Goal: Task Accomplishment & Management: Manage account settings

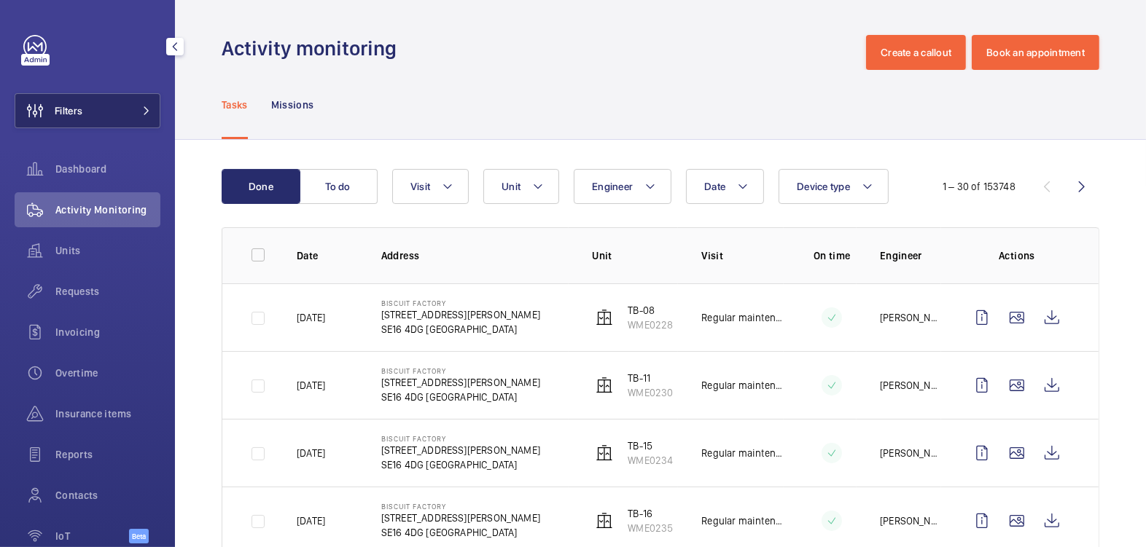
click at [116, 104] on button "Filters" at bounding box center [88, 110] width 146 height 35
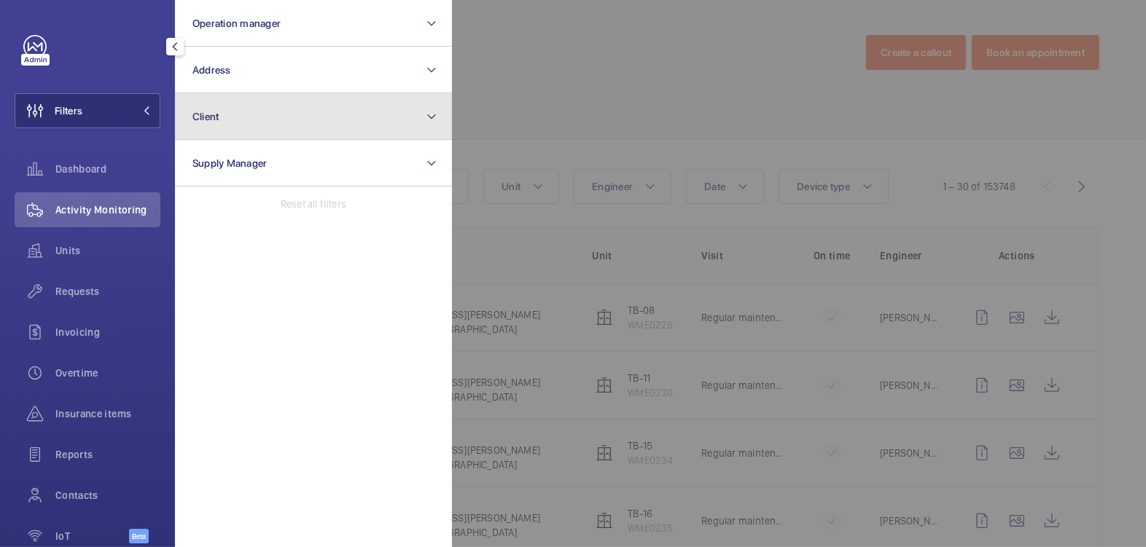
click at [240, 127] on button "Client" at bounding box center [313, 116] width 277 height 47
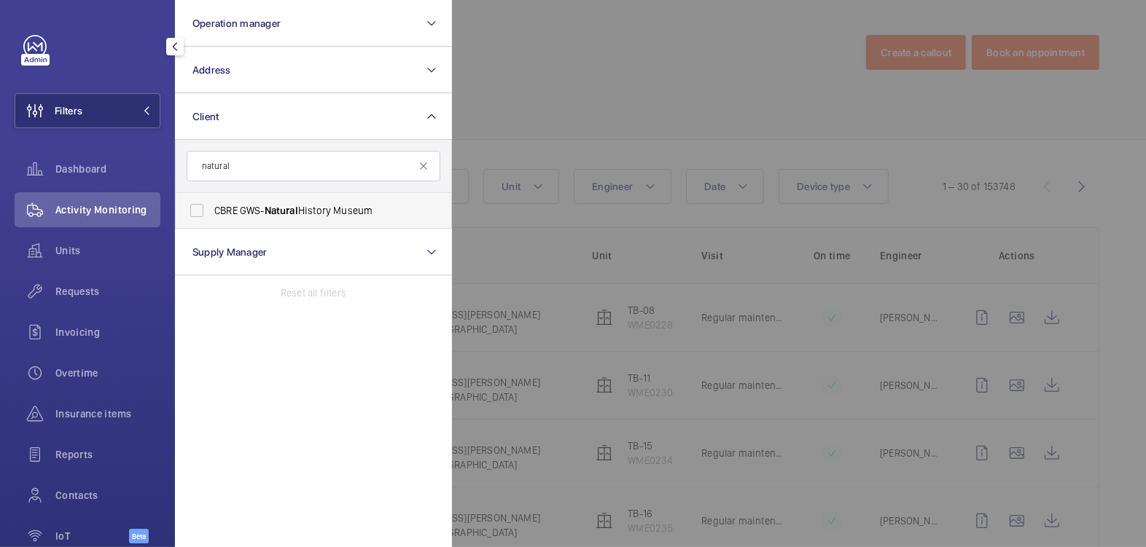
type input "natural"
click at [363, 202] on label "CBRE GWS- Natural History Museum" at bounding box center [303, 210] width 254 height 35
click at [211, 202] on input "CBRE GWS- Natural History Museum" at bounding box center [196, 210] width 29 height 29
checkbox input "true"
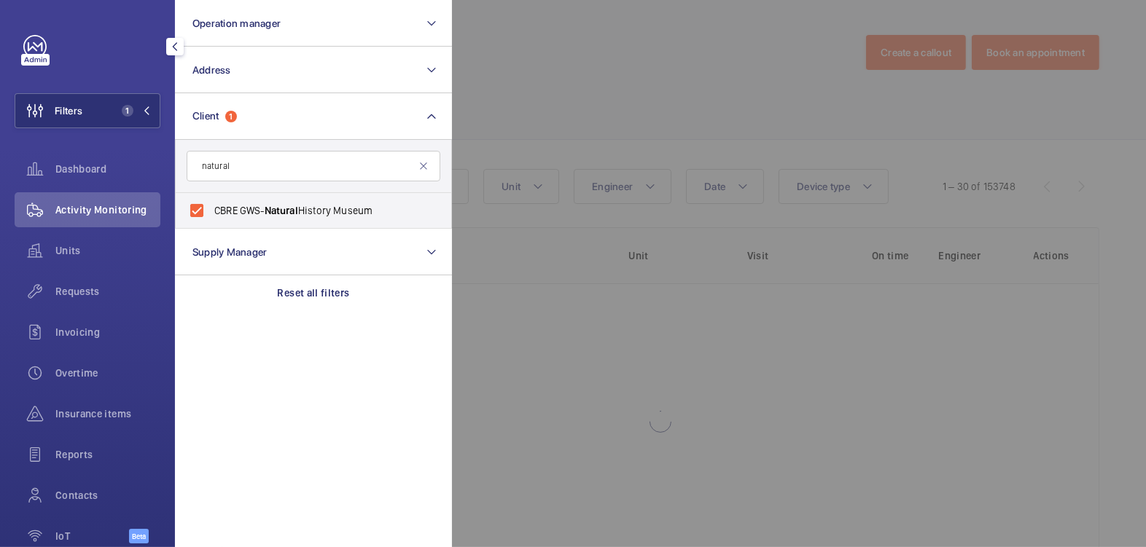
click at [702, 79] on div at bounding box center [1025, 273] width 1146 height 547
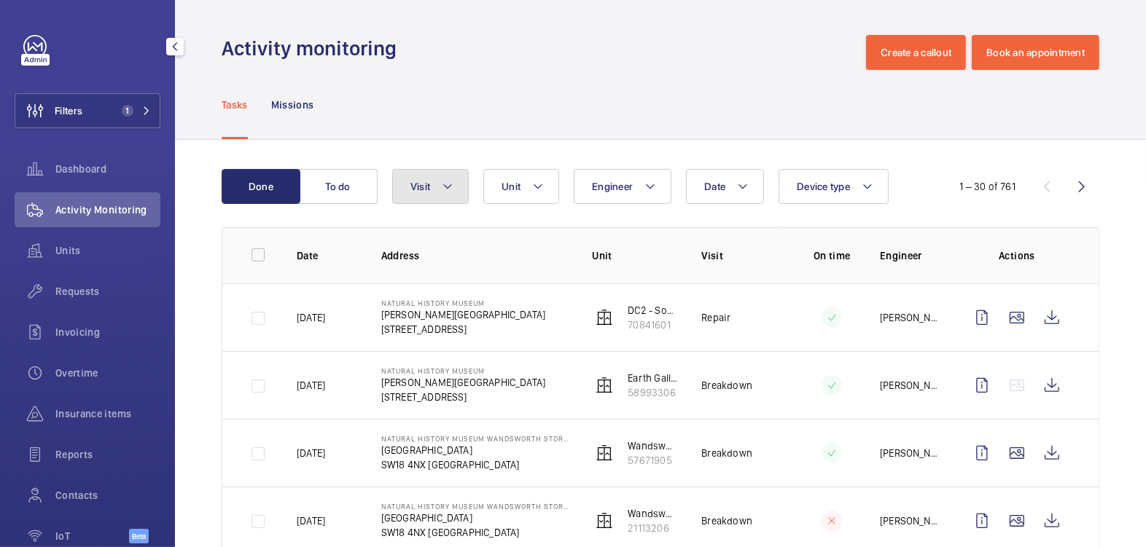
click at [433, 183] on button "Visit" at bounding box center [430, 186] width 77 height 35
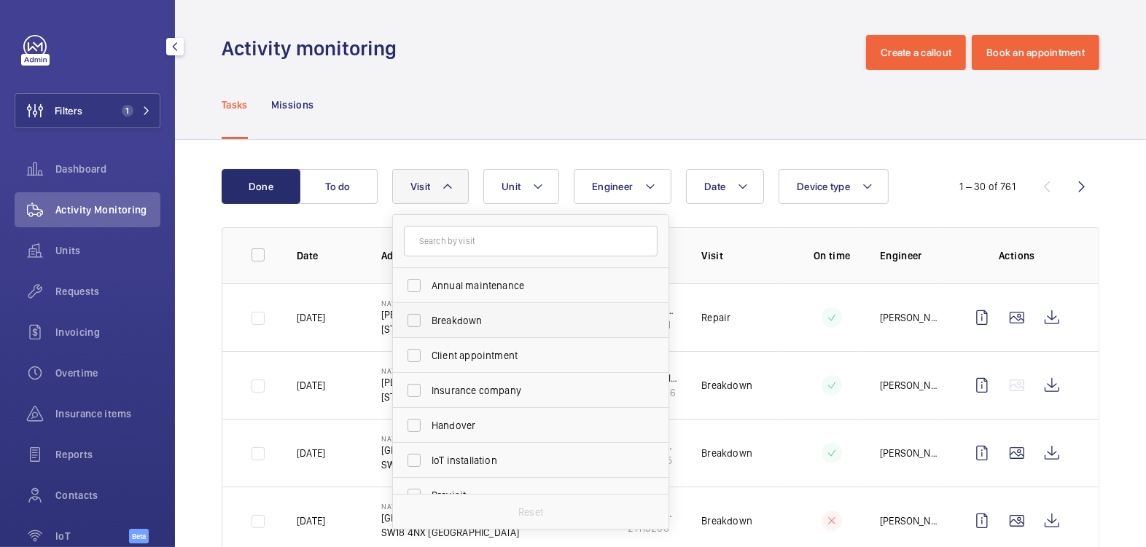
click at [468, 315] on span "Breakdown" at bounding box center [531, 320] width 200 height 15
click at [428, 315] on input "Breakdown" at bounding box center [413, 320] width 29 height 29
checkbox input "true"
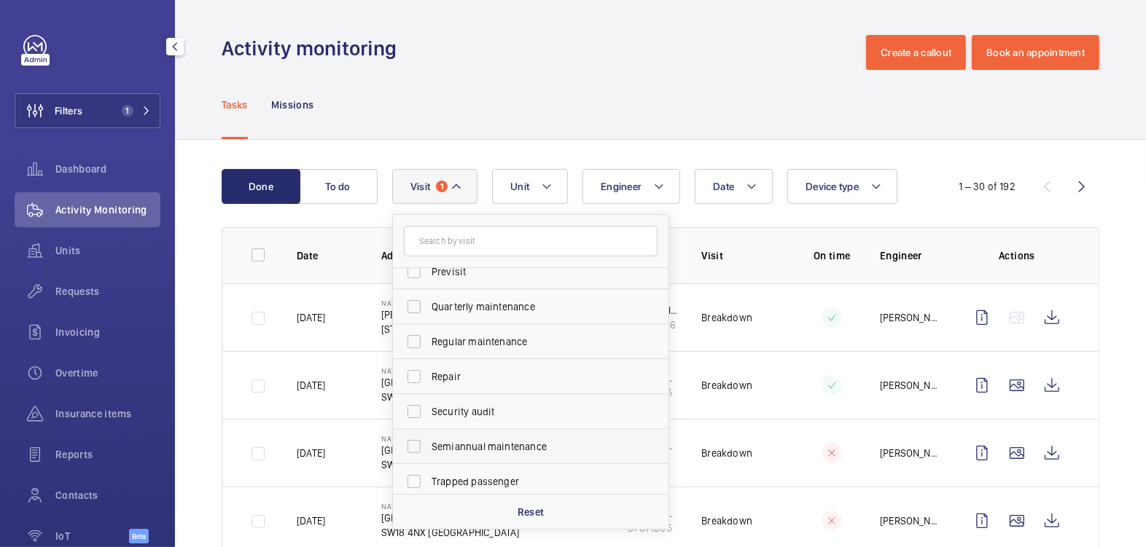
scroll to position [228, 0]
click at [491, 474] on span "Trapped passenger" at bounding box center [531, 477] width 200 height 15
click at [428, 474] on input "Trapped passenger" at bounding box center [413, 477] width 29 height 29
checkbox input "true"
click at [600, 85] on div "Tasks Missions" at bounding box center [660, 104] width 877 height 69
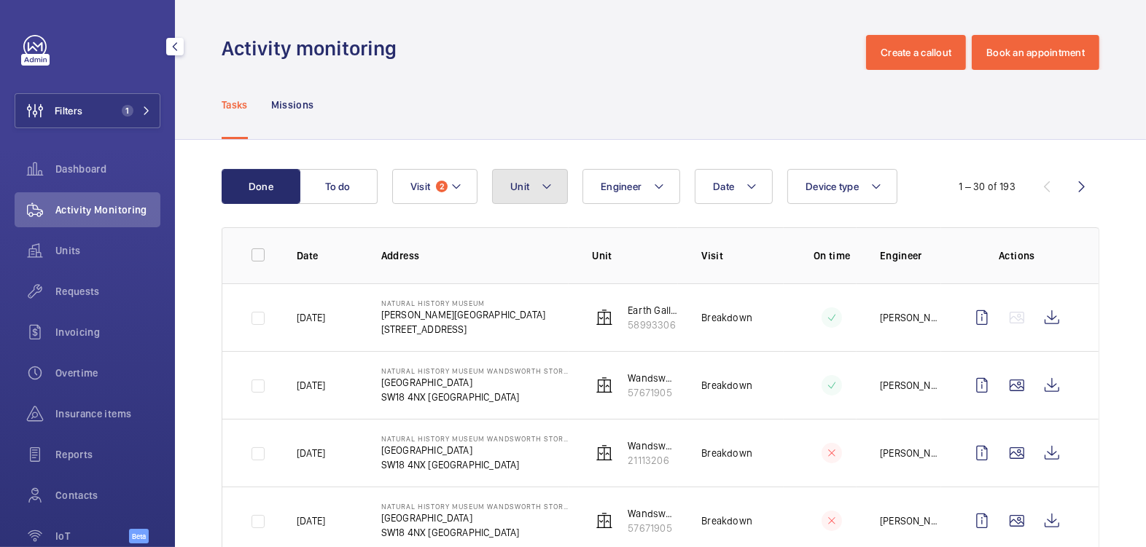
click at [537, 192] on button "Unit" at bounding box center [530, 186] width 76 height 35
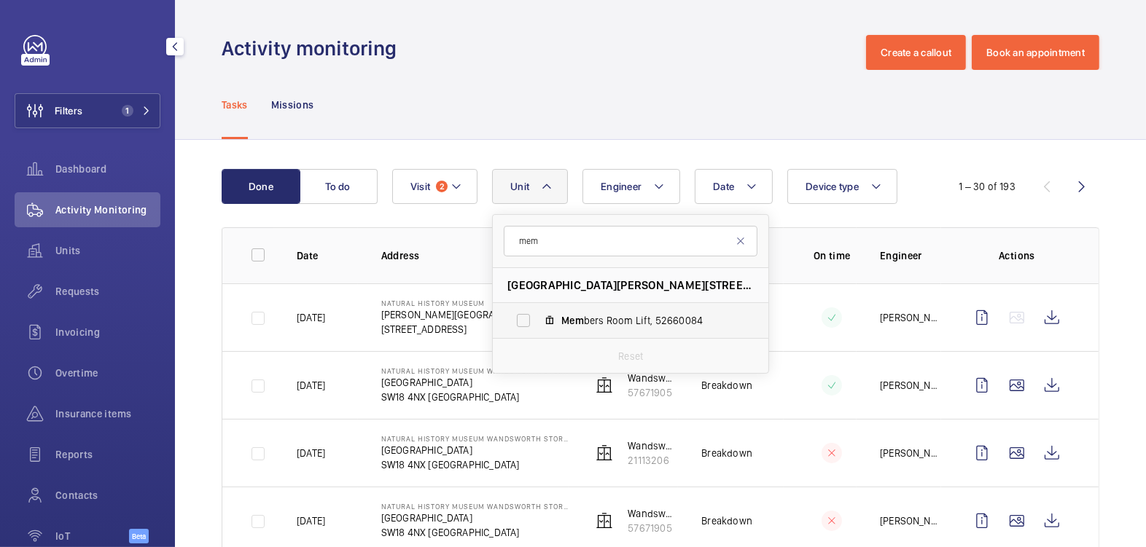
type input "mem"
click at [566, 315] on span "Mem" at bounding box center [572, 321] width 23 height 12
click at [538, 314] on input "Mem bers Room Lift, 52660084" at bounding box center [523, 320] width 29 height 29
checkbox input "true"
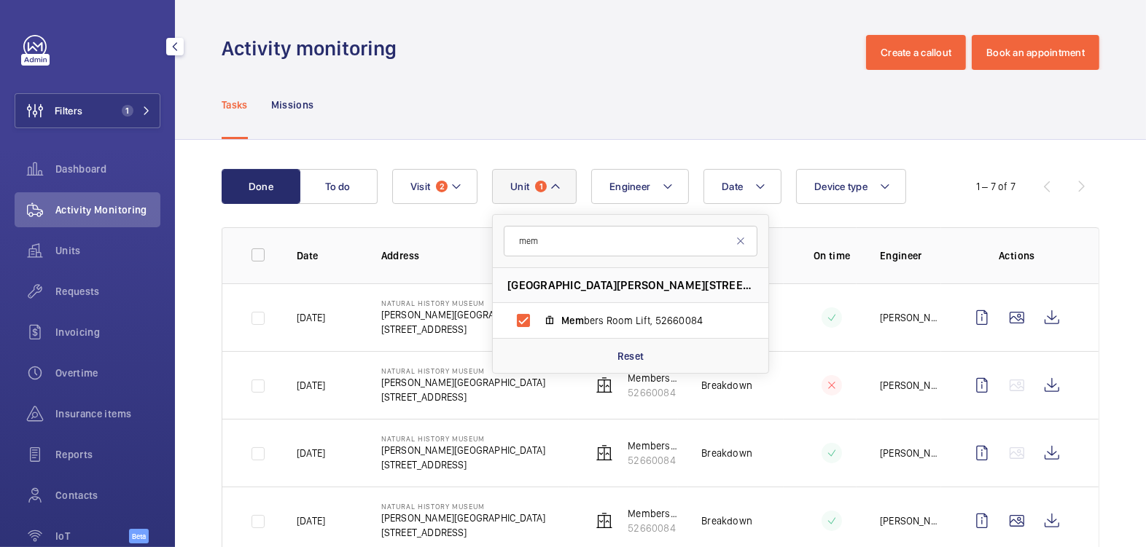
click at [625, 127] on div "Tasks Missions" at bounding box center [660, 104] width 877 height 69
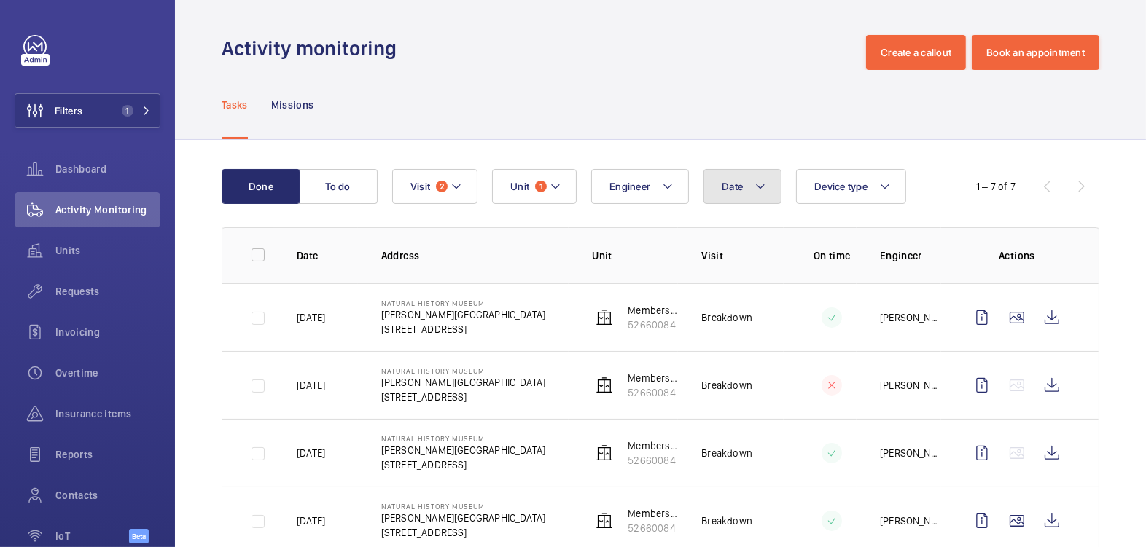
click at [748, 189] on button "Date" at bounding box center [742, 186] width 78 height 35
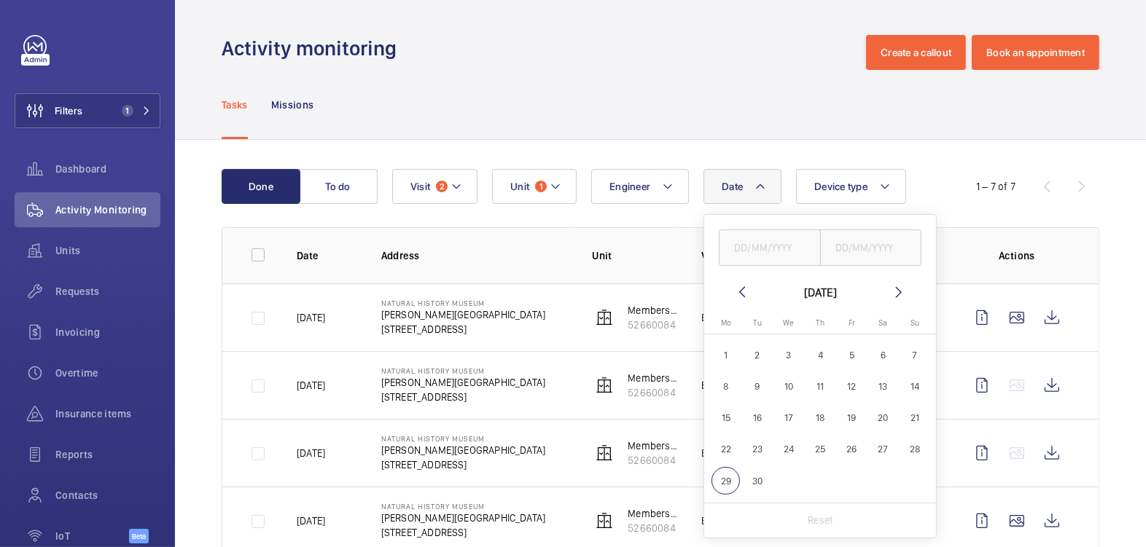
click at [849, 444] on span "26" at bounding box center [851, 450] width 28 height 28
type input "[DATE]"
click at [862, 241] on input "text" at bounding box center [871, 248] width 102 height 36
click at [853, 450] on span "26" at bounding box center [851, 450] width 28 height 28
type input "[DATE]"
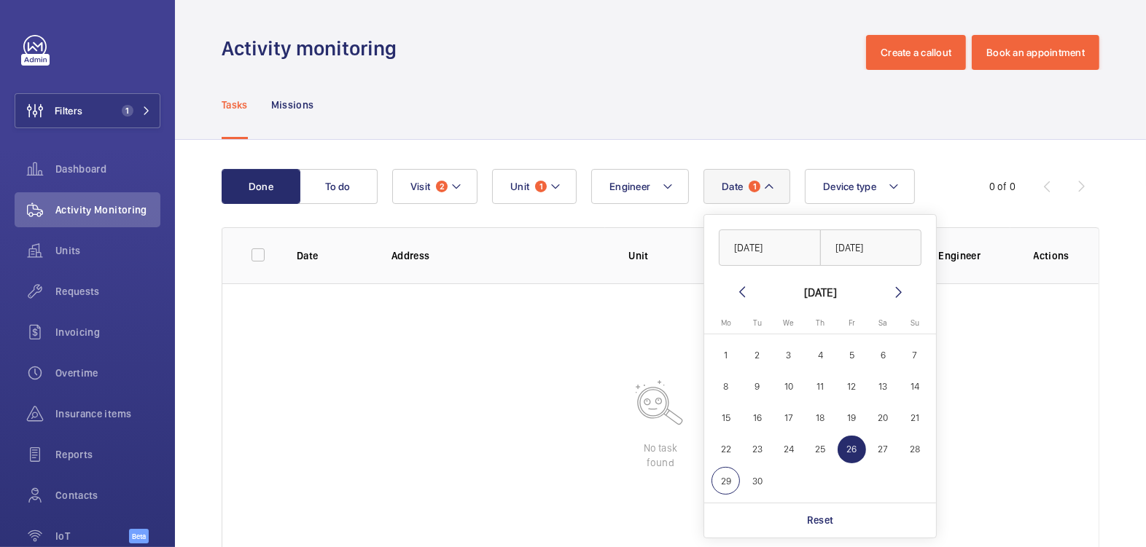
click at [816, 120] on div "Tasks Missions" at bounding box center [660, 104] width 877 height 69
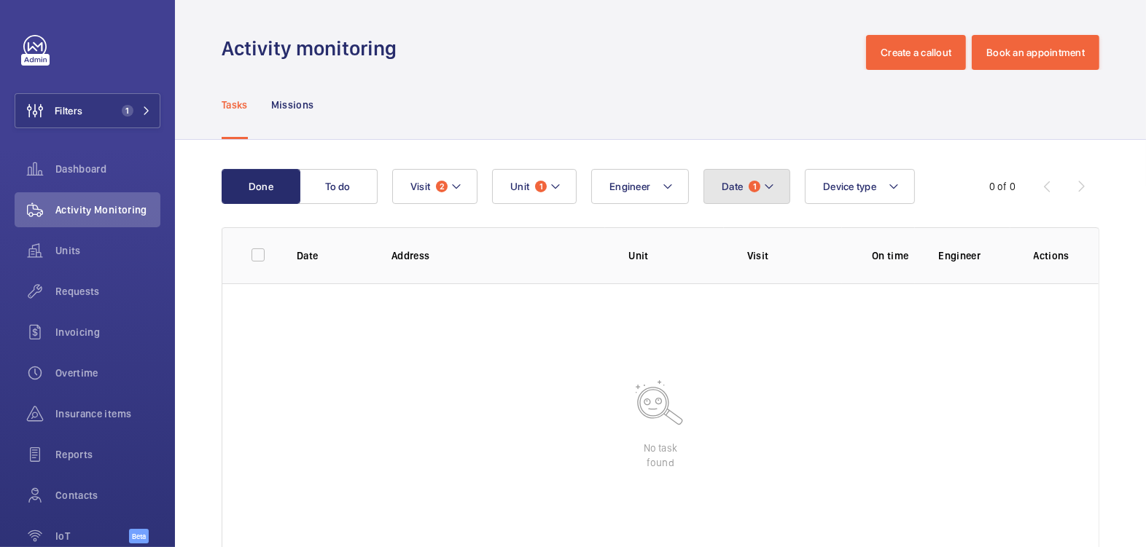
click at [767, 189] on mat-icon at bounding box center [769, 186] width 12 height 17
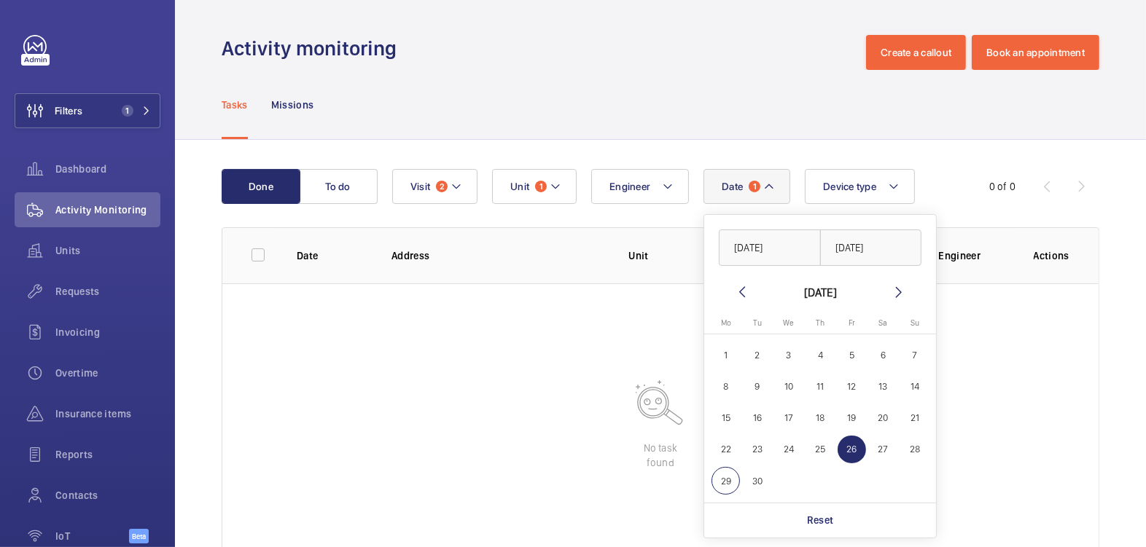
click at [845, 451] on span "26" at bounding box center [851, 450] width 28 height 28
click at [787, 515] on div "Reset" at bounding box center [820, 520] width 232 height 35
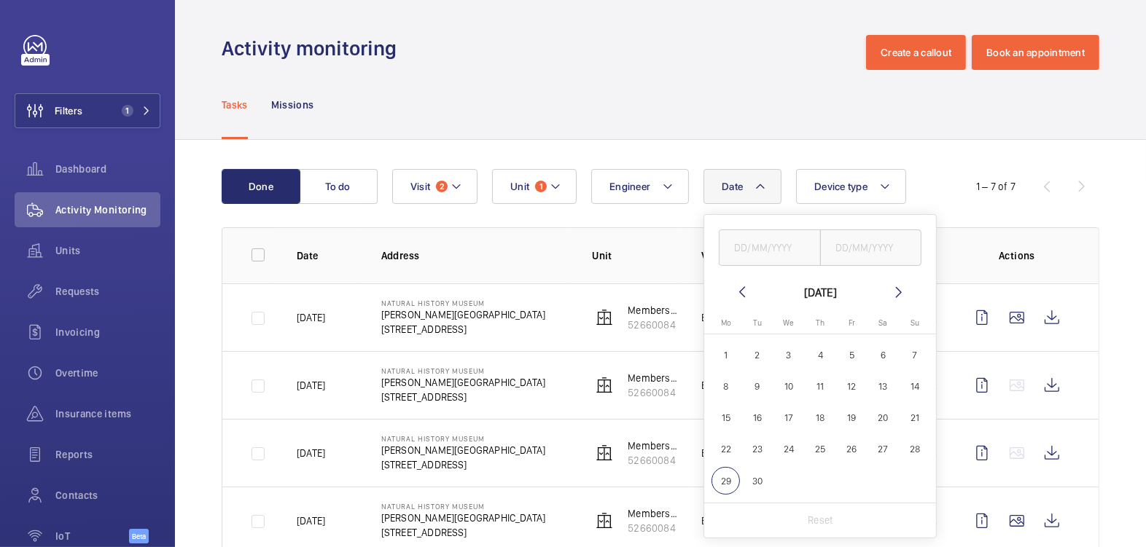
click at [697, 103] on div "Tasks Missions" at bounding box center [660, 104] width 877 height 69
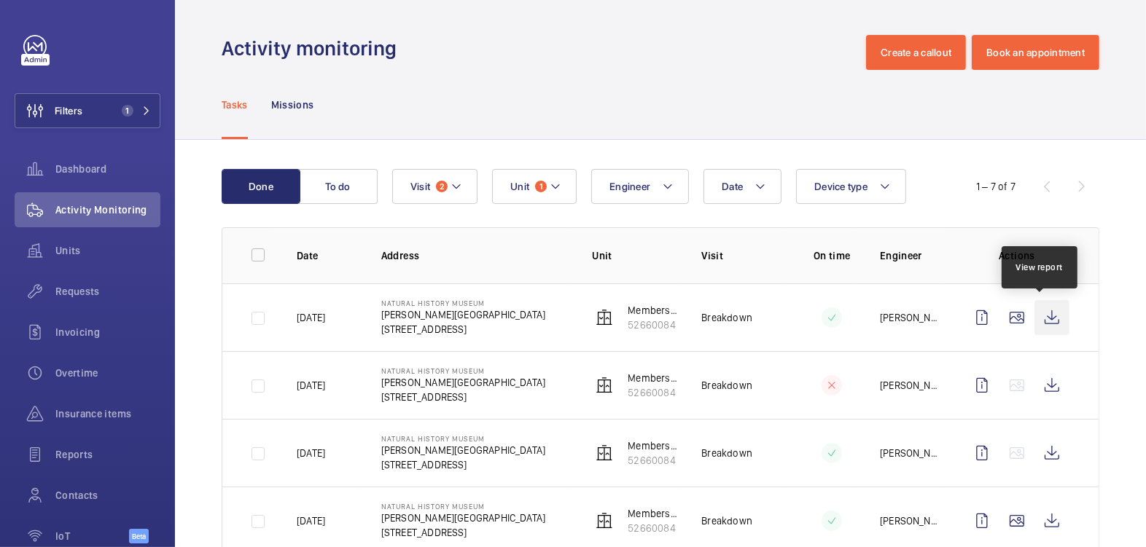
click at [1039, 320] on wm-front-icon-button at bounding box center [1051, 317] width 35 height 35
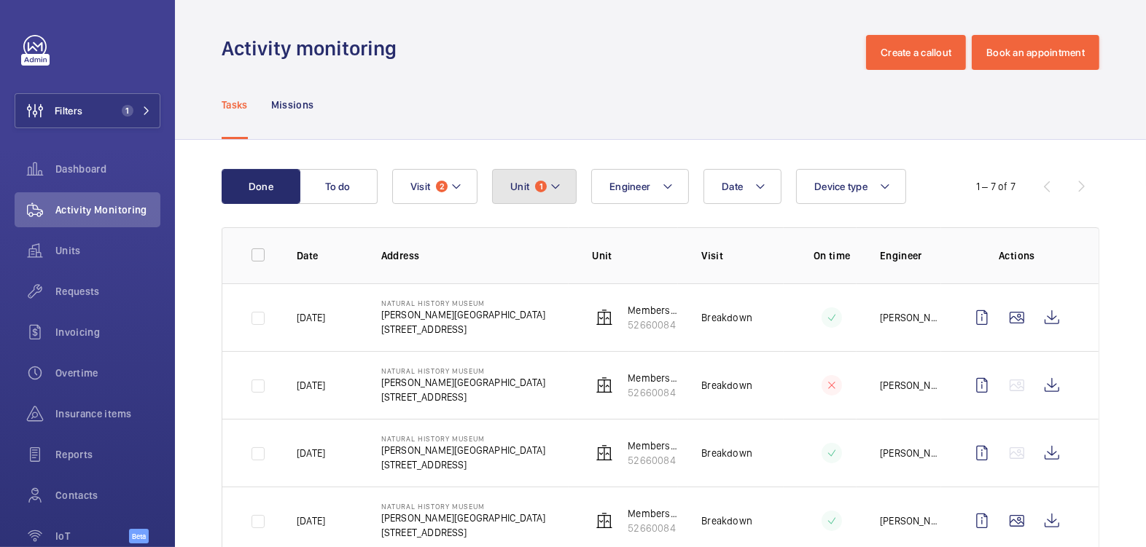
click at [545, 185] on span "1" at bounding box center [541, 187] width 12 height 12
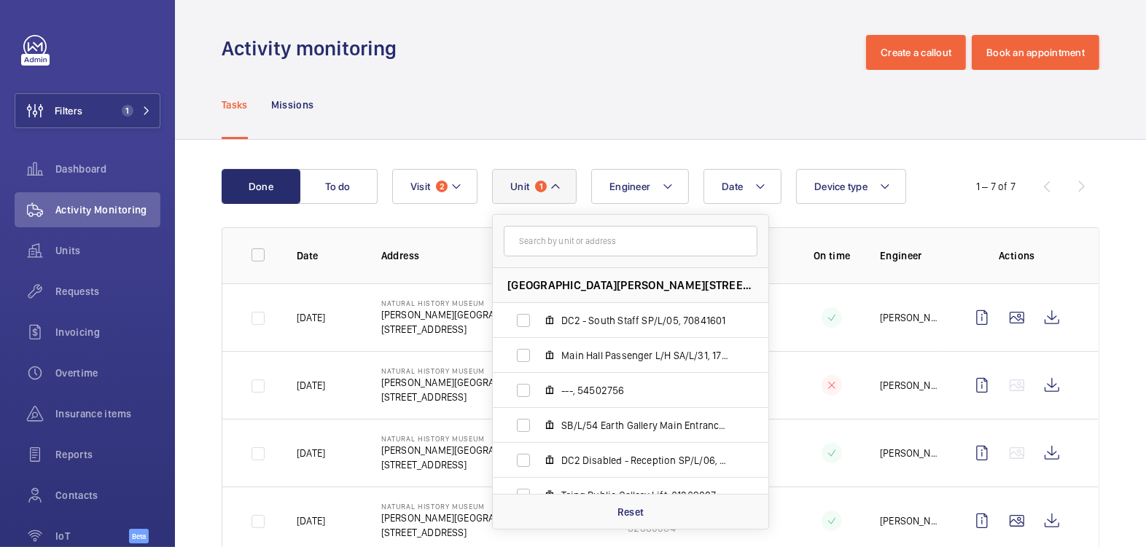
click at [616, 44] on div "Activity monitoring Create a callout Book an appointment" at bounding box center [660, 52] width 877 height 35
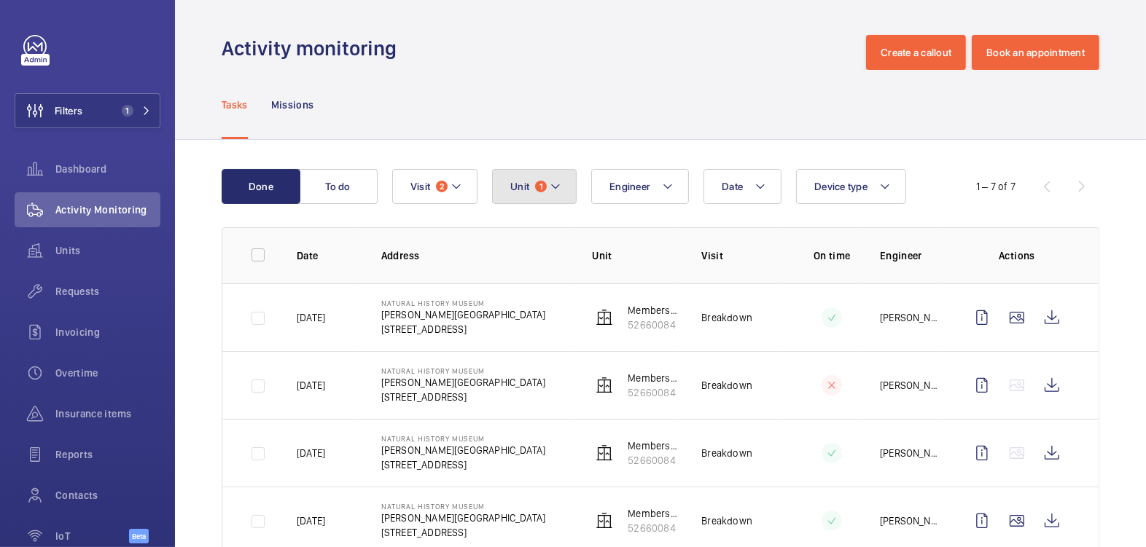
click at [536, 171] on button "Unit 1" at bounding box center [534, 186] width 85 height 35
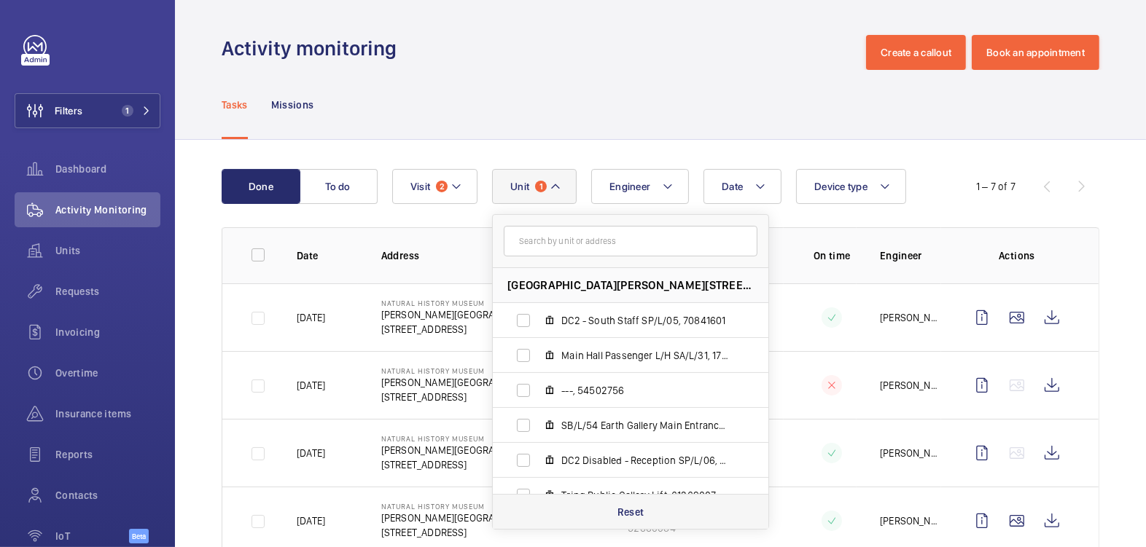
click at [626, 516] on p "Reset" at bounding box center [630, 512] width 27 height 15
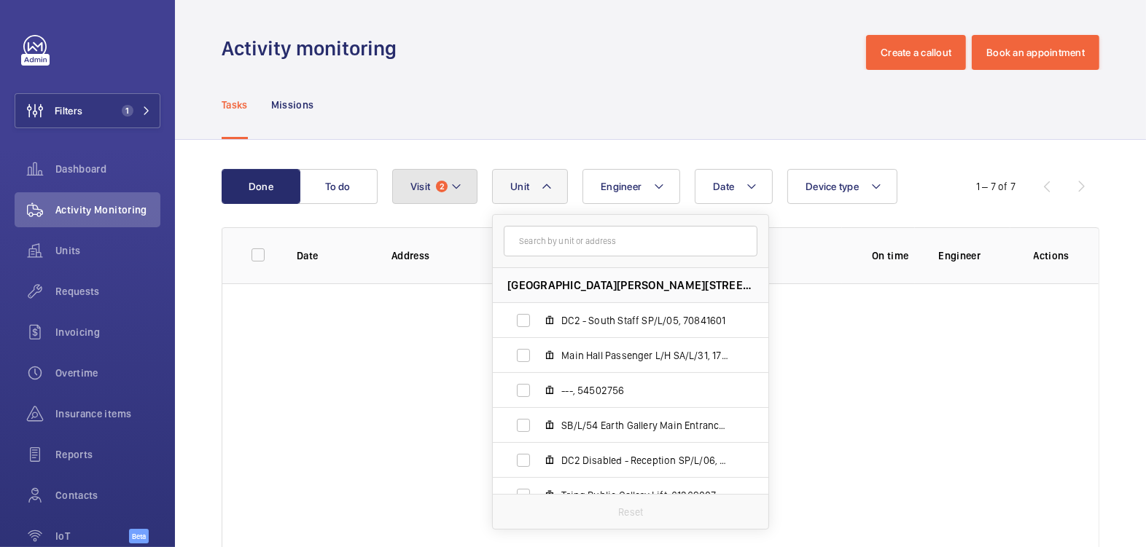
click at [444, 189] on span "2" at bounding box center [442, 187] width 12 height 12
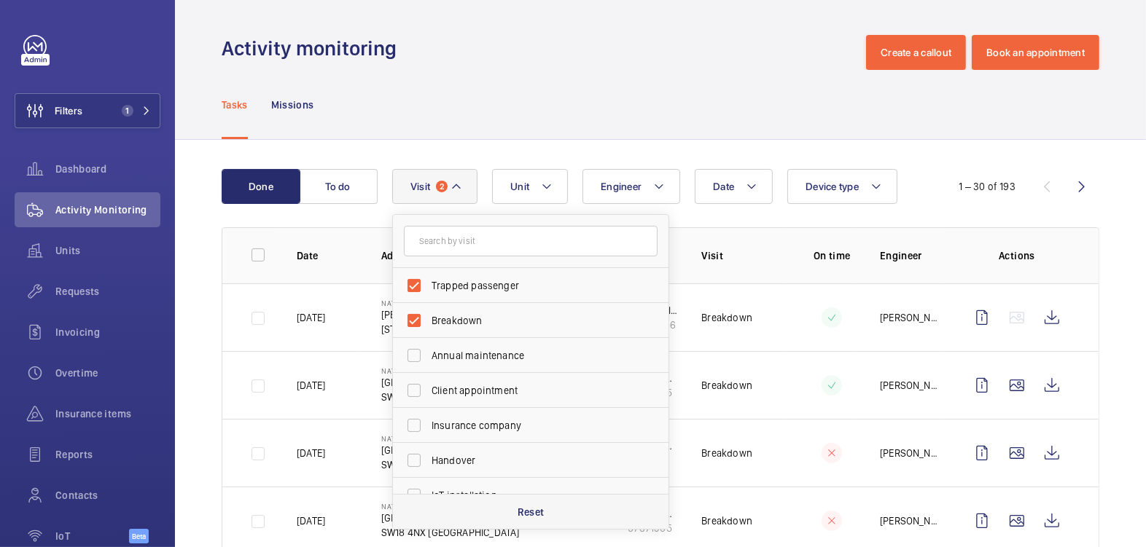
click at [512, 506] on div "Reset" at bounding box center [530, 511] width 275 height 35
checkbox input "false"
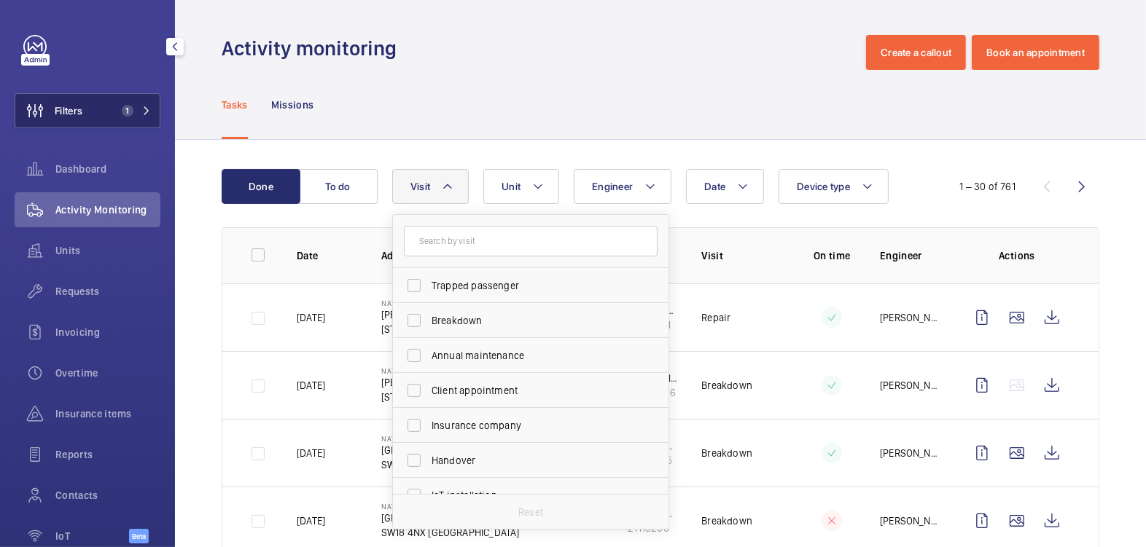
click at [116, 111] on span "1" at bounding box center [124, 111] width 17 height 12
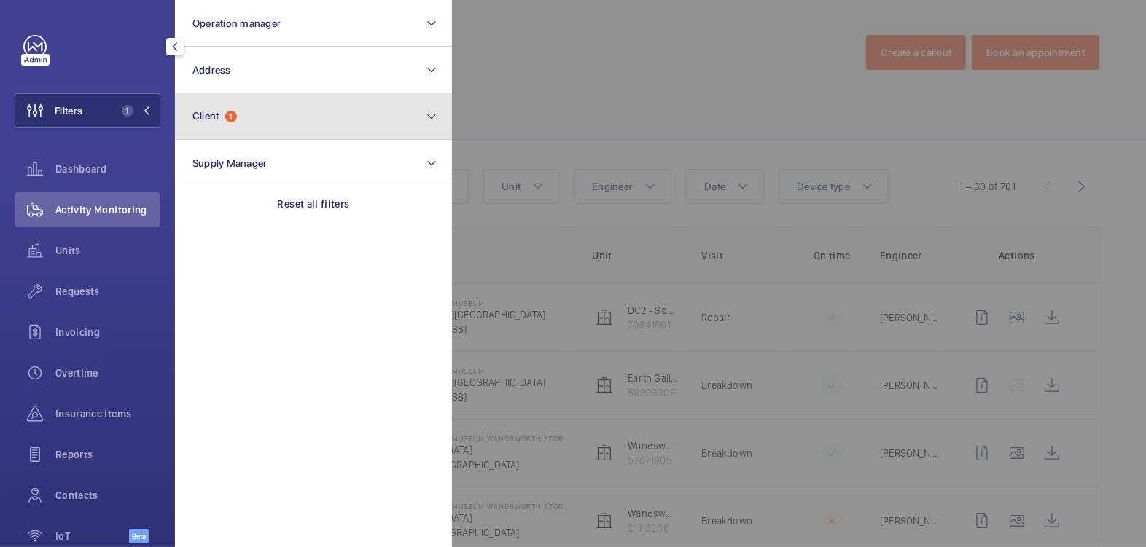
click at [245, 118] on button "Client 1" at bounding box center [313, 116] width 277 height 47
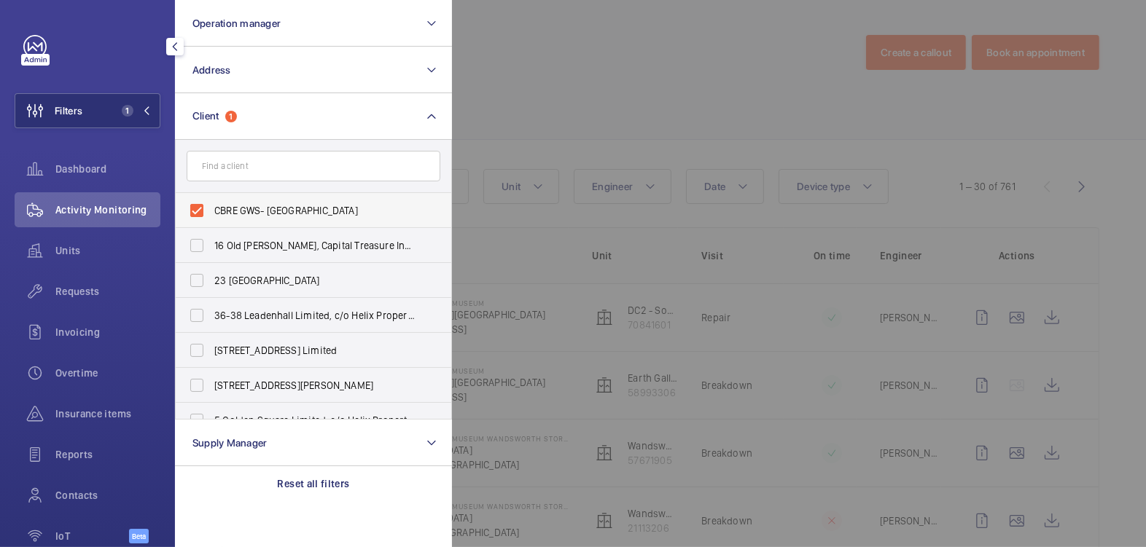
click at [281, 212] on span "CBRE GWS- Natural History Museum" at bounding box center [314, 210] width 200 height 15
click at [211, 212] on input "CBRE GWS- Natural History Museum" at bounding box center [196, 210] width 29 height 29
checkbox input "false"
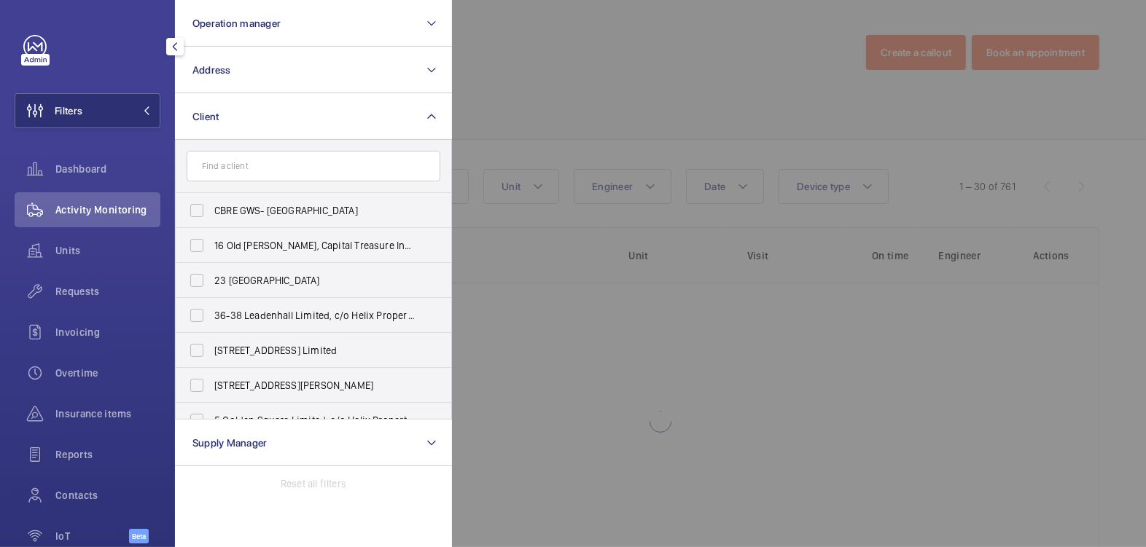
click at [463, 123] on div at bounding box center [1025, 273] width 1146 height 547
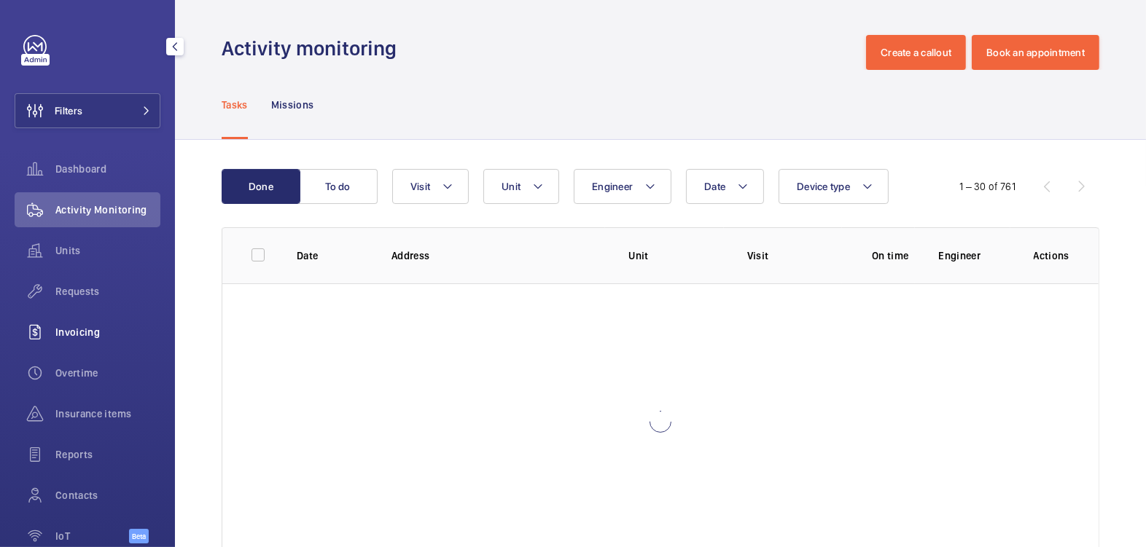
click at [93, 332] on span "Invoicing" at bounding box center [107, 332] width 105 height 15
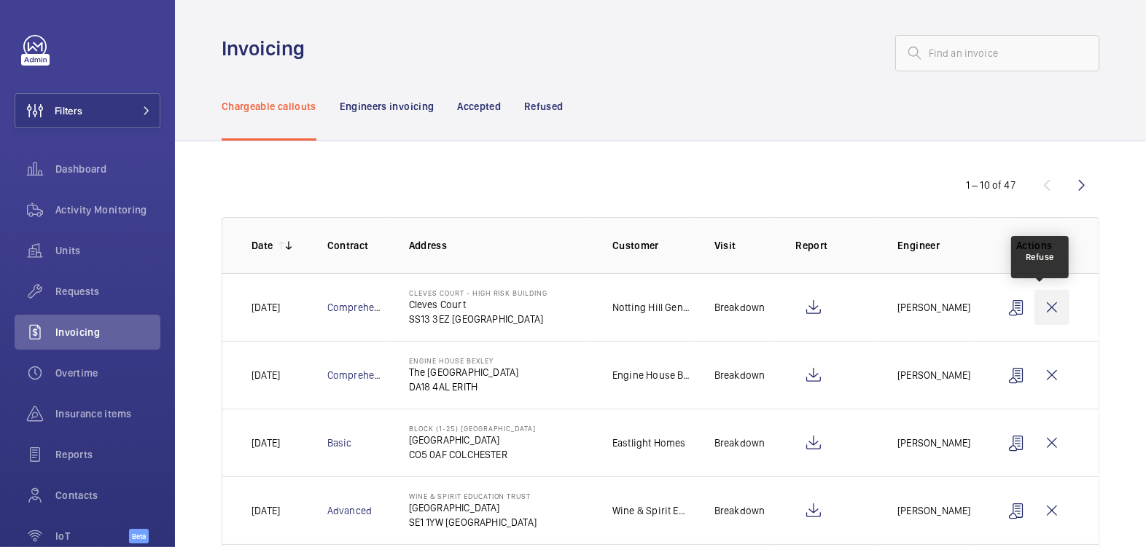
click at [1037, 302] on wm-front-icon-button at bounding box center [1051, 307] width 35 height 35
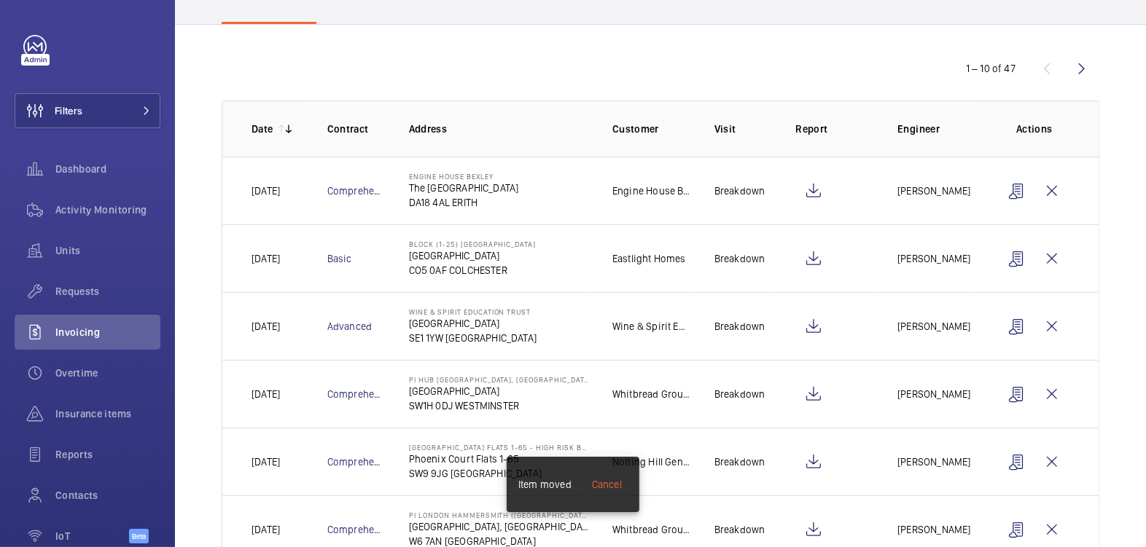
scroll to position [131, 0]
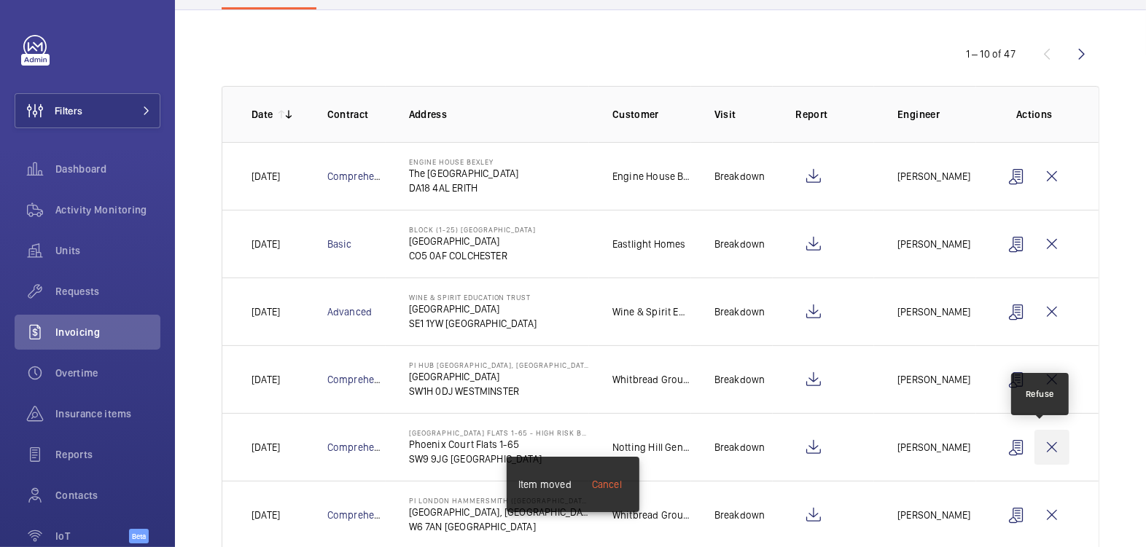
click at [1049, 445] on wm-front-icon-button at bounding box center [1051, 447] width 35 height 35
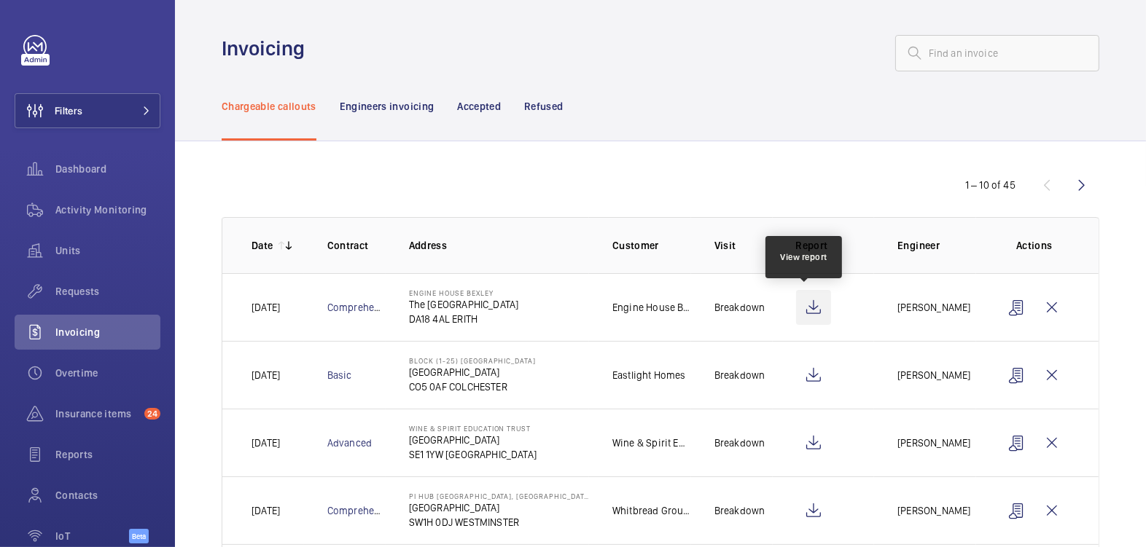
click at [807, 309] on wm-front-icon-button at bounding box center [813, 307] width 35 height 35
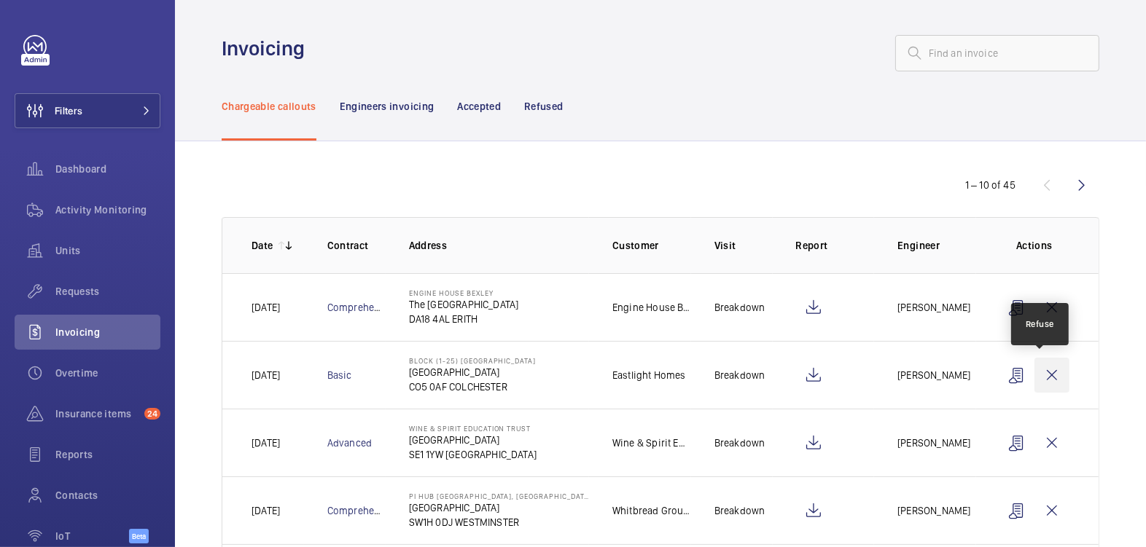
click at [1043, 375] on wm-front-icon-button at bounding box center [1051, 375] width 35 height 35
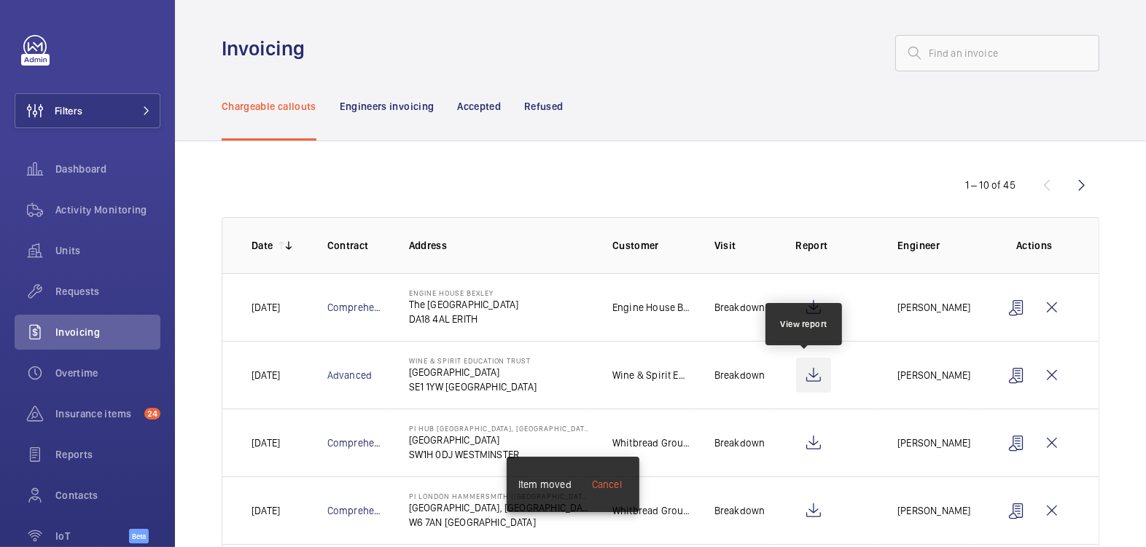
click at [802, 372] on wm-front-icon-button at bounding box center [813, 375] width 35 height 35
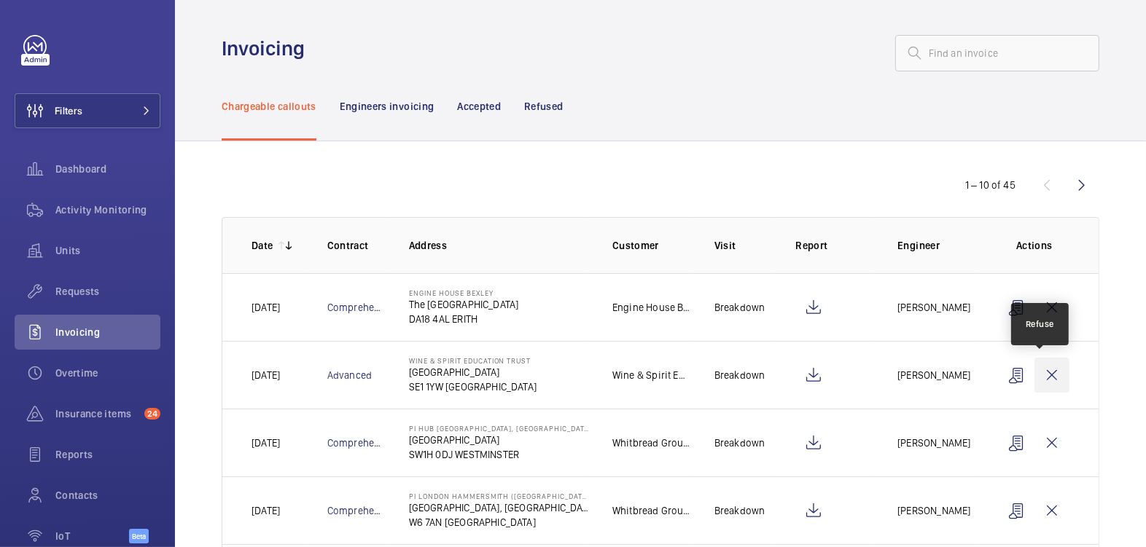
click at [1038, 379] on wm-front-icon-button at bounding box center [1051, 375] width 35 height 35
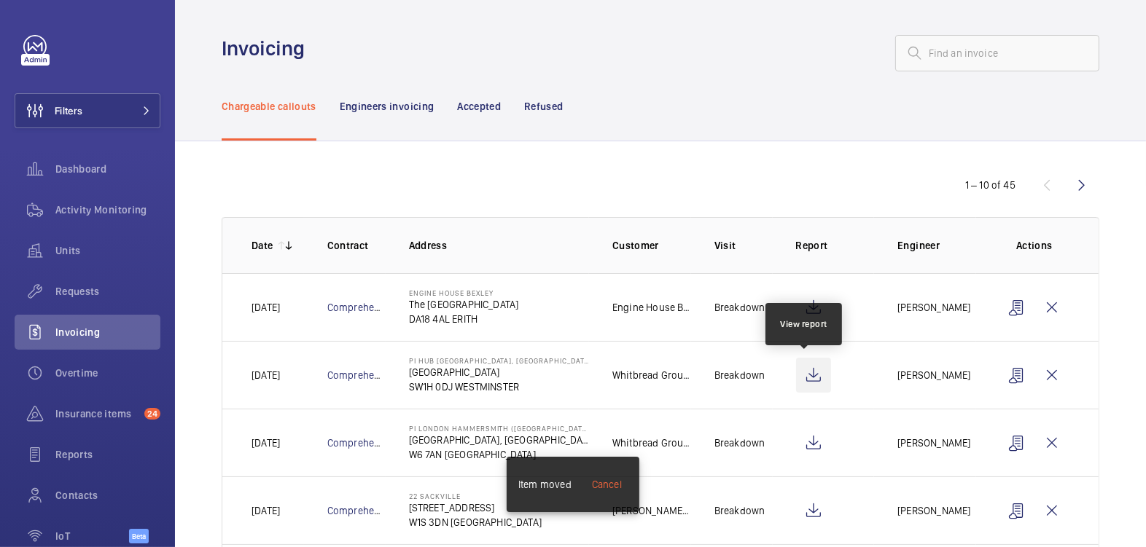
click at [804, 378] on wm-front-icon-button at bounding box center [813, 375] width 35 height 35
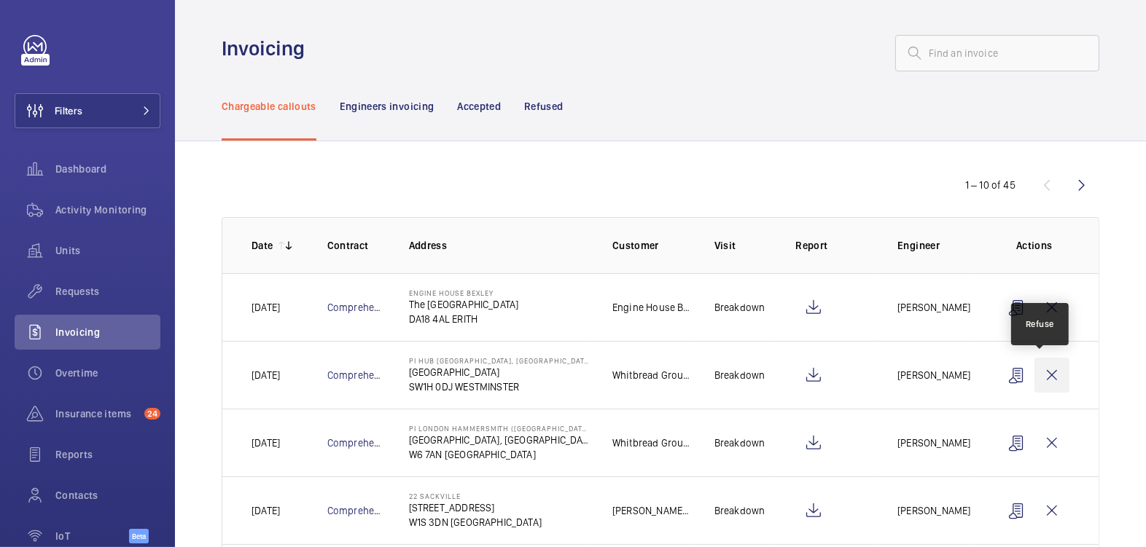
click at [1035, 375] on wm-front-icon-button at bounding box center [1051, 375] width 35 height 35
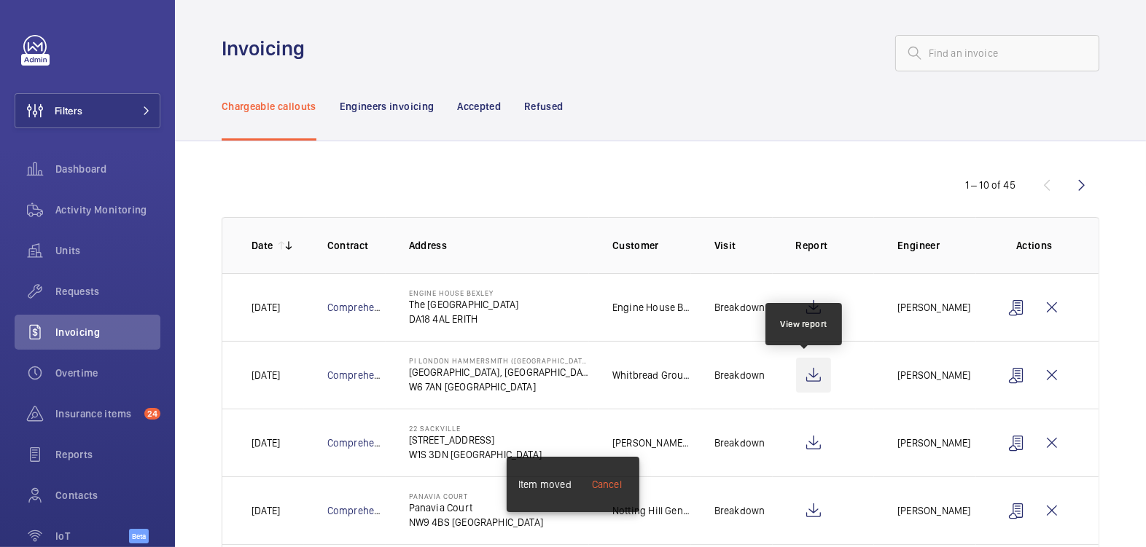
click at [808, 383] on wm-front-icon-button at bounding box center [813, 375] width 35 height 35
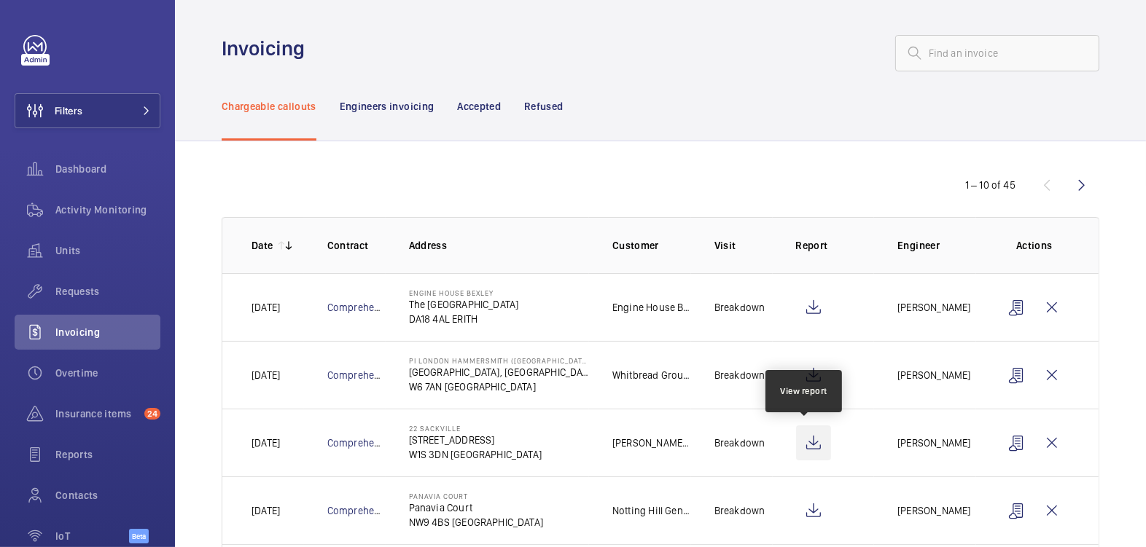
click at [806, 445] on wm-front-icon-button at bounding box center [813, 443] width 35 height 35
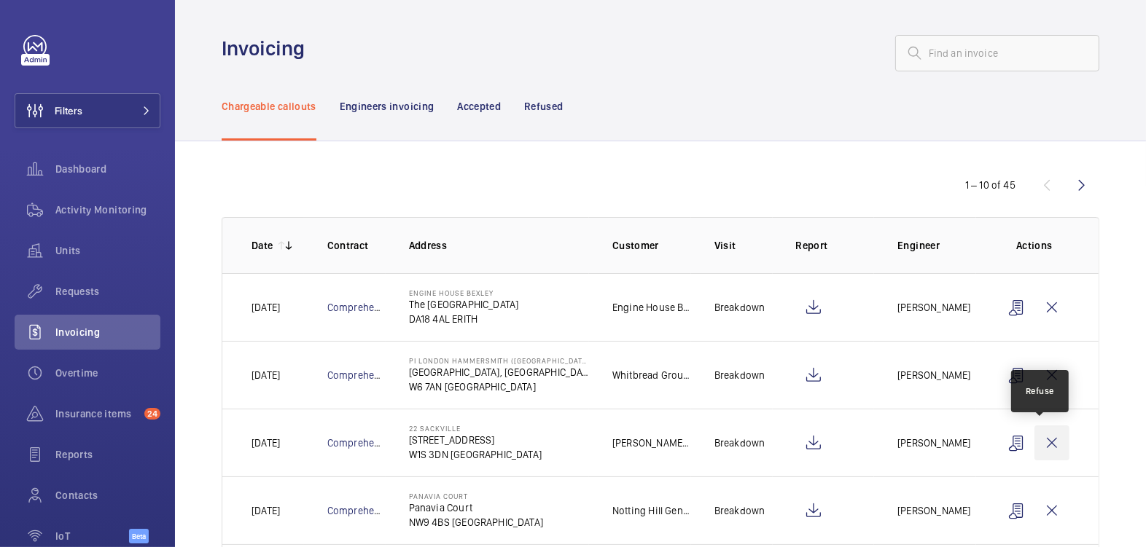
click at [1040, 446] on wm-front-icon-button at bounding box center [1051, 443] width 35 height 35
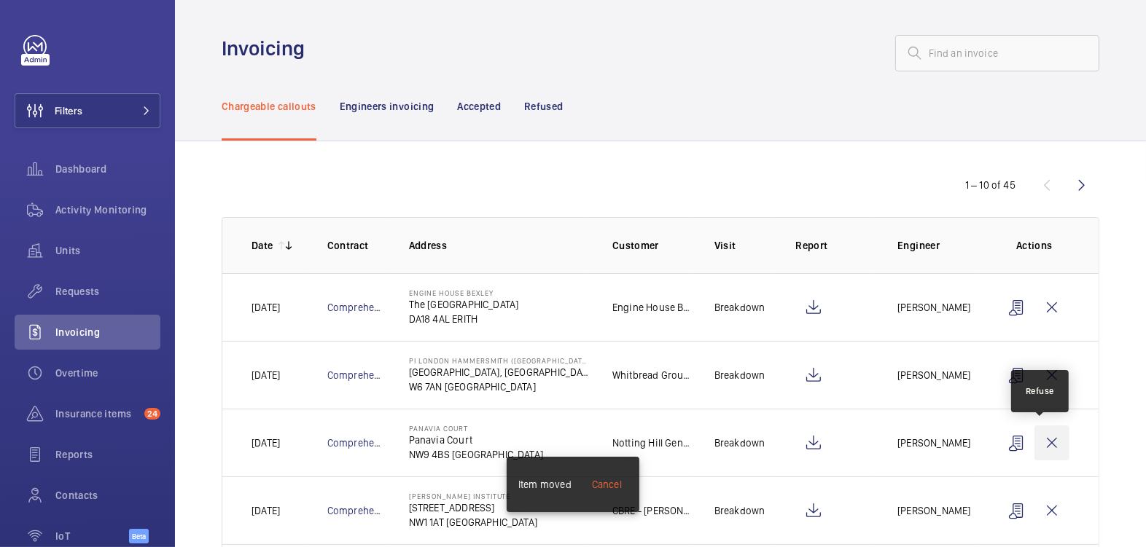
click at [1038, 445] on wm-front-icon-button at bounding box center [1051, 443] width 35 height 35
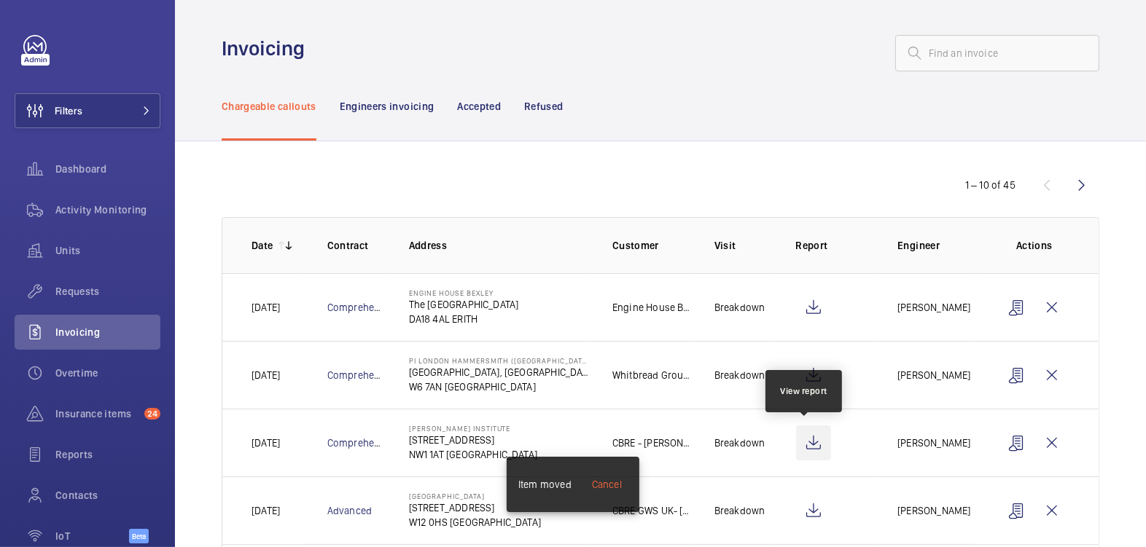
click at [801, 441] on wm-front-icon-button at bounding box center [813, 443] width 35 height 35
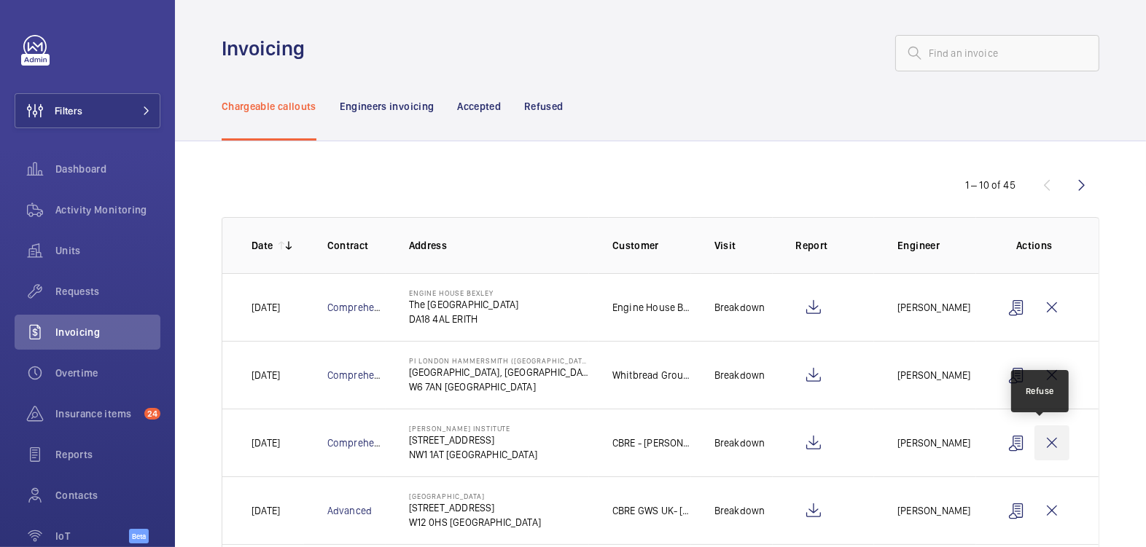
click at [1035, 442] on wm-front-icon-button at bounding box center [1051, 443] width 35 height 35
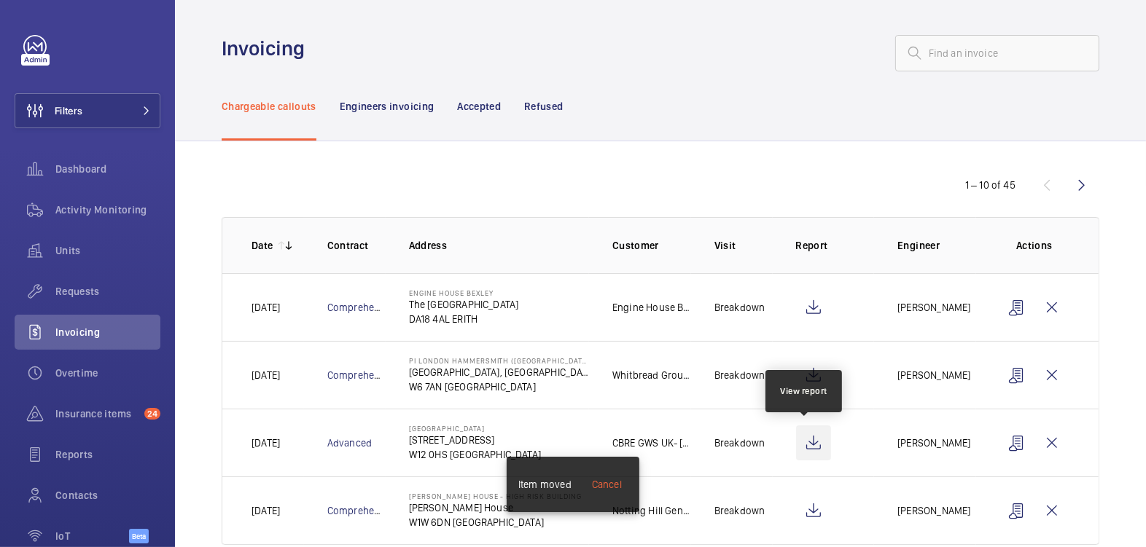
click at [807, 440] on wm-front-icon-button at bounding box center [813, 443] width 35 height 35
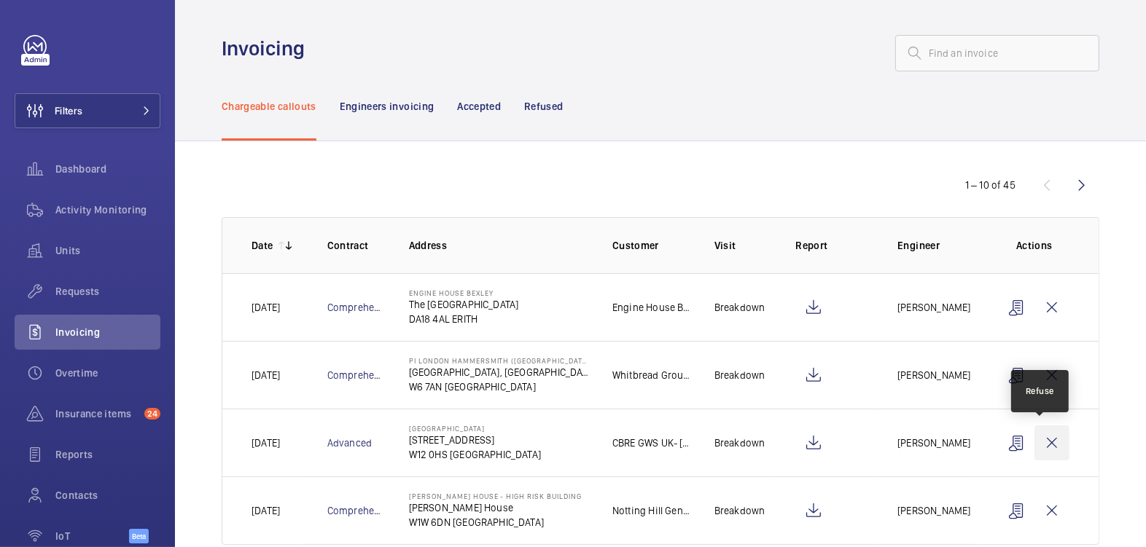
click at [1041, 442] on wm-front-icon-button at bounding box center [1051, 443] width 35 height 35
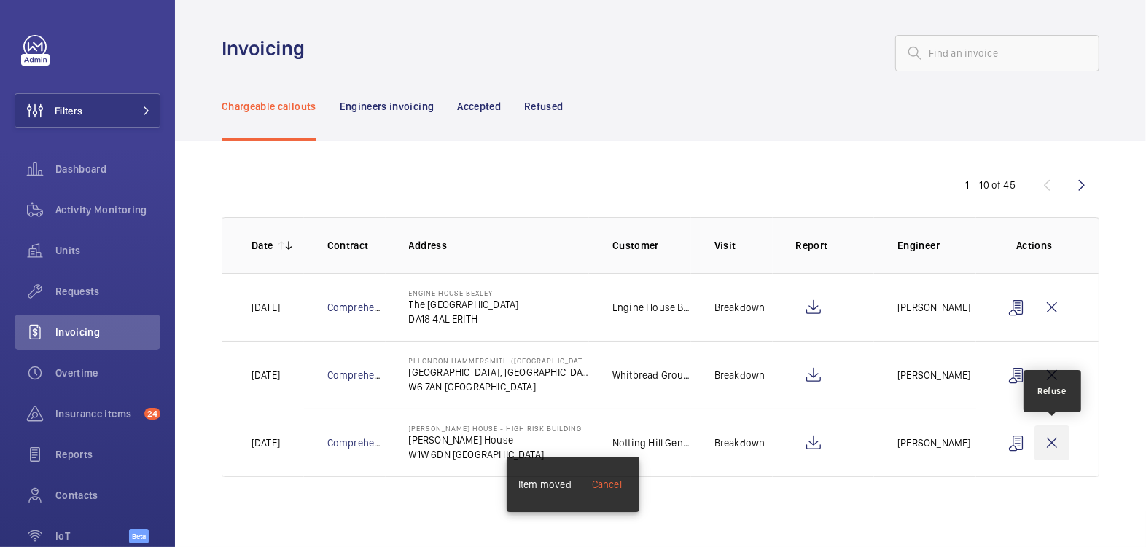
click at [1046, 450] on wm-front-icon-button at bounding box center [1051, 443] width 35 height 35
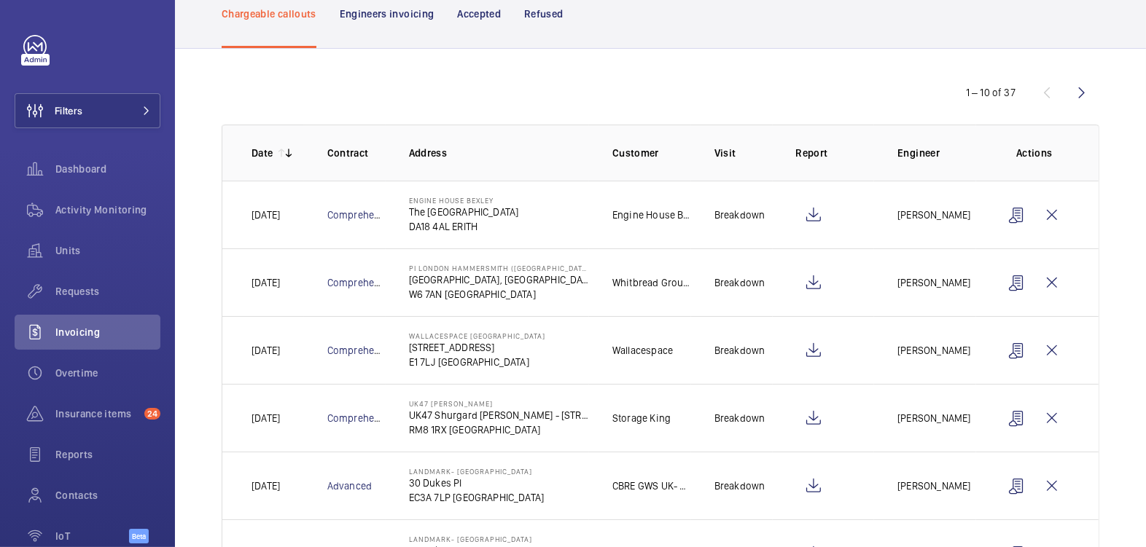
scroll to position [93, 0]
click at [804, 351] on wm-front-icon-button at bounding box center [813, 349] width 35 height 35
click at [1041, 342] on wm-front-icon-button at bounding box center [1051, 349] width 35 height 35
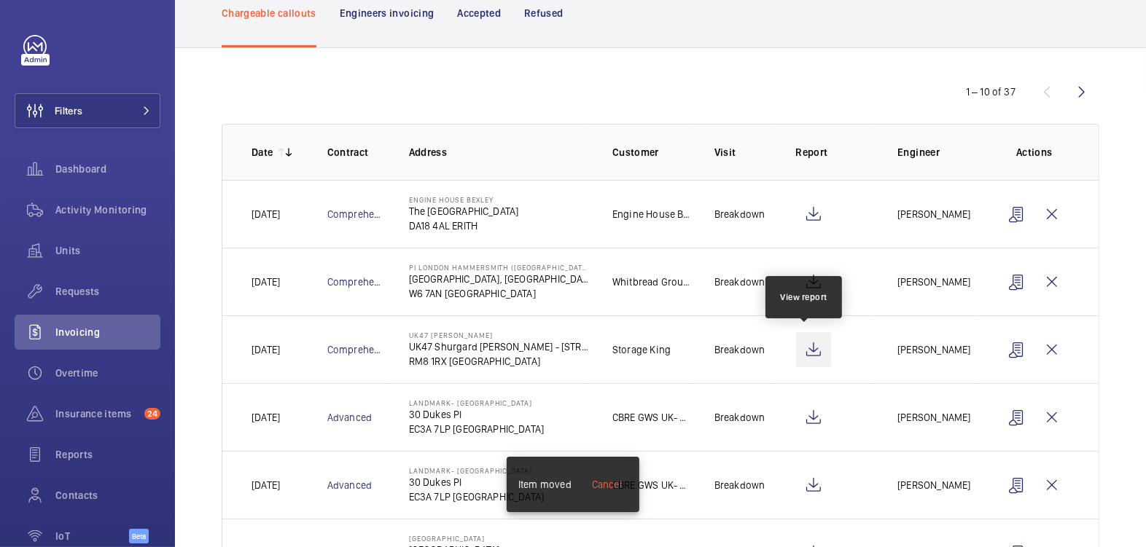
click at [814, 352] on wm-front-icon-button at bounding box center [813, 349] width 35 height 35
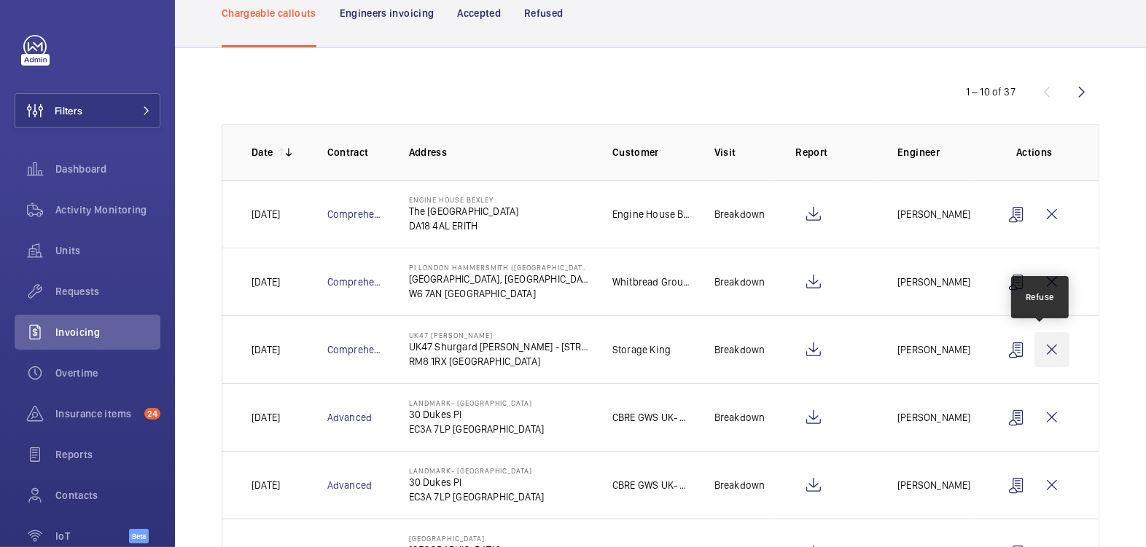
click at [1041, 353] on wm-front-icon-button at bounding box center [1051, 349] width 35 height 35
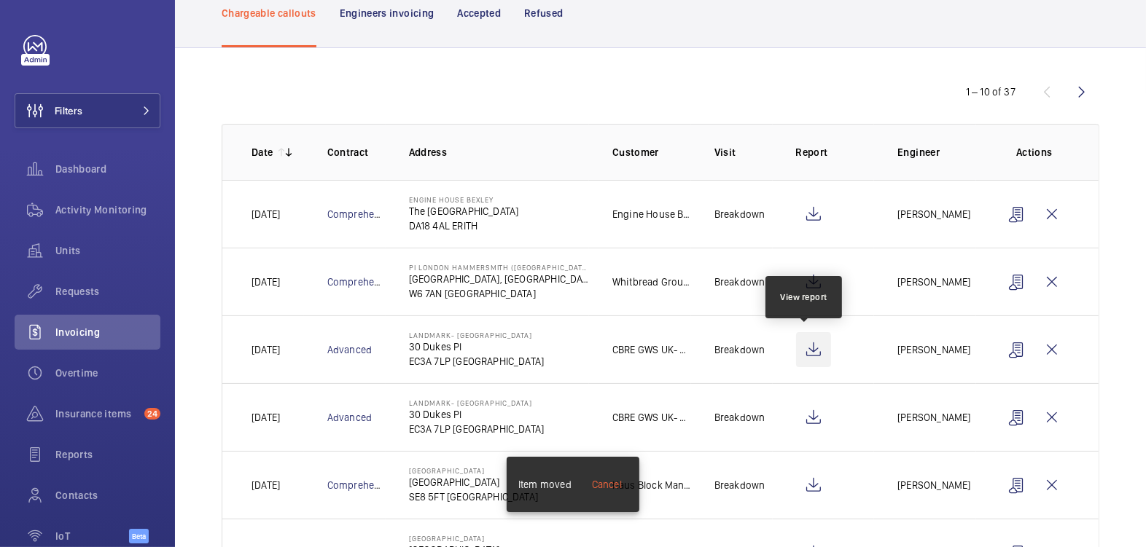
click at [809, 353] on wm-front-icon-button at bounding box center [813, 349] width 35 height 35
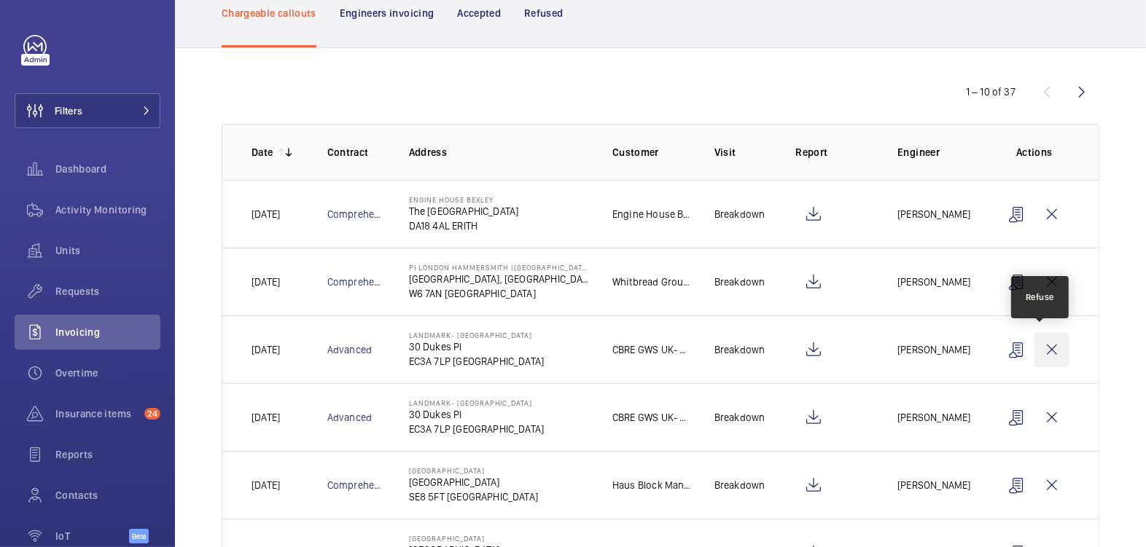
click at [1035, 354] on wm-front-icon-button at bounding box center [1051, 349] width 35 height 35
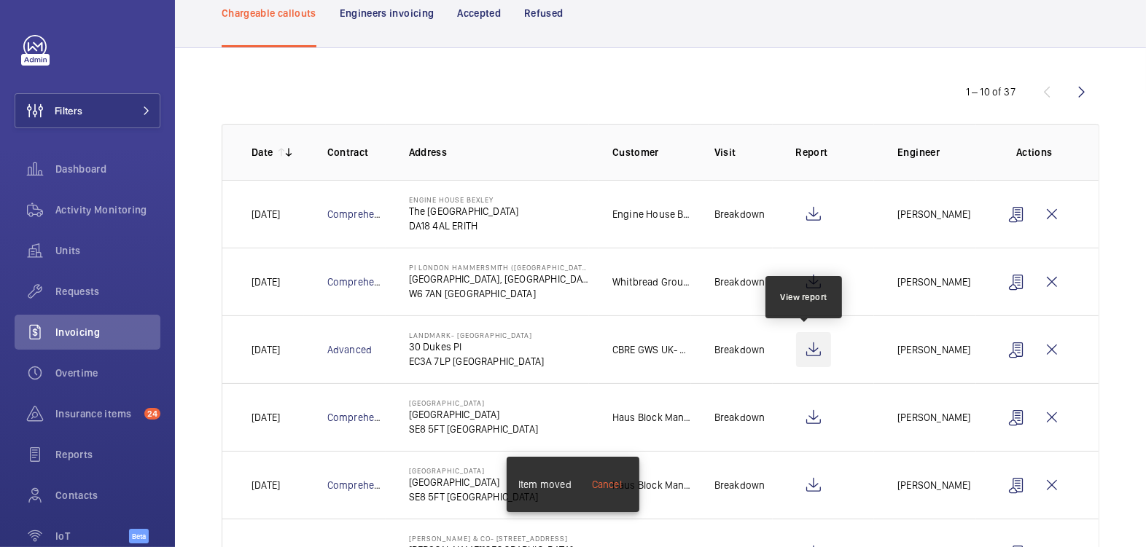
click at [809, 357] on wm-front-icon-button at bounding box center [813, 349] width 35 height 35
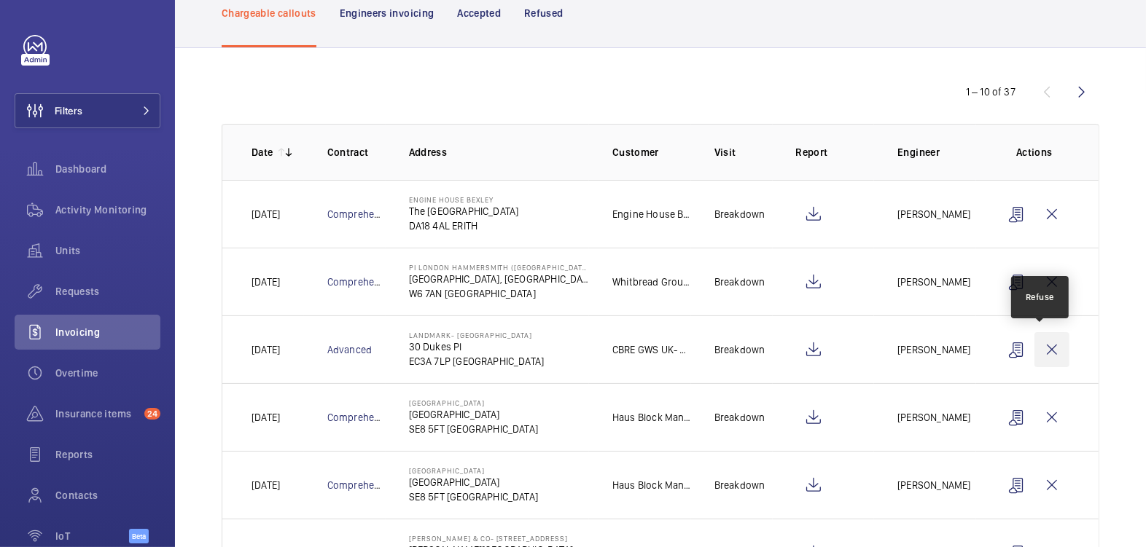
click at [1040, 348] on wm-front-icon-button at bounding box center [1051, 349] width 35 height 35
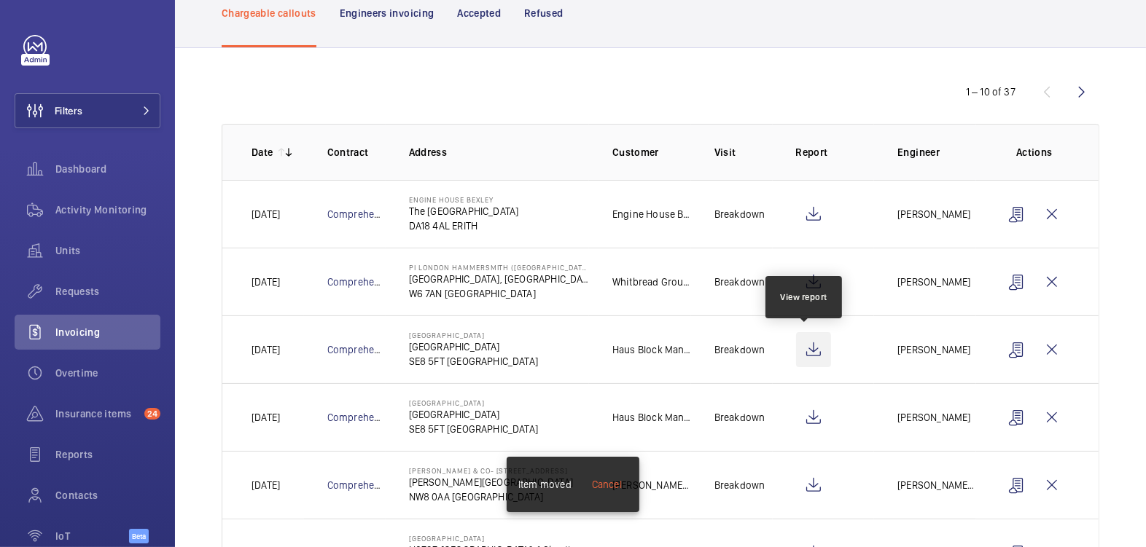
click at [808, 351] on wm-front-icon-button at bounding box center [813, 349] width 35 height 35
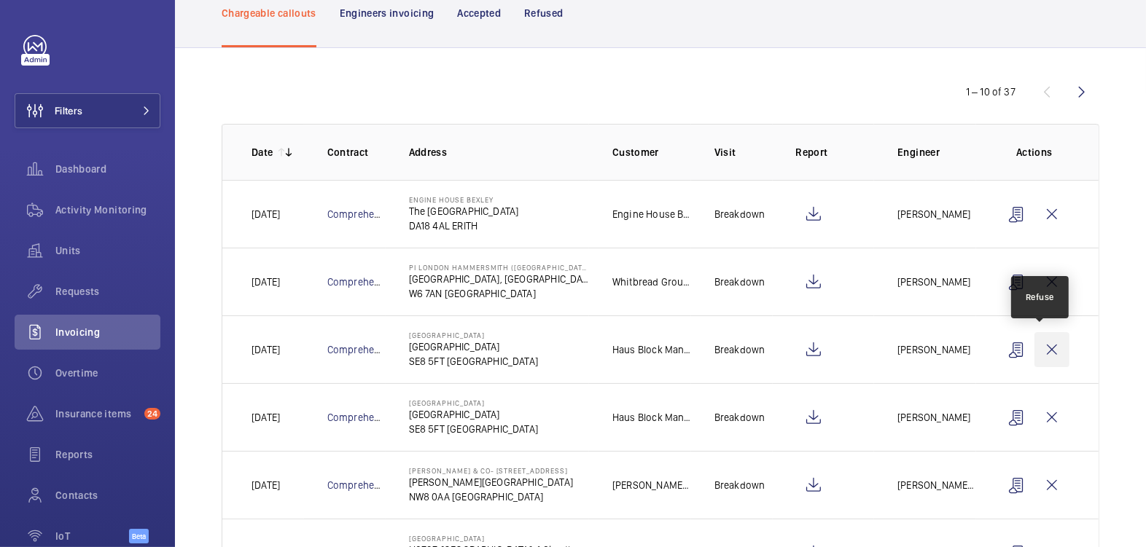
click at [1043, 345] on wm-front-icon-button at bounding box center [1051, 349] width 35 height 35
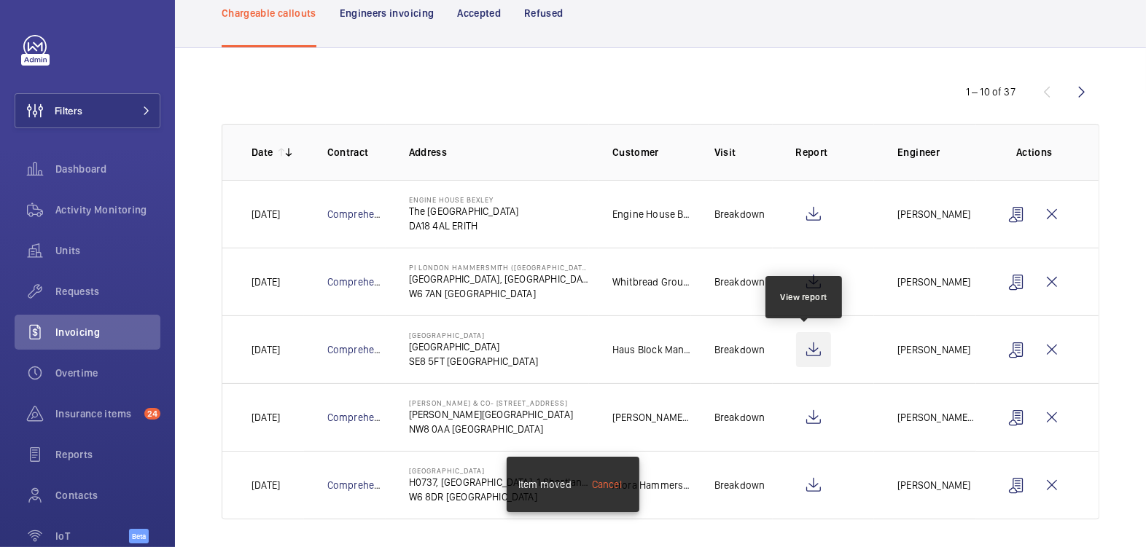
click at [804, 346] on wm-front-icon-button at bounding box center [813, 349] width 35 height 35
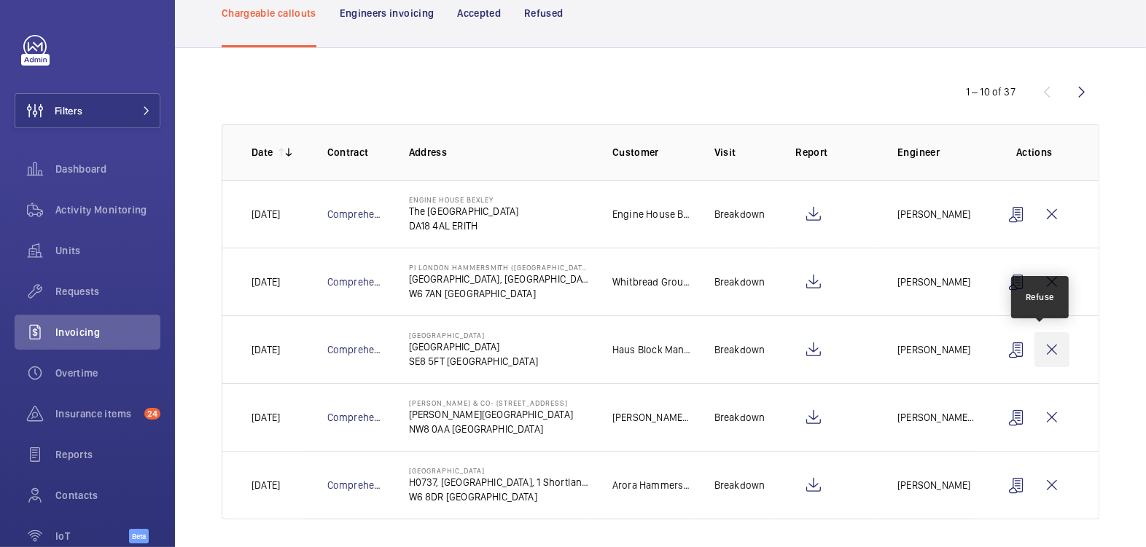
click at [1043, 345] on wm-front-icon-button at bounding box center [1051, 349] width 35 height 35
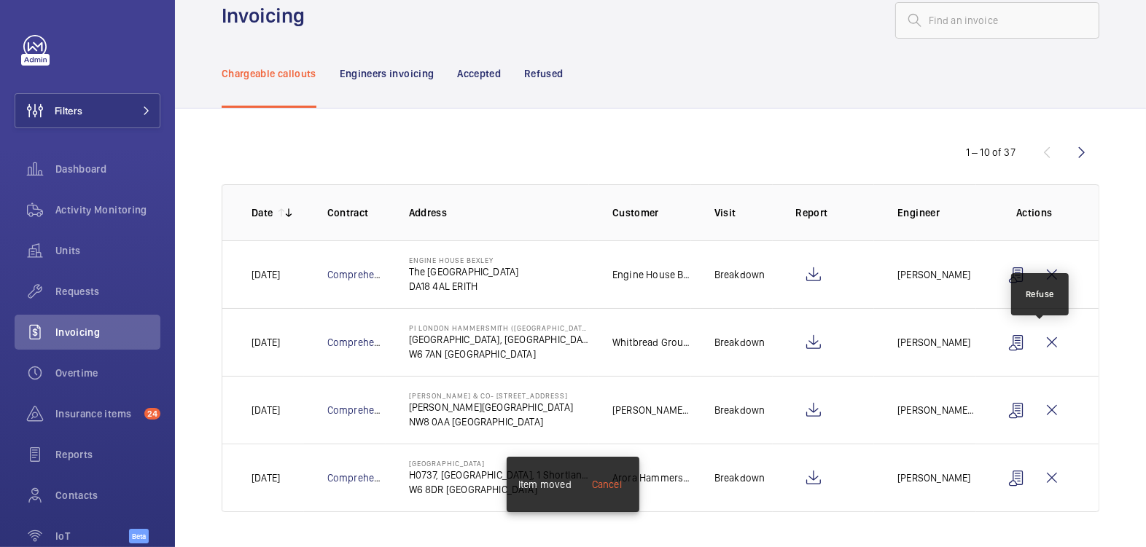
scroll to position [30, 0]
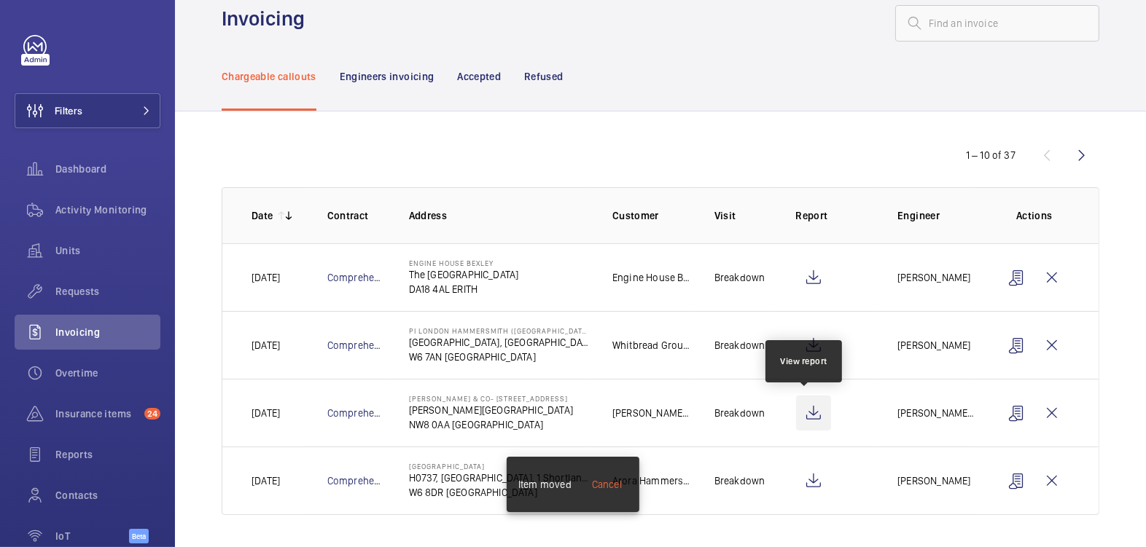
click at [814, 418] on wm-front-icon-button at bounding box center [813, 413] width 35 height 35
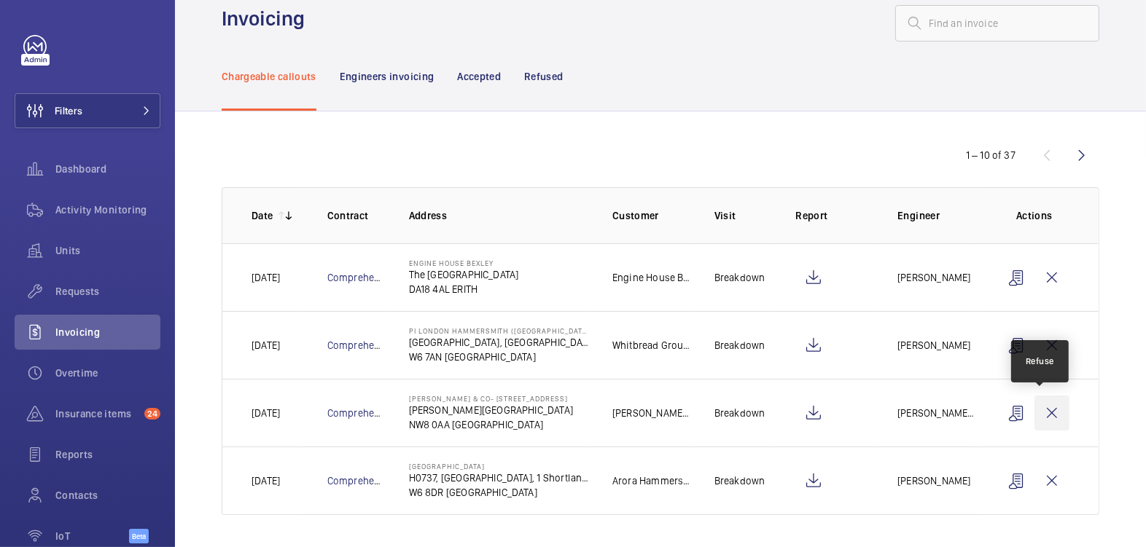
click at [1041, 408] on wm-front-icon-button at bounding box center [1051, 413] width 35 height 35
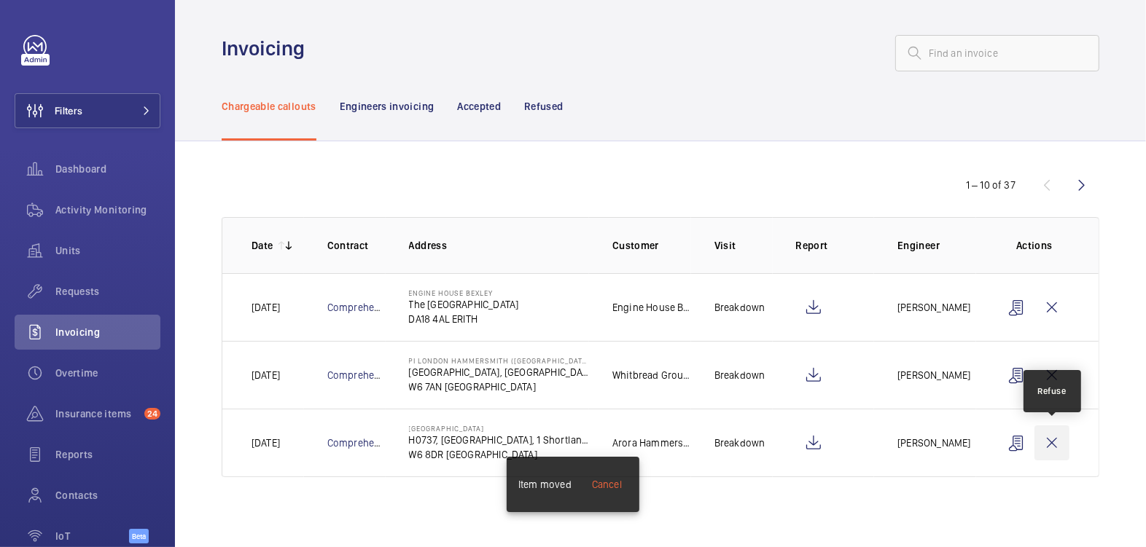
click at [1057, 433] on wm-front-icon-button at bounding box center [1051, 443] width 35 height 35
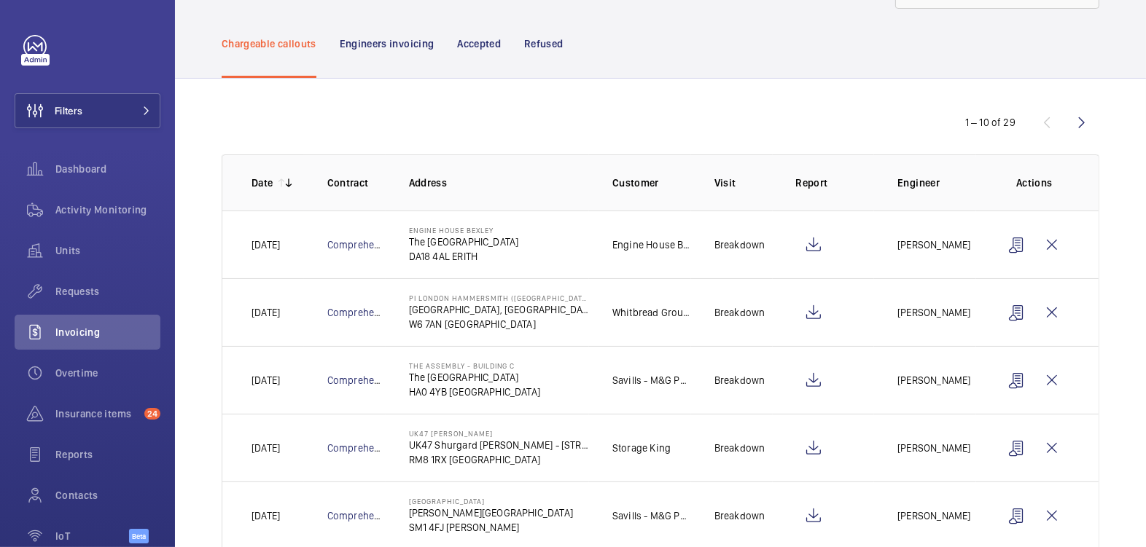
scroll to position [75, 0]
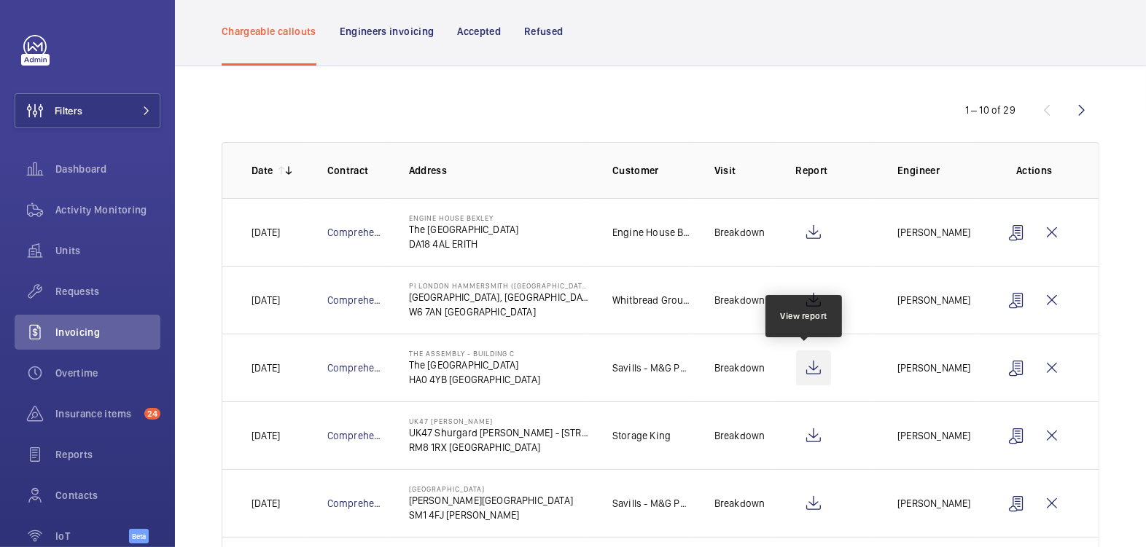
click at [802, 369] on wm-front-icon-button at bounding box center [813, 368] width 35 height 35
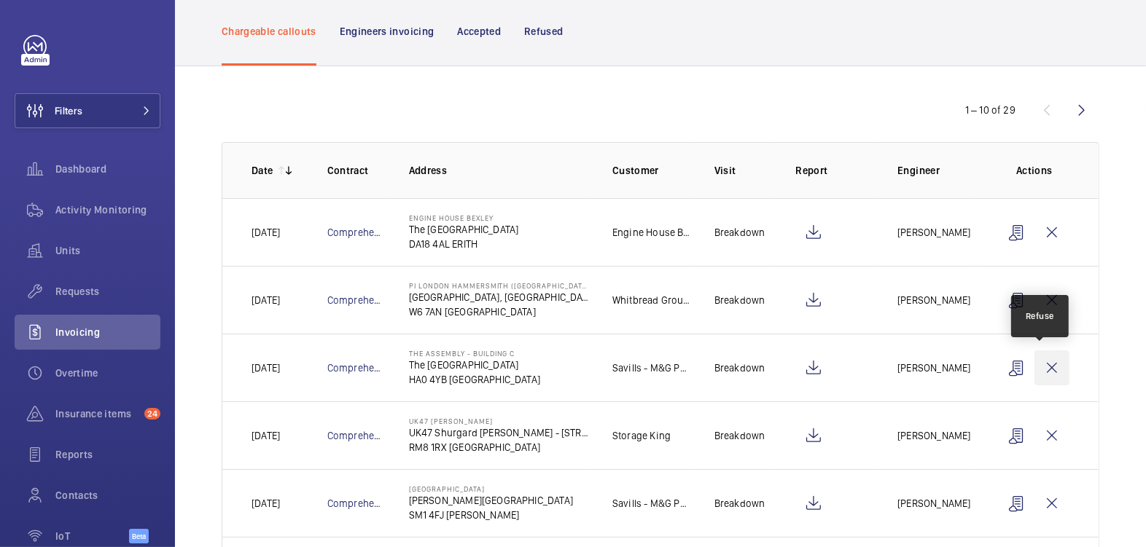
click at [1040, 366] on wm-front-icon-button at bounding box center [1051, 368] width 35 height 35
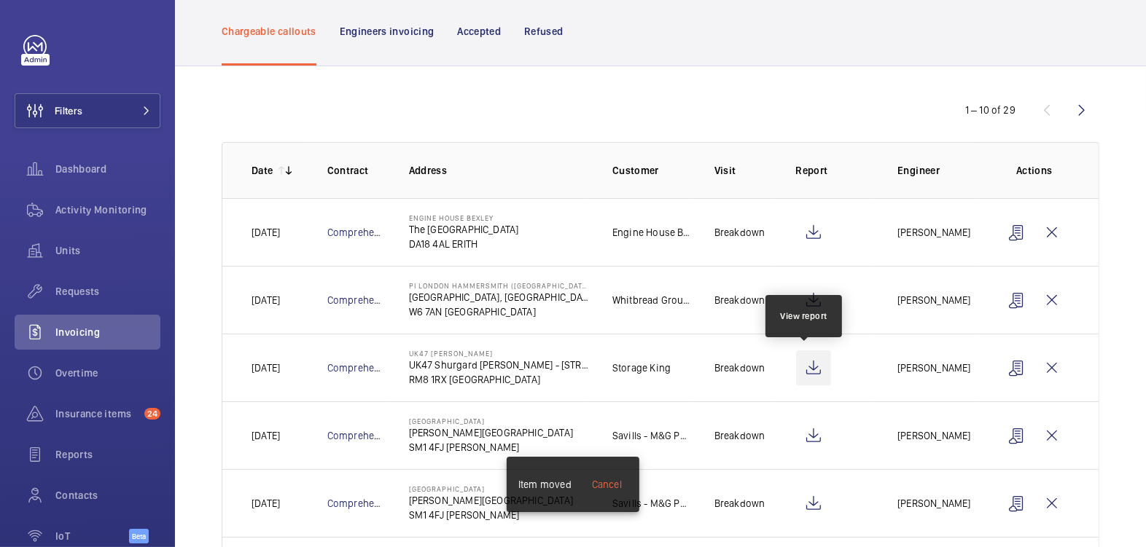
click at [809, 369] on wm-front-icon-button at bounding box center [813, 368] width 35 height 35
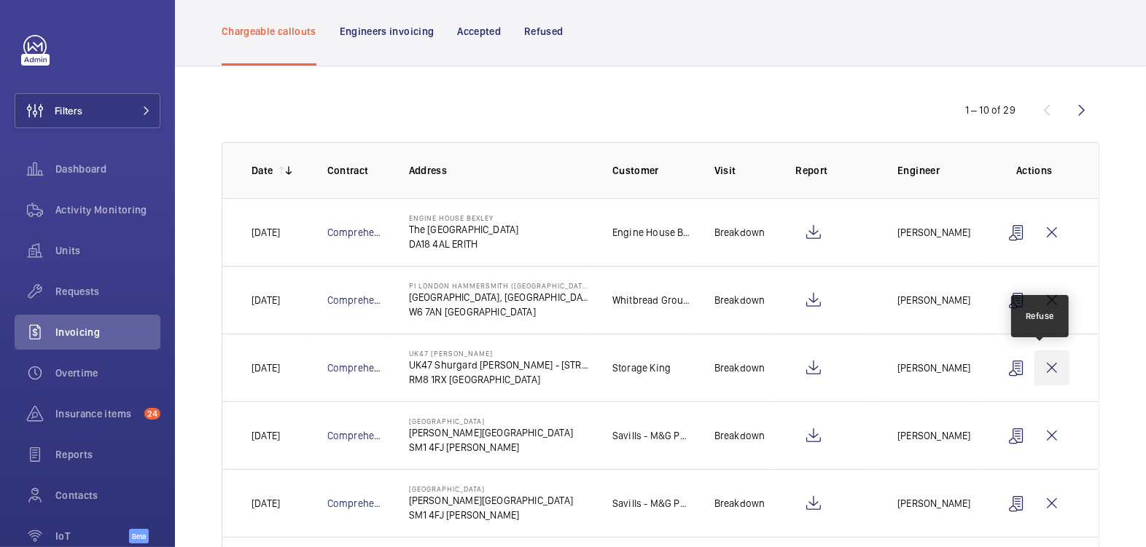
click at [1035, 372] on wm-front-icon-button at bounding box center [1051, 368] width 35 height 35
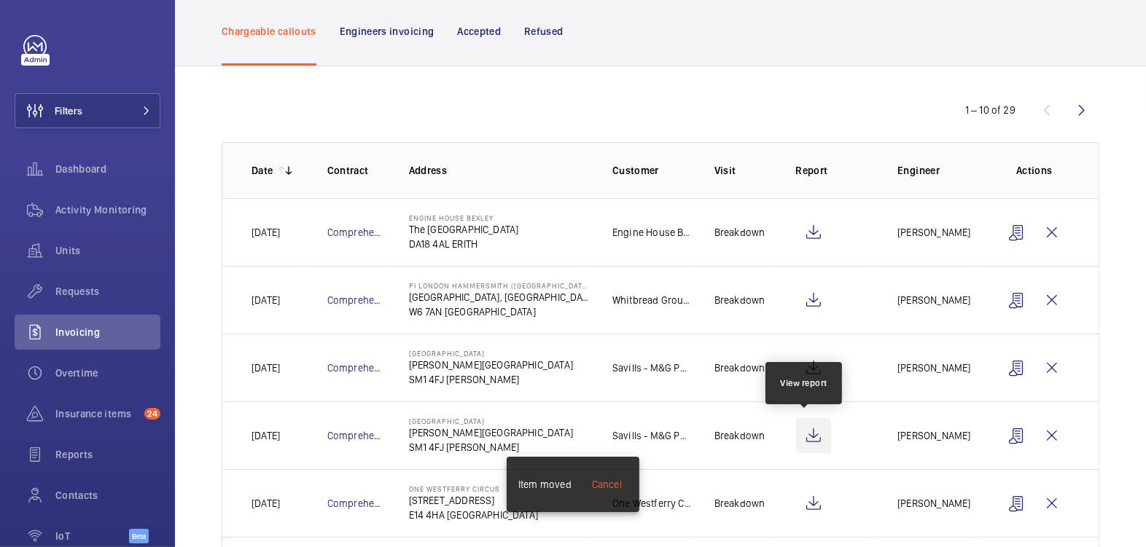
click at [807, 431] on wm-front-icon-button at bounding box center [813, 435] width 35 height 35
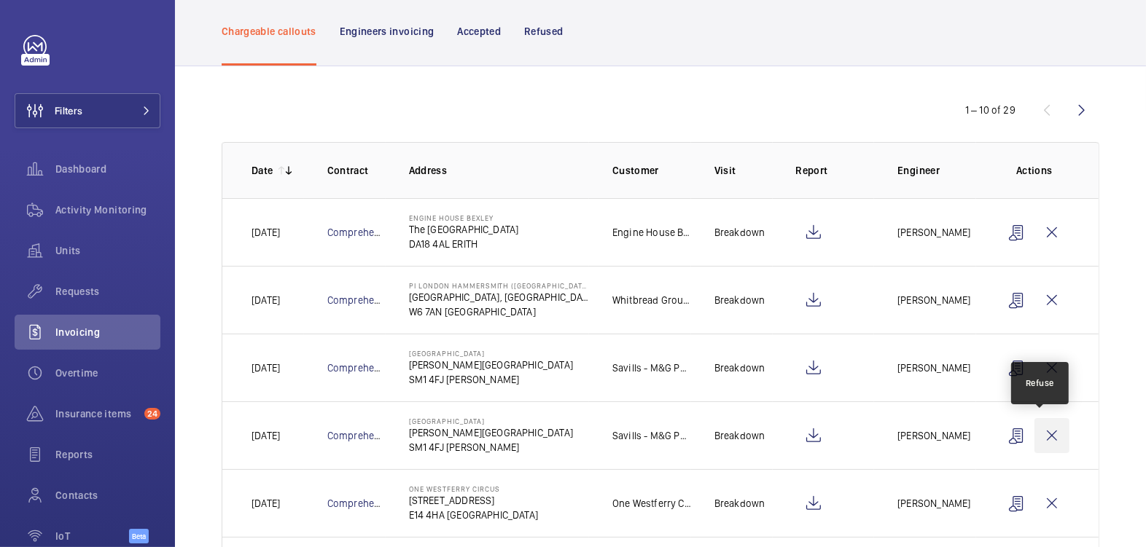
click at [1038, 435] on wm-front-icon-button at bounding box center [1051, 435] width 35 height 35
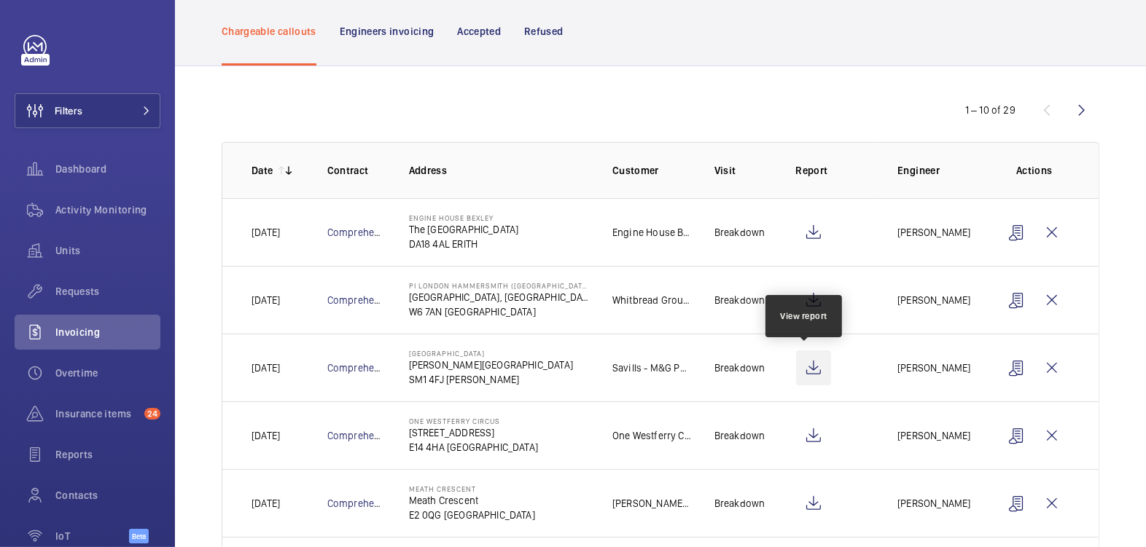
click at [802, 366] on wm-front-icon-button at bounding box center [813, 368] width 35 height 35
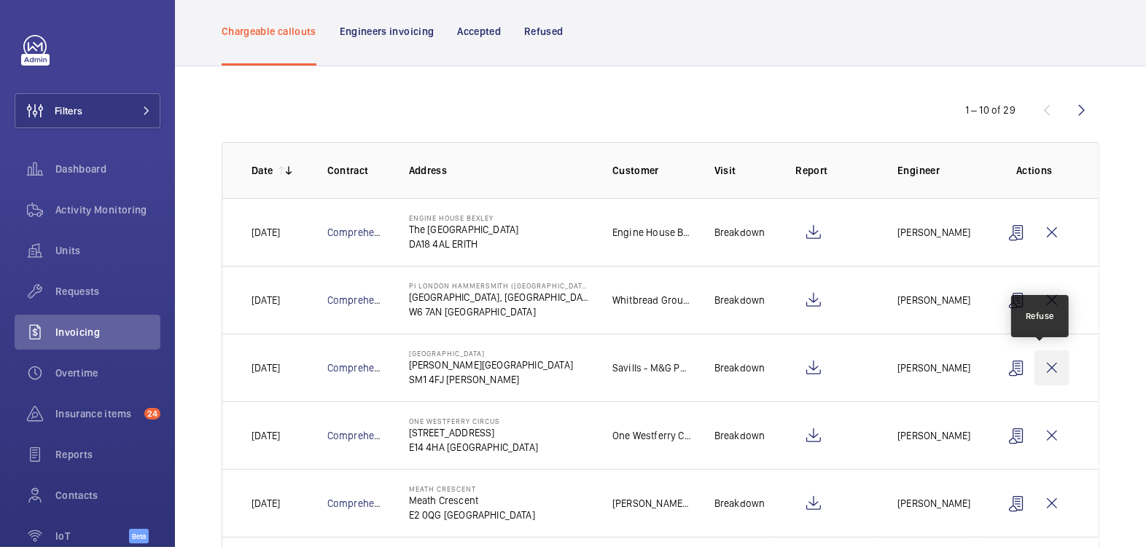
click at [1044, 368] on wm-front-icon-button at bounding box center [1051, 368] width 35 height 35
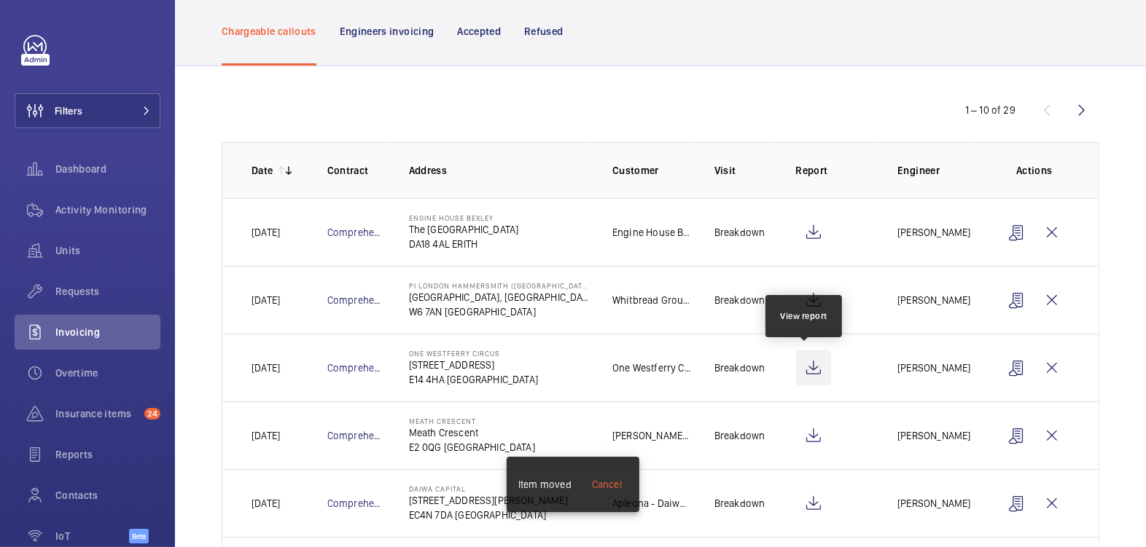
click at [812, 360] on wm-front-icon-button at bounding box center [813, 368] width 35 height 35
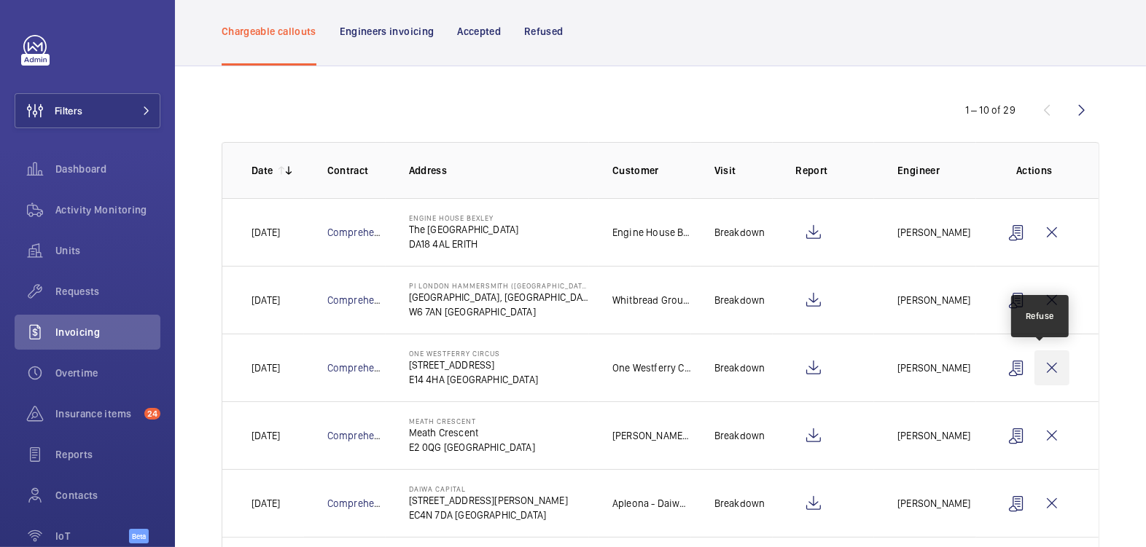
click at [1051, 366] on wm-front-icon-button at bounding box center [1051, 368] width 35 height 35
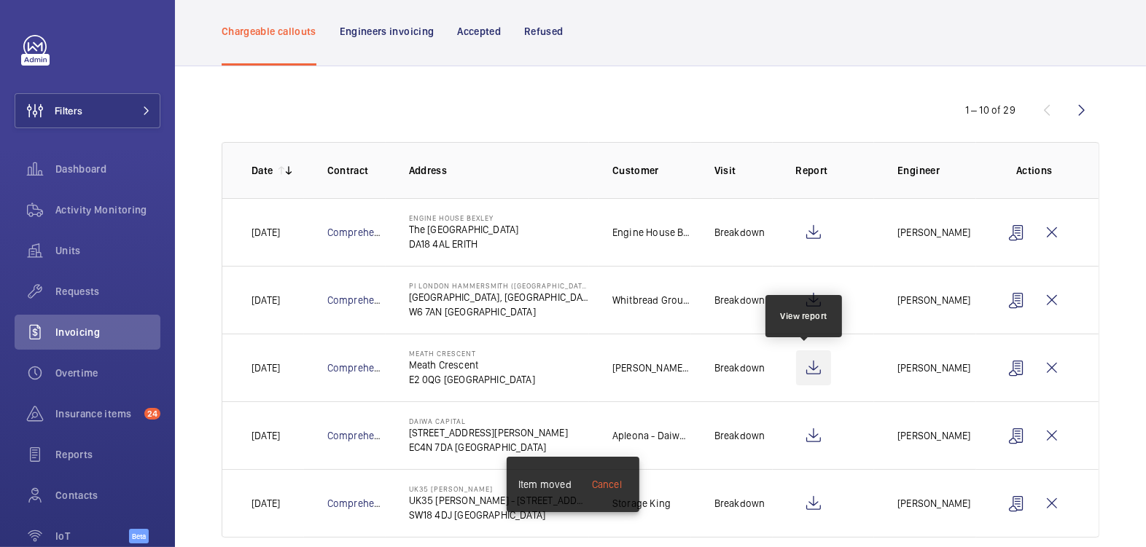
click at [796, 371] on wm-front-icon-button at bounding box center [813, 368] width 35 height 35
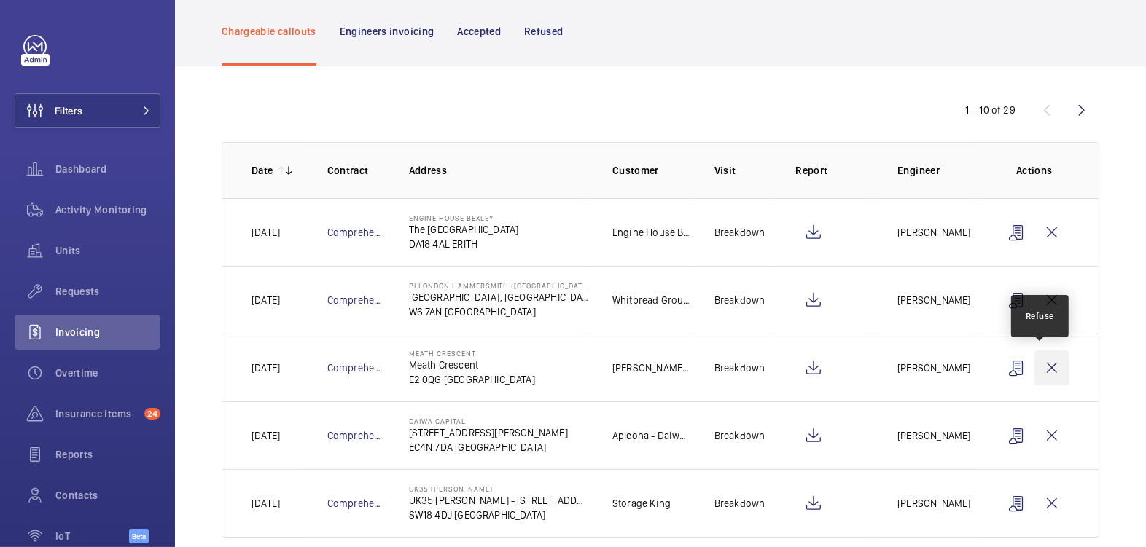
click at [1051, 359] on wm-front-icon-button at bounding box center [1051, 368] width 35 height 35
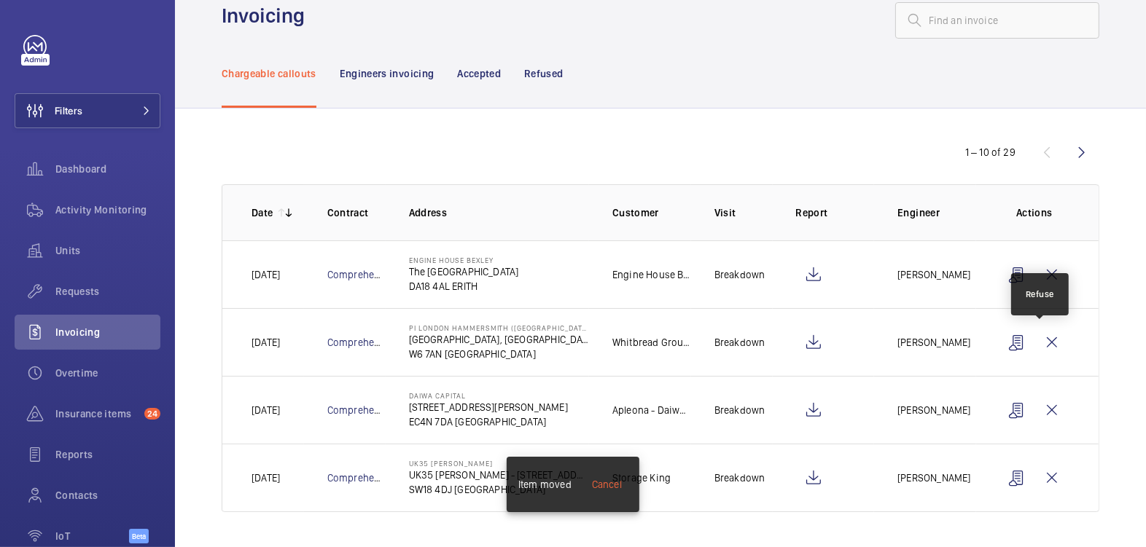
scroll to position [30, 0]
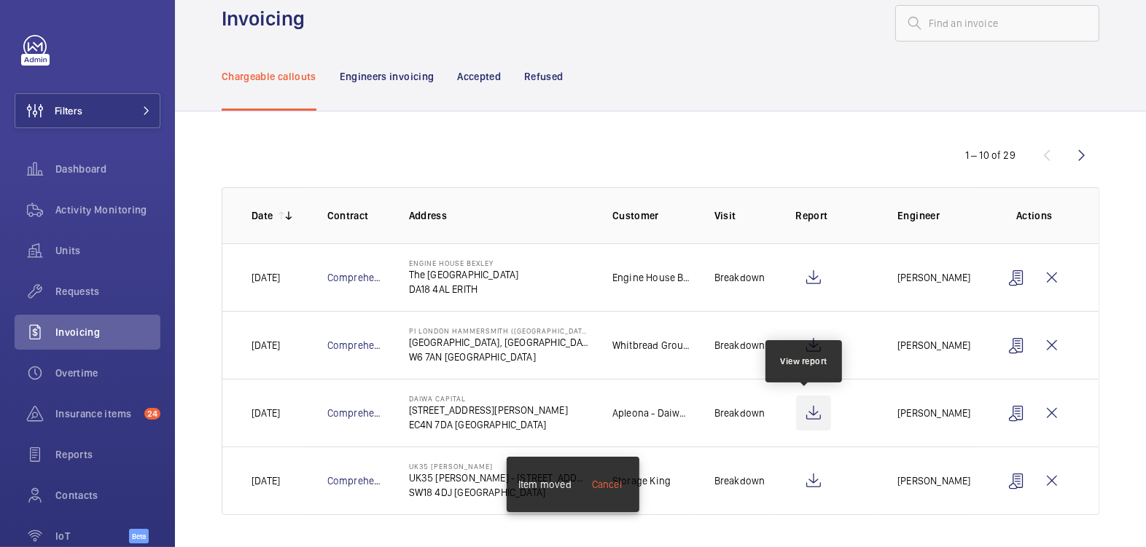
click at [812, 411] on wm-front-icon-button at bounding box center [813, 413] width 35 height 35
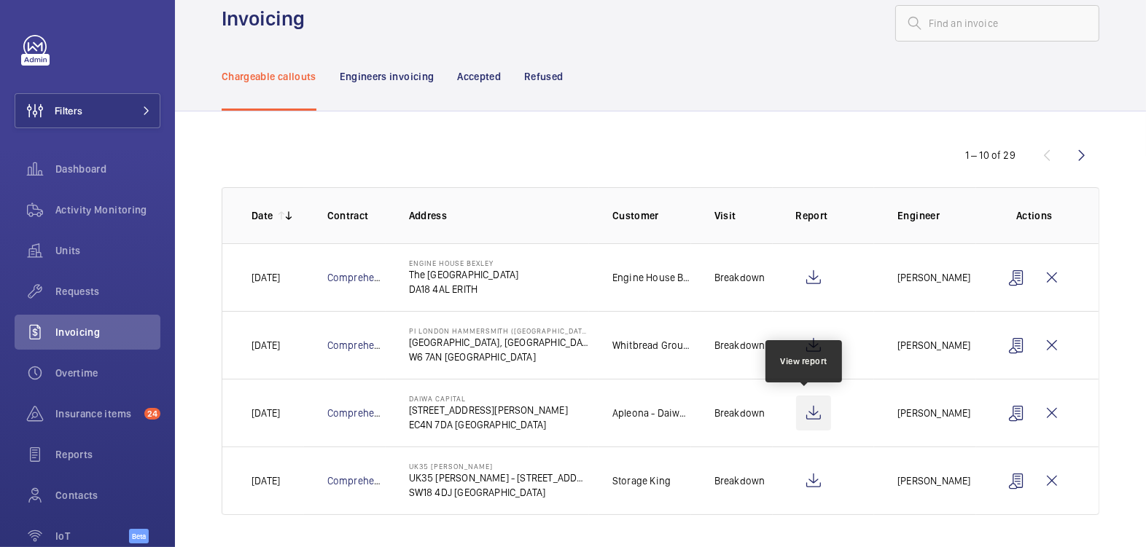
click at [811, 412] on wm-front-icon-button at bounding box center [813, 413] width 35 height 35
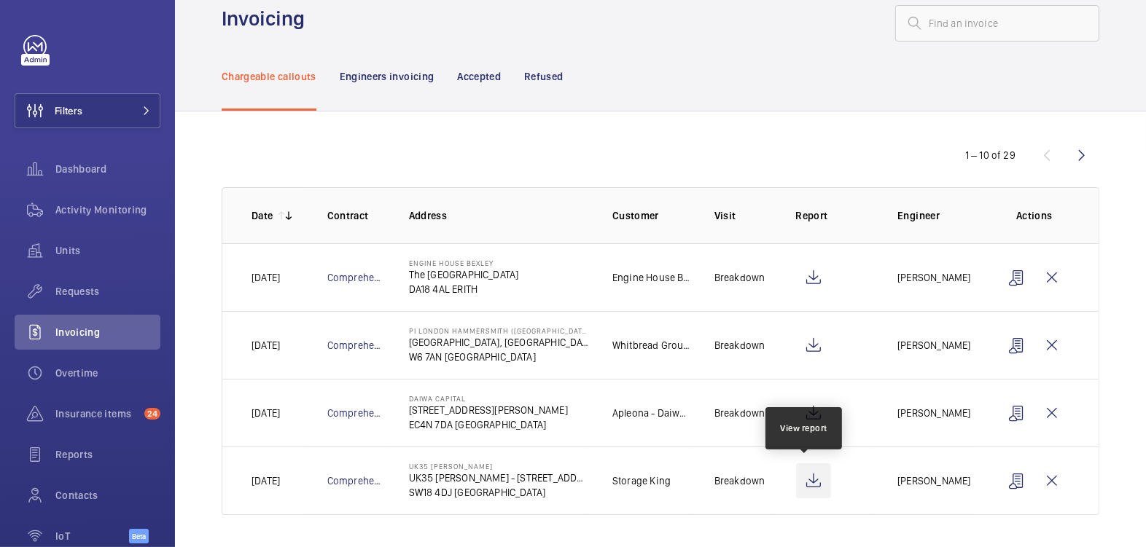
click at [809, 480] on wm-front-icon-button at bounding box center [813, 480] width 35 height 35
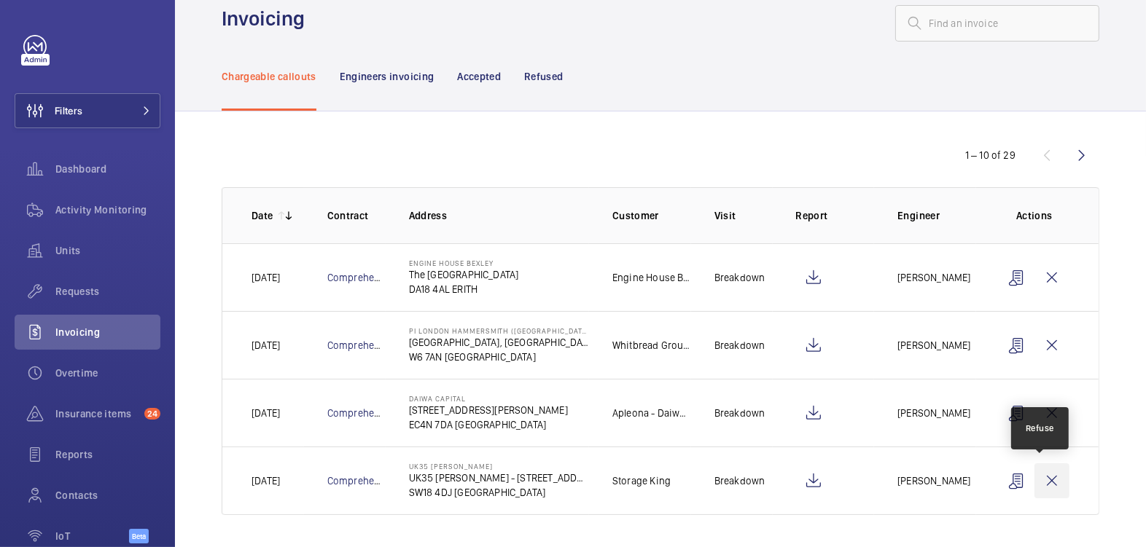
click at [1048, 480] on wm-front-icon-button at bounding box center [1051, 480] width 35 height 35
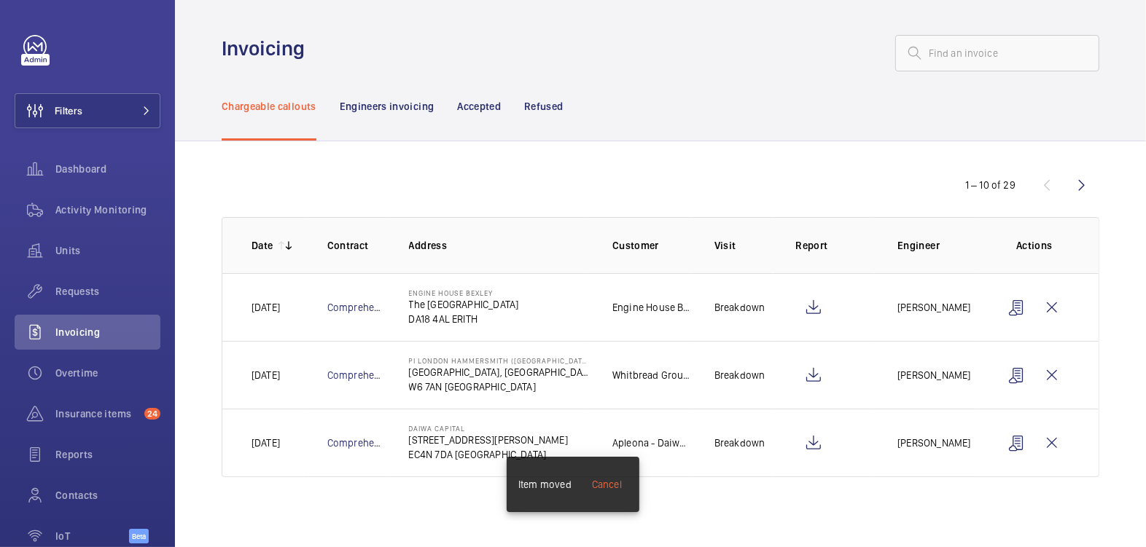
scroll to position [0, 0]
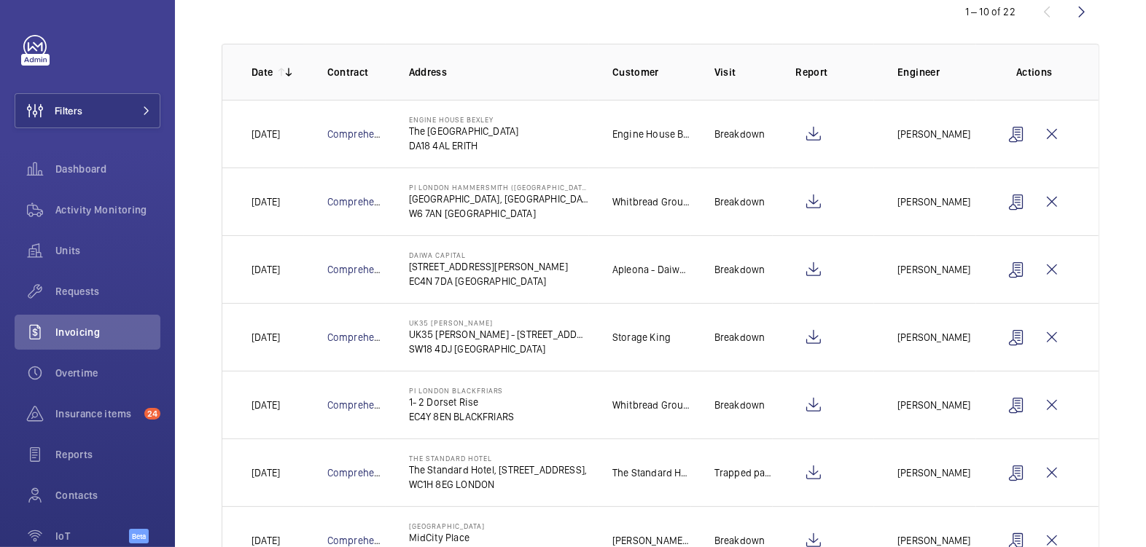
scroll to position [187, 0]
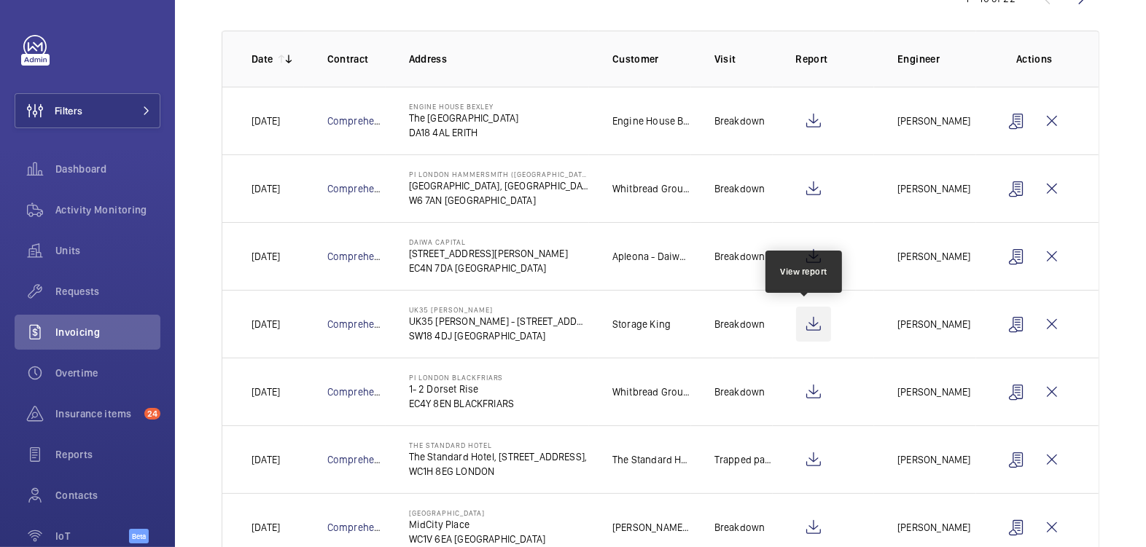
click at [801, 327] on wm-front-icon-button at bounding box center [813, 324] width 35 height 35
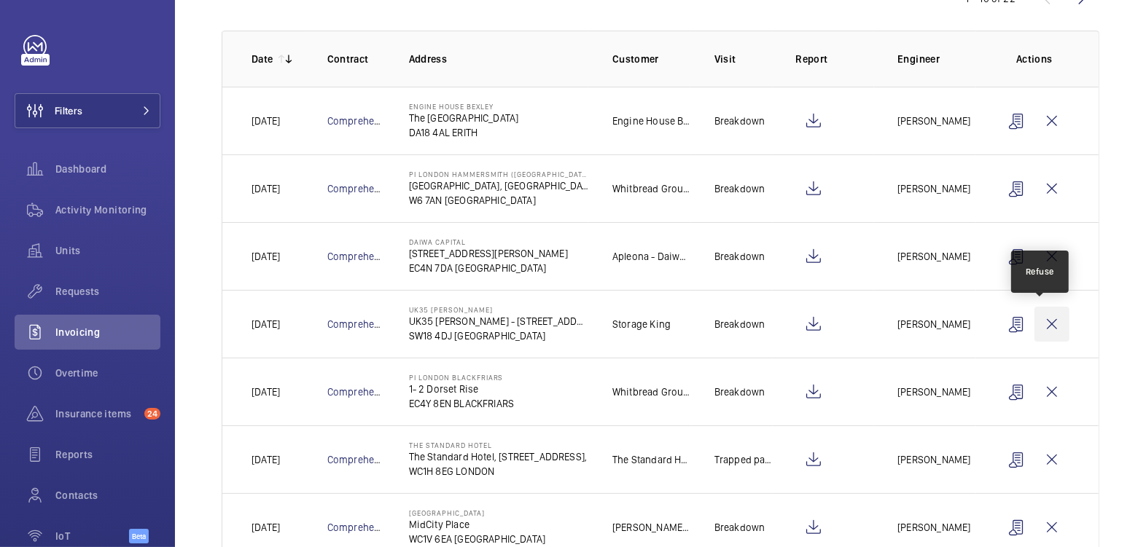
click at [1046, 319] on wm-front-icon-button at bounding box center [1051, 324] width 35 height 35
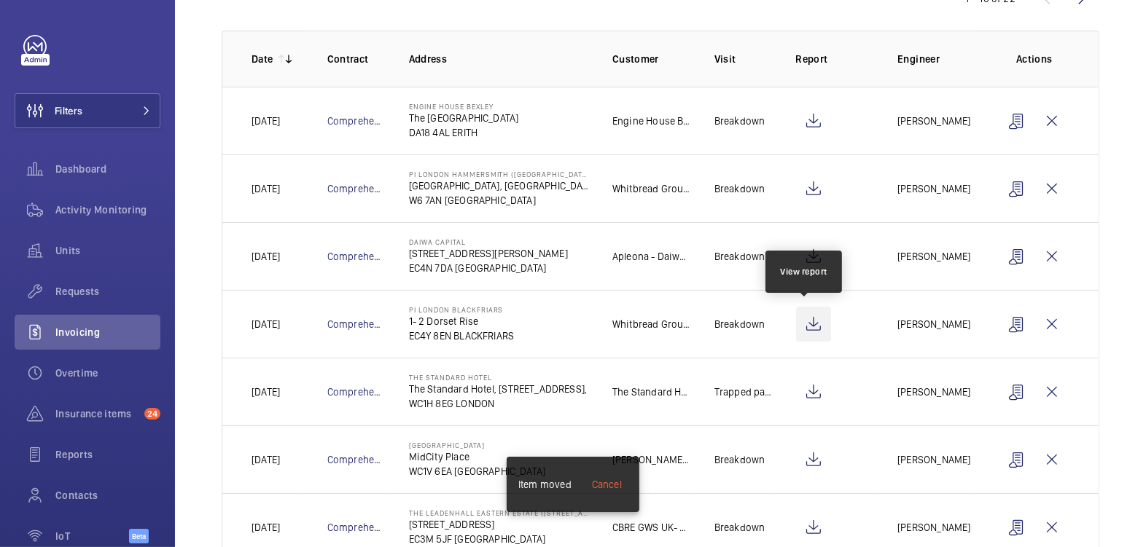
click at [804, 325] on wm-front-icon-button at bounding box center [813, 324] width 35 height 35
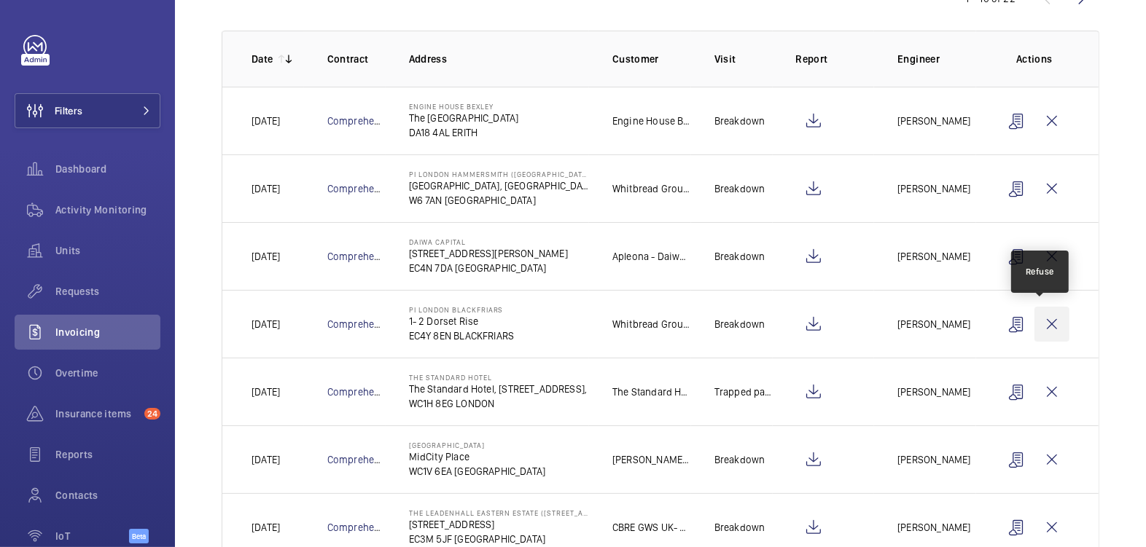
click at [1041, 325] on wm-front-icon-button at bounding box center [1051, 324] width 35 height 35
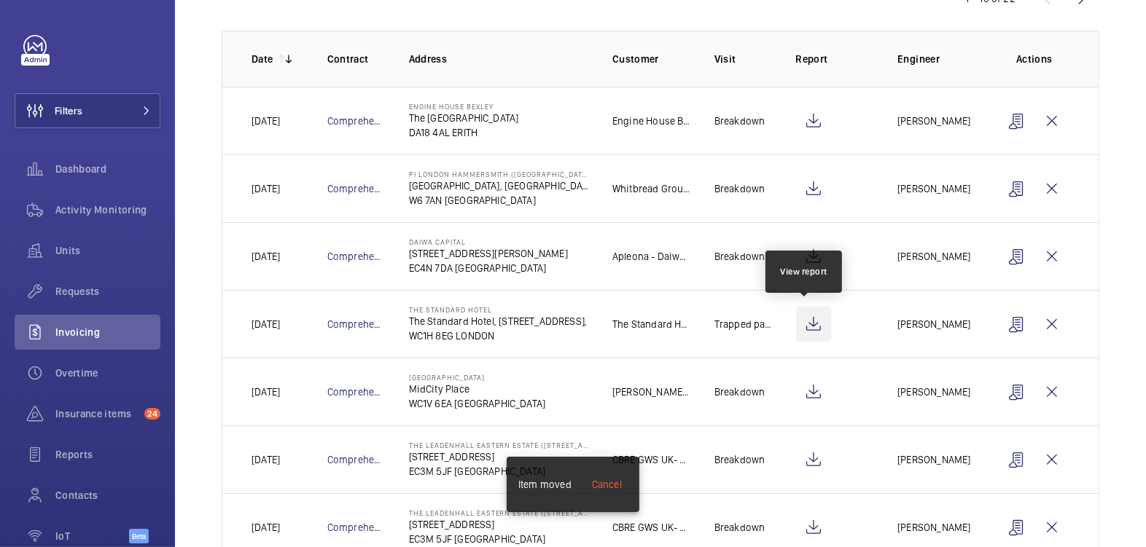
click at [796, 330] on wm-front-icon-button at bounding box center [813, 324] width 35 height 35
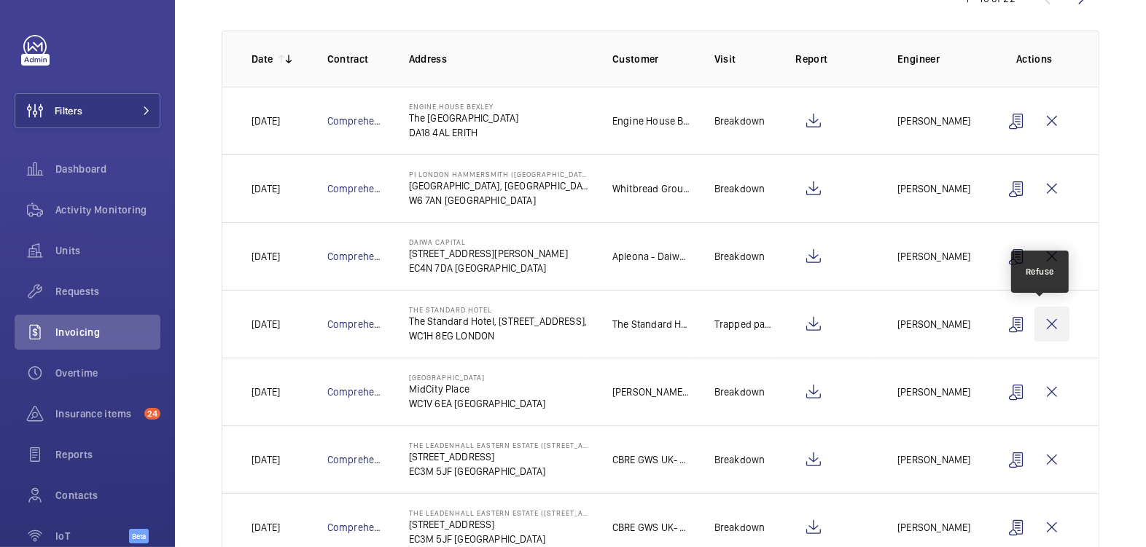
click at [1047, 321] on wm-front-icon-button at bounding box center [1051, 324] width 35 height 35
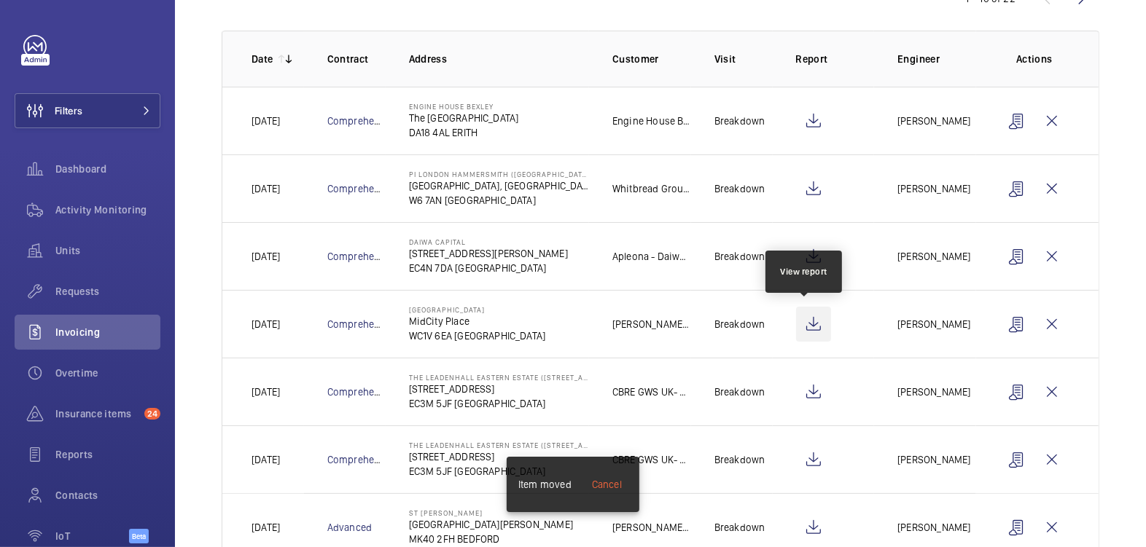
click at [807, 318] on wm-front-icon-button at bounding box center [813, 324] width 35 height 35
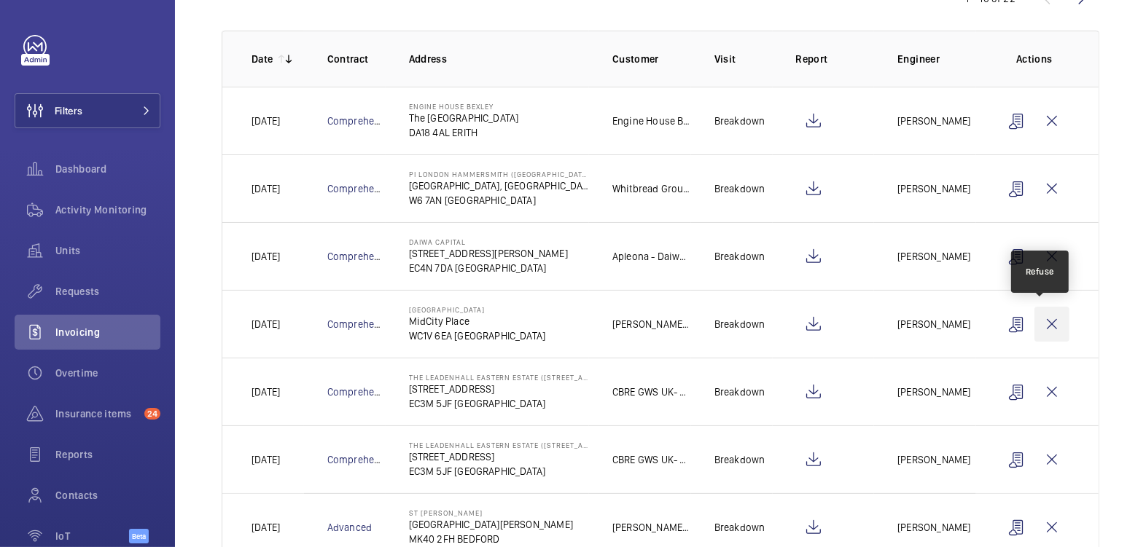
click at [1042, 323] on wm-front-icon-button at bounding box center [1051, 324] width 35 height 35
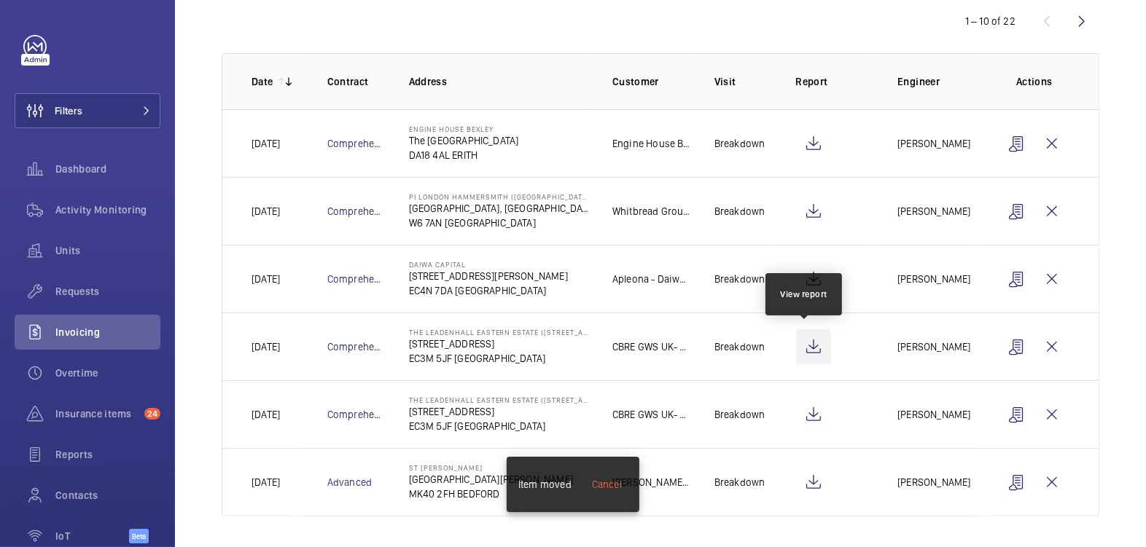
click at [798, 344] on wm-front-icon-button at bounding box center [813, 346] width 35 height 35
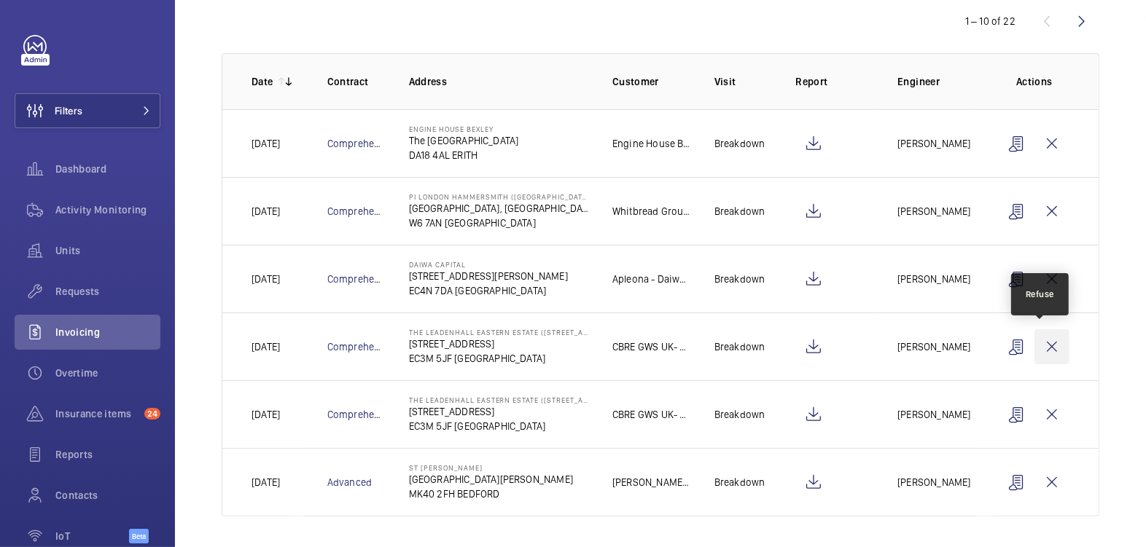
click at [1038, 343] on wm-front-icon-button at bounding box center [1051, 346] width 35 height 35
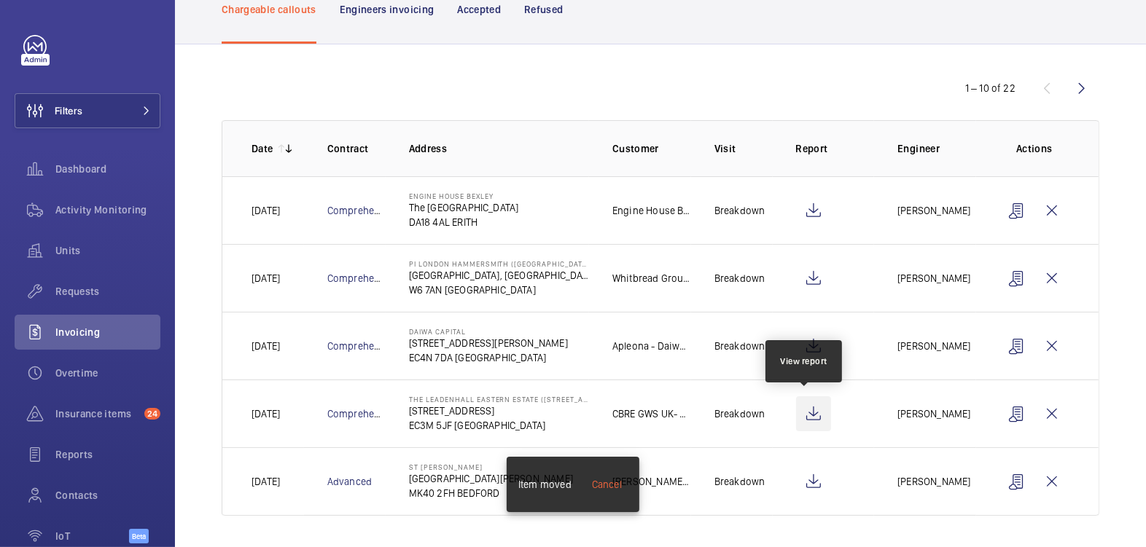
click at [803, 415] on wm-front-icon-button at bounding box center [813, 413] width 35 height 35
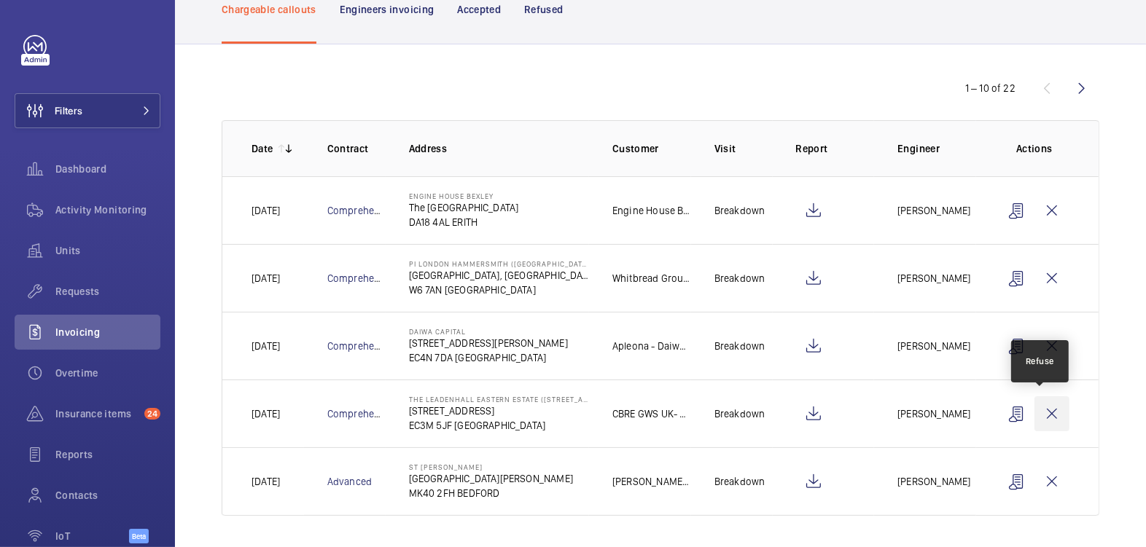
click at [1039, 412] on wm-front-icon-button at bounding box center [1051, 413] width 35 height 35
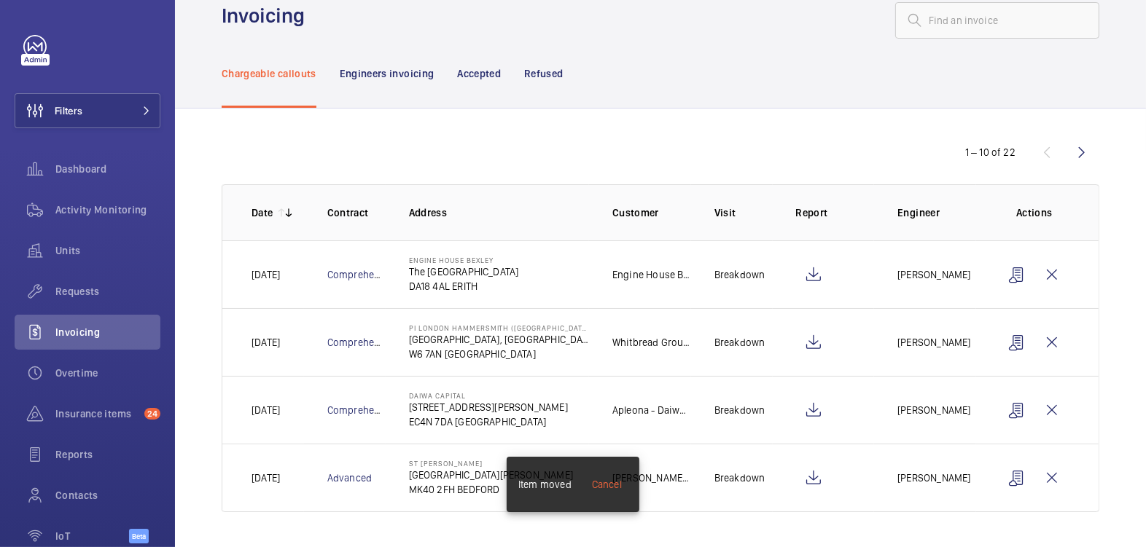
scroll to position [30, 0]
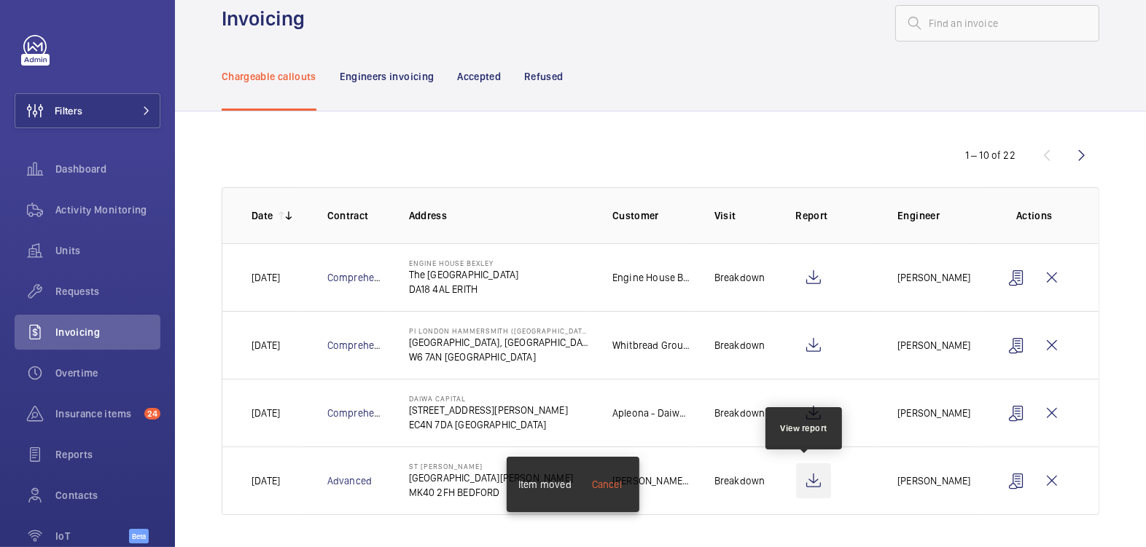
click at [800, 479] on wm-front-icon-button at bounding box center [813, 480] width 35 height 35
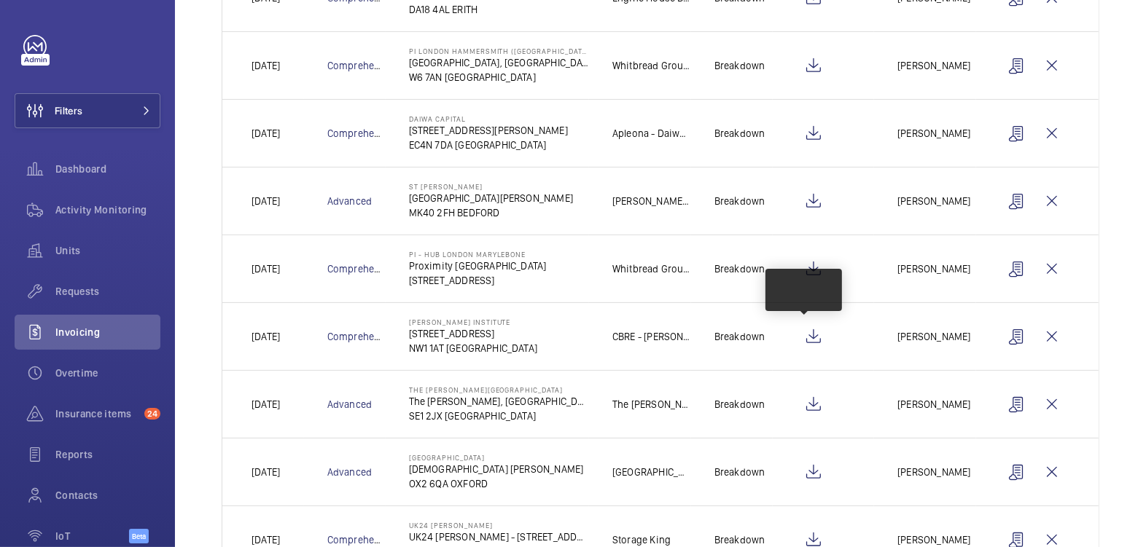
scroll to position [303, 0]
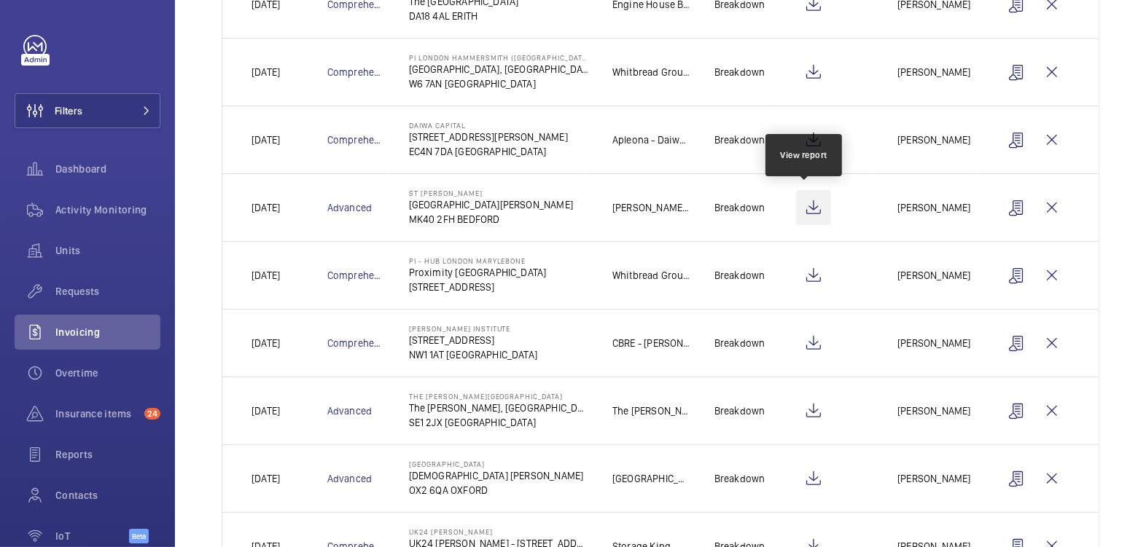
click at [800, 205] on wm-front-icon-button at bounding box center [813, 207] width 35 height 35
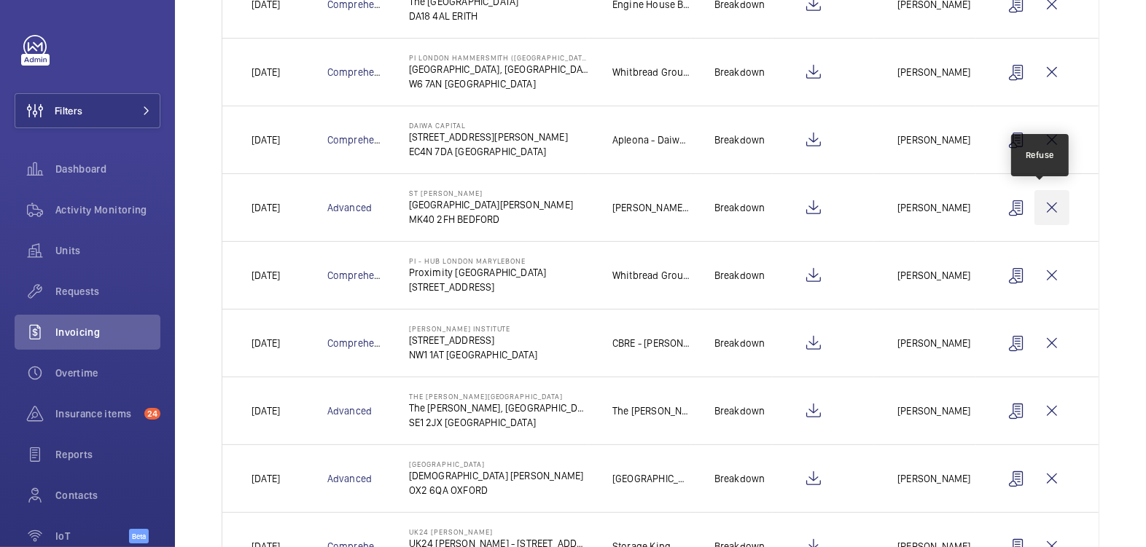
click at [1038, 200] on wm-front-icon-button at bounding box center [1051, 207] width 35 height 35
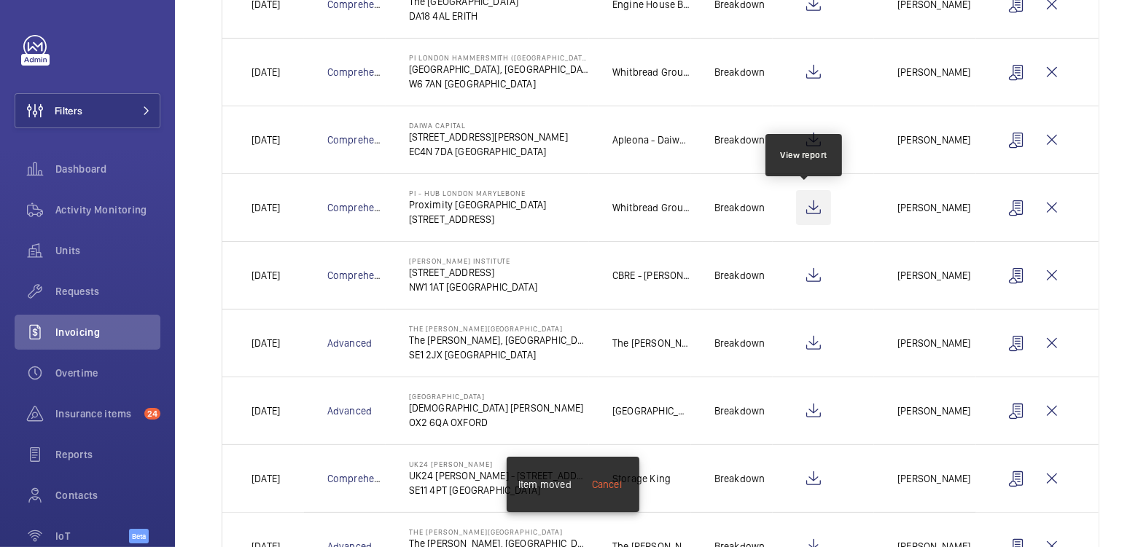
click at [798, 213] on wm-front-icon-button at bounding box center [813, 207] width 35 height 35
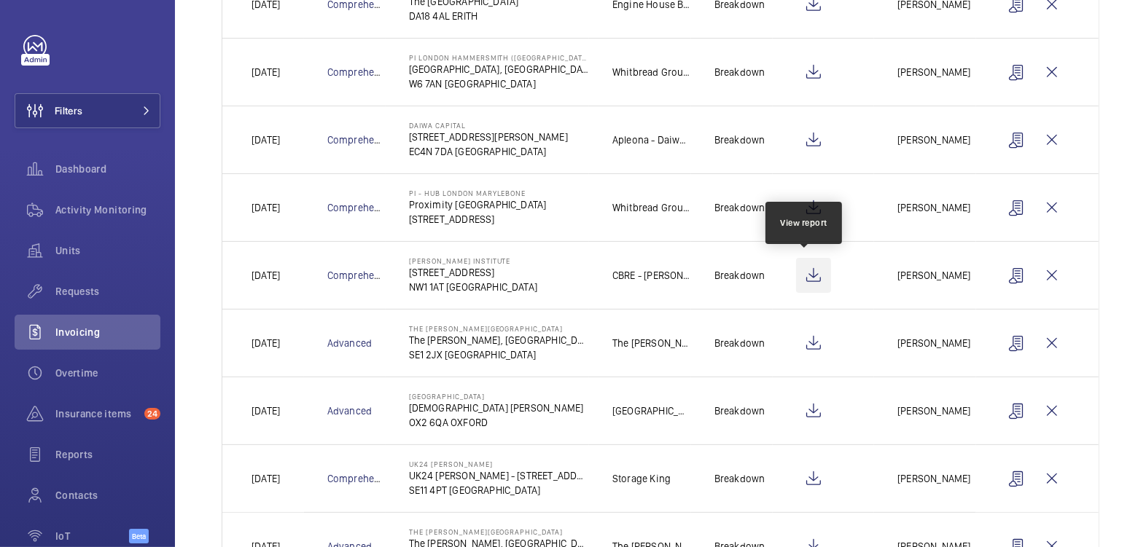
click at [804, 278] on wm-front-icon-button at bounding box center [813, 275] width 35 height 35
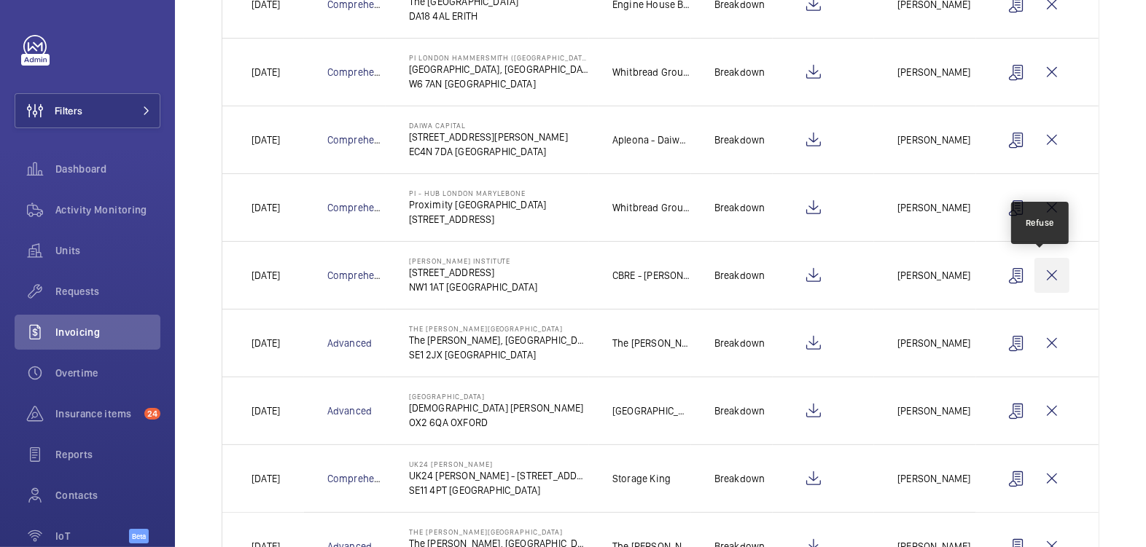
click at [1048, 276] on wm-front-icon-button at bounding box center [1051, 275] width 35 height 35
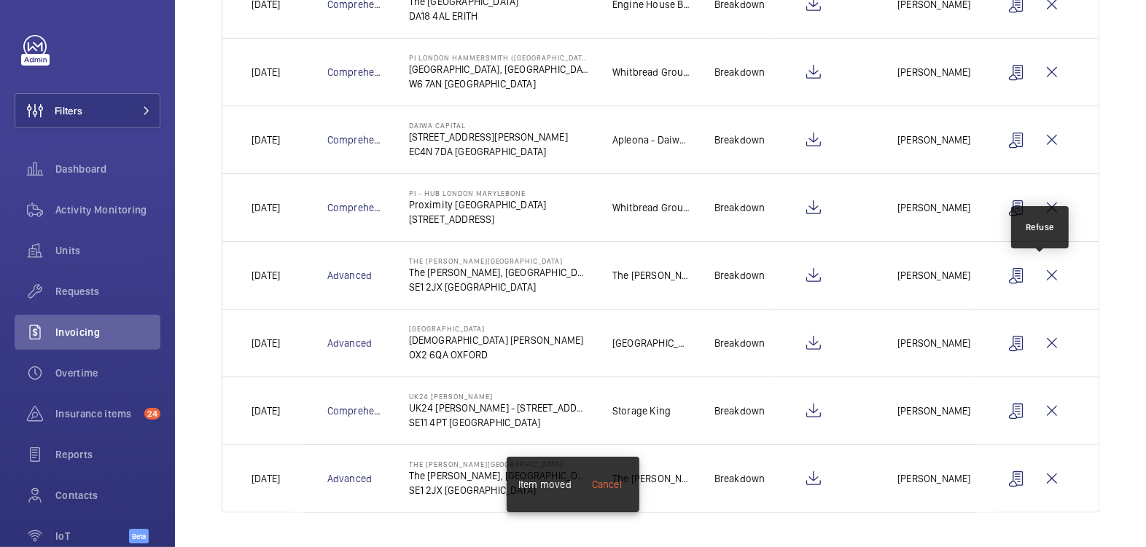
scroll to position [299, 0]
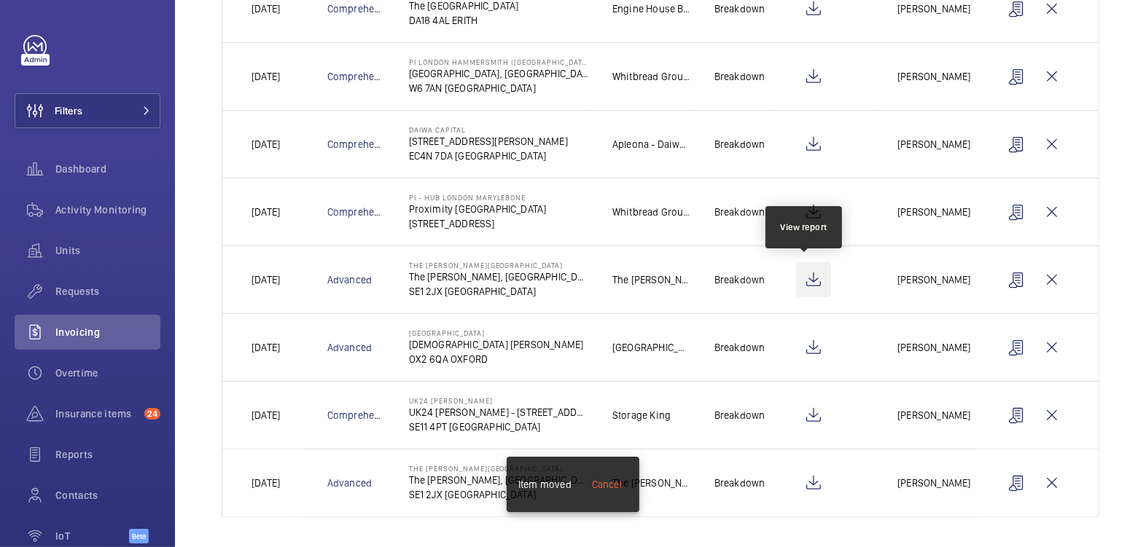
click at [802, 273] on wm-front-icon-button at bounding box center [813, 279] width 35 height 35
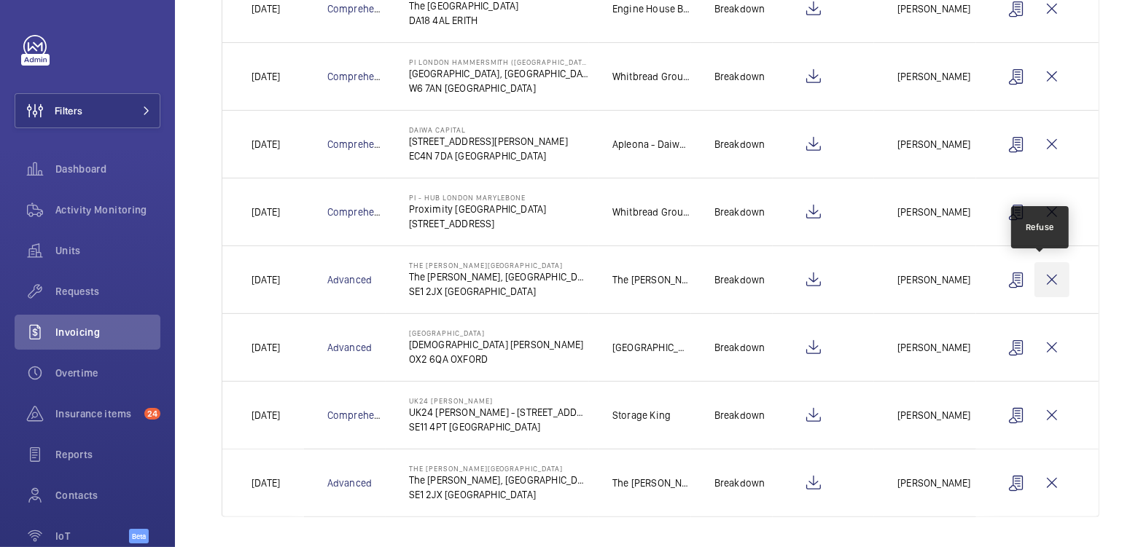
click at [1038, 280] on wm-front-icon-button at bounding box center [1051, 279] width 35 height 35
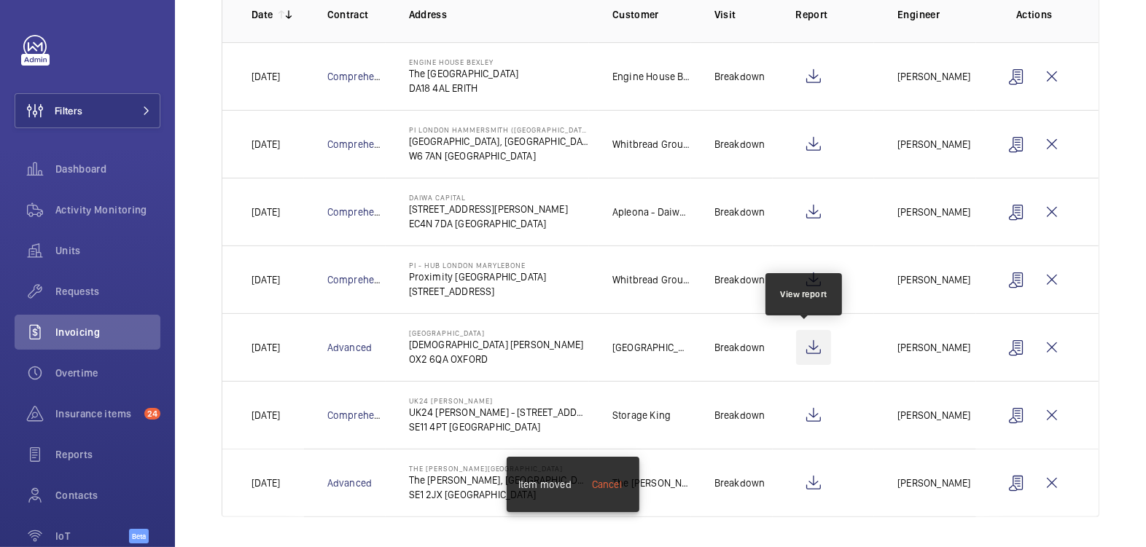
click at [804, 343] on wm-front-icon-button at bounding box center [813, 347] width 35 height 35
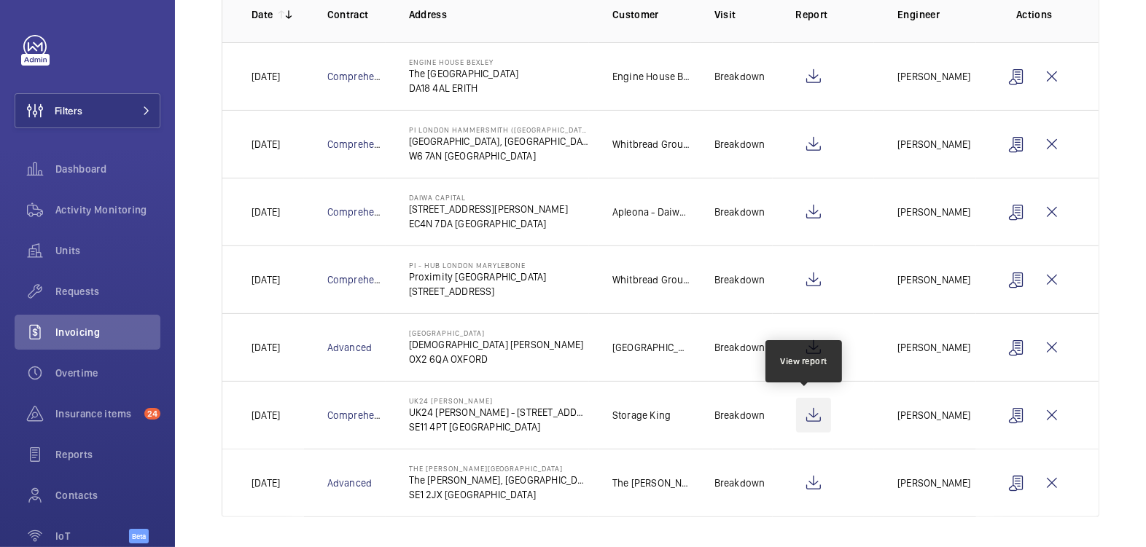
click at [812, 412] on wm-front-icon-button at bounding box center [813, 415] width 35 height 35
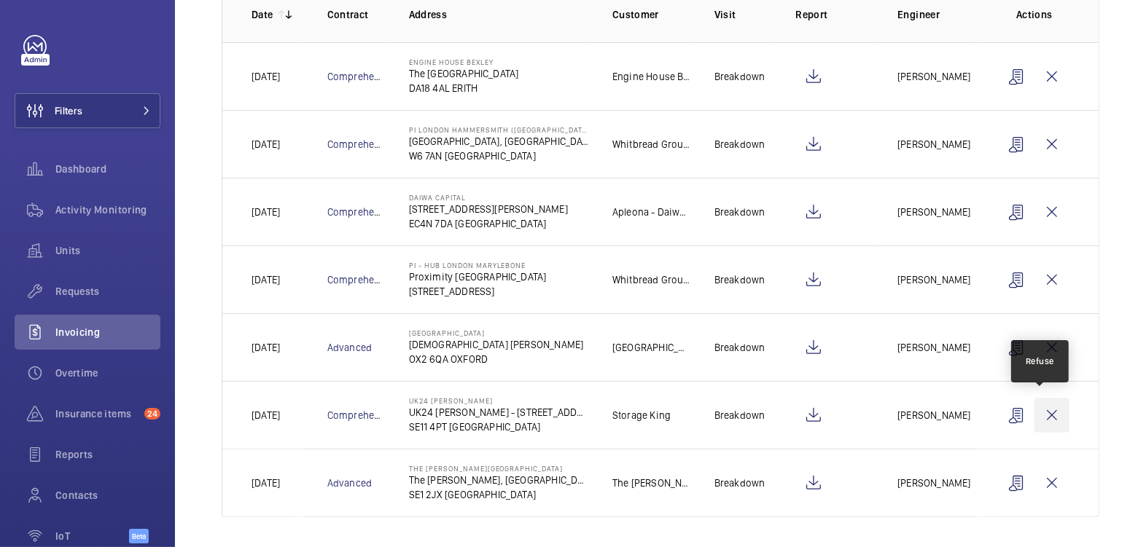
click at [1038, 415] on wm-front-icon-button at bounding box center [1051, 415] width 35 height 35
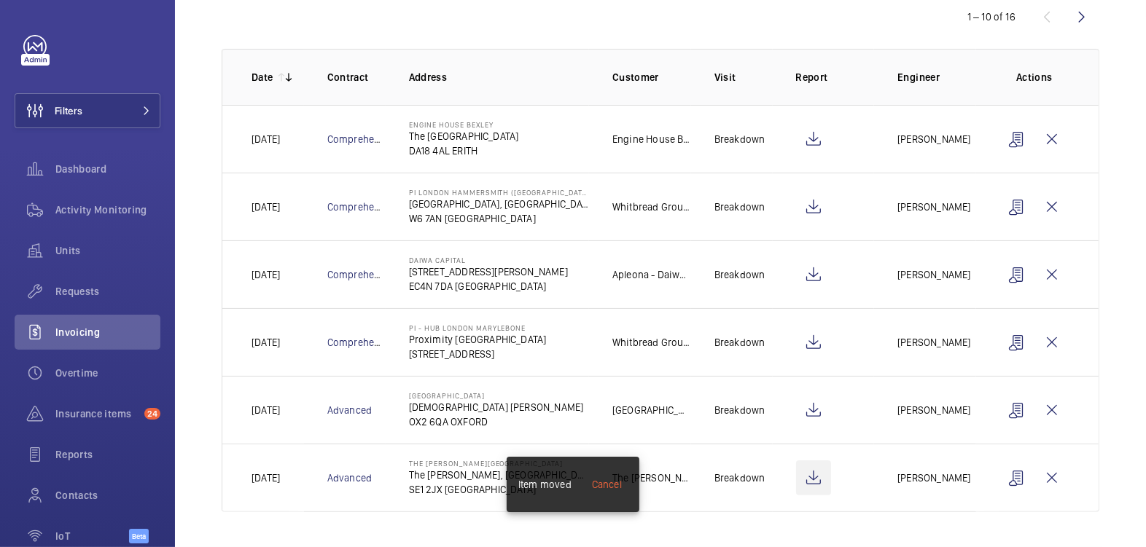
scroll to position [164, 0]
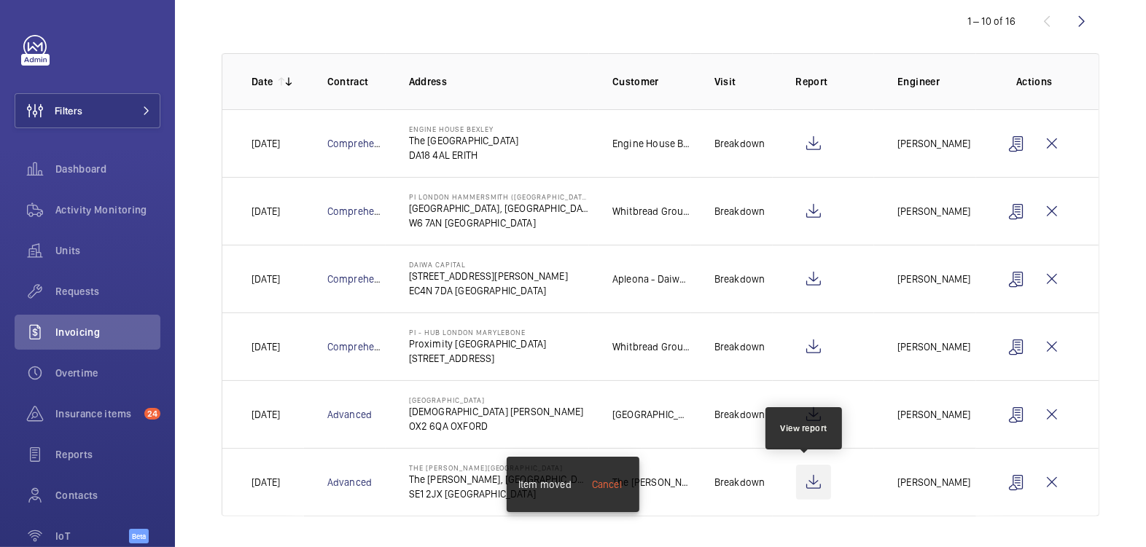
click at [809, 479] on wm-front-icon-button at bounding box center [813, 482] width 35 height 35
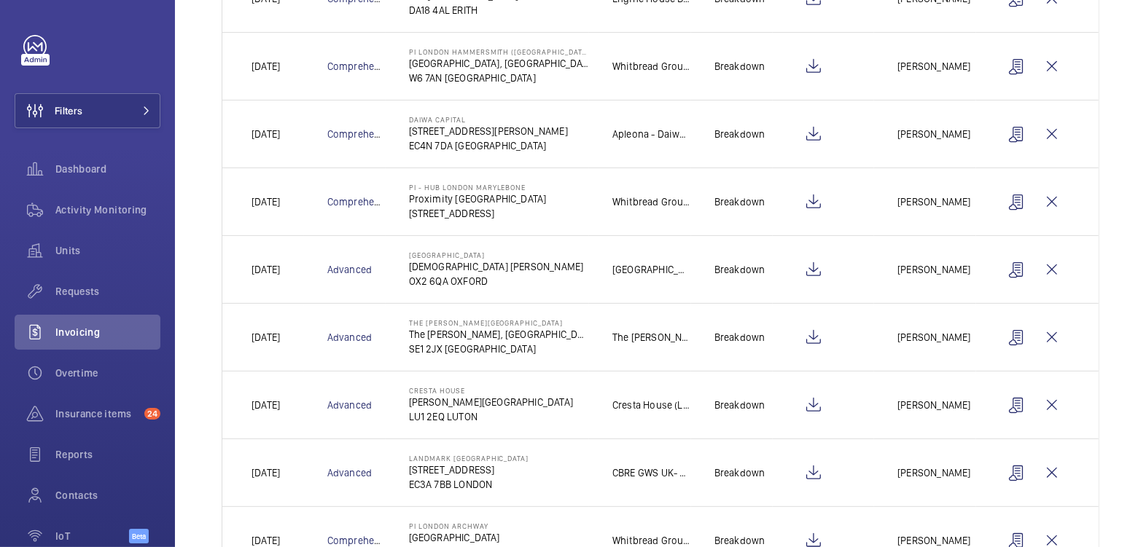
scroll to position [431, 0]
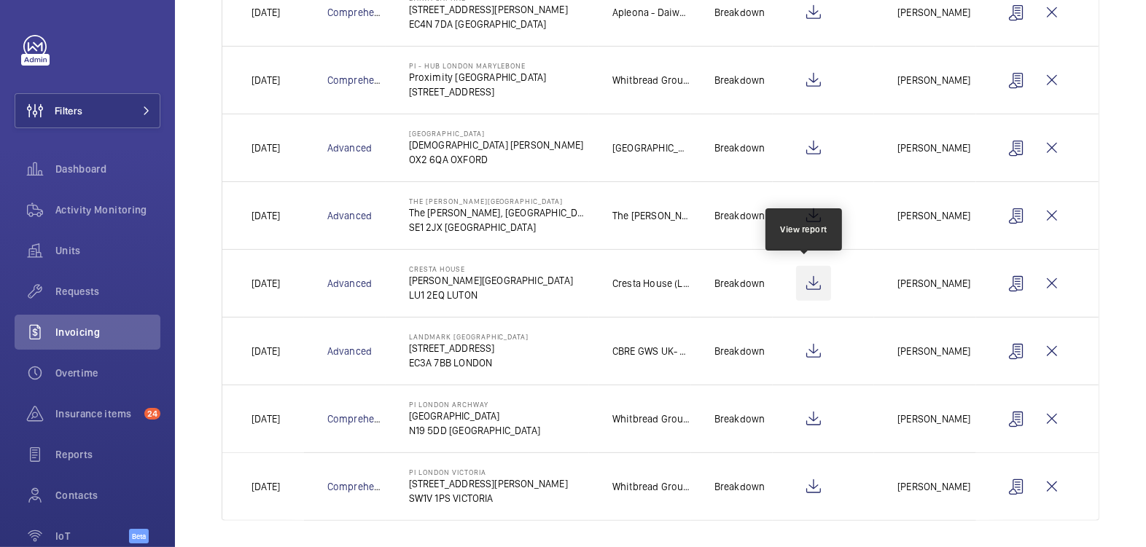
click at [811, 277] on wm-front-icon-button at bounding box center [813, 283] width 35 height 35
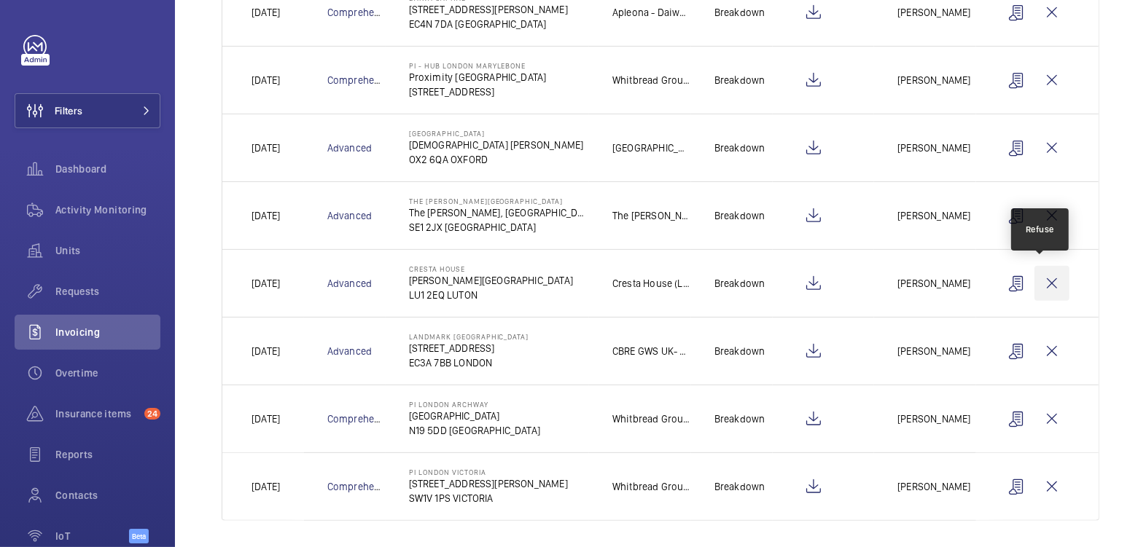
click at [1041, 282] on wm-front-icon-button at bounding box center [1051, 283] width 35 height 35
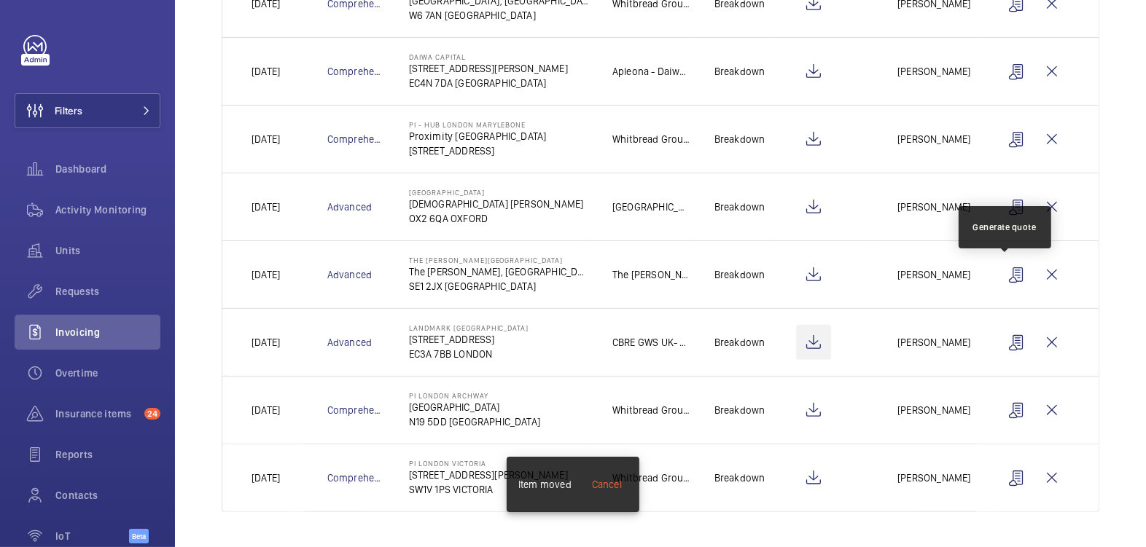
scroll to position [366, 0]
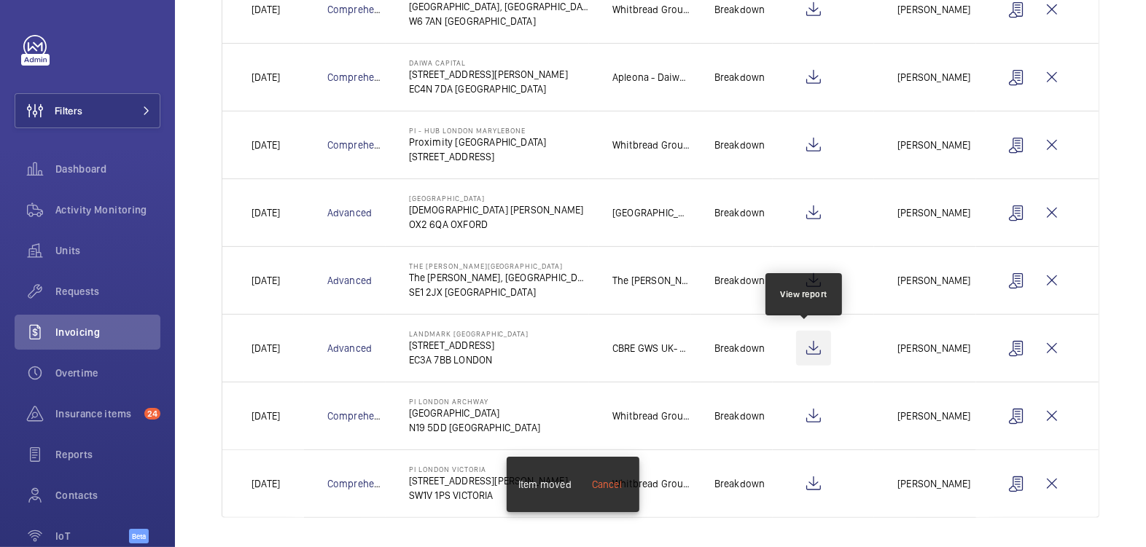
click at [806, 347] on wm-front-icon-button at bounding box center [813, 348] width 35 height 35
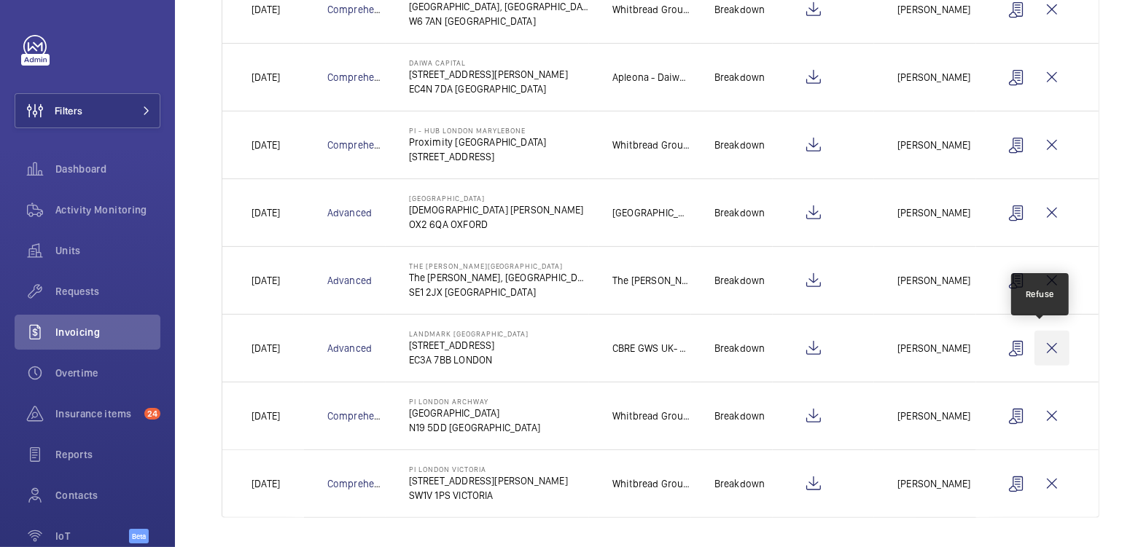
click at [1034, 345] on wm-front-icon-button at bounding box center [1051, 348] width 35 height 35
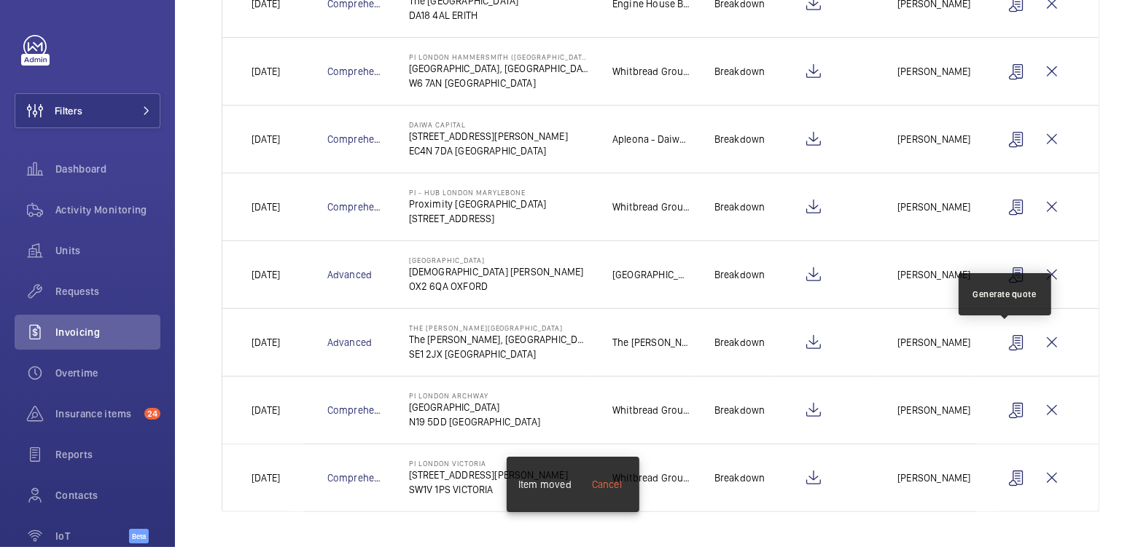
scroll to position [299, 0]
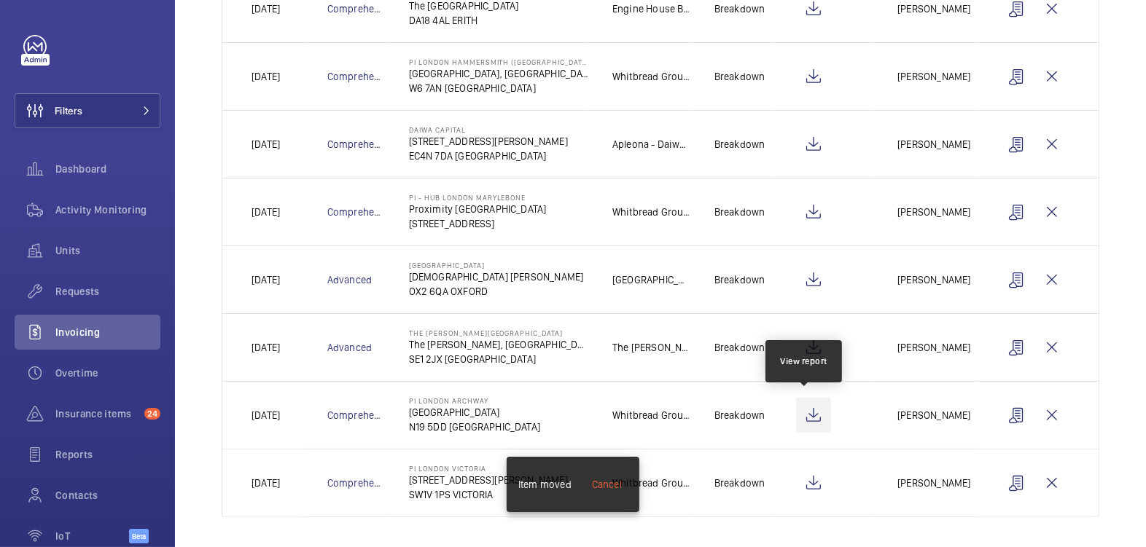
click at [799, 417] on wm-front-icon-button at bounding box center [813, 415] width 35 height 35
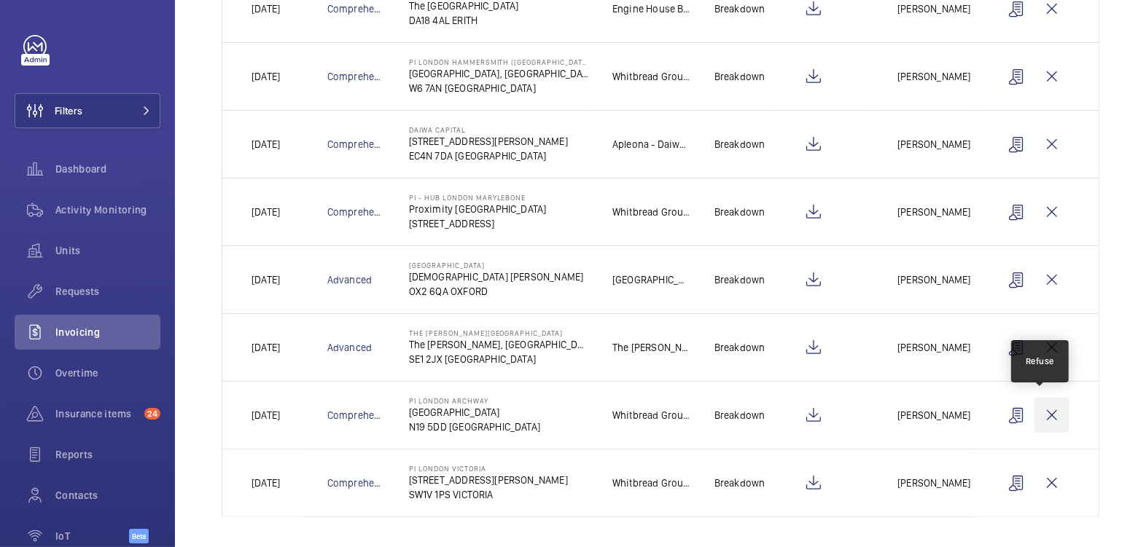
click at [1040, 420] on wm-front-icon-button at bounding box center [1051, 415] width 35 height 35
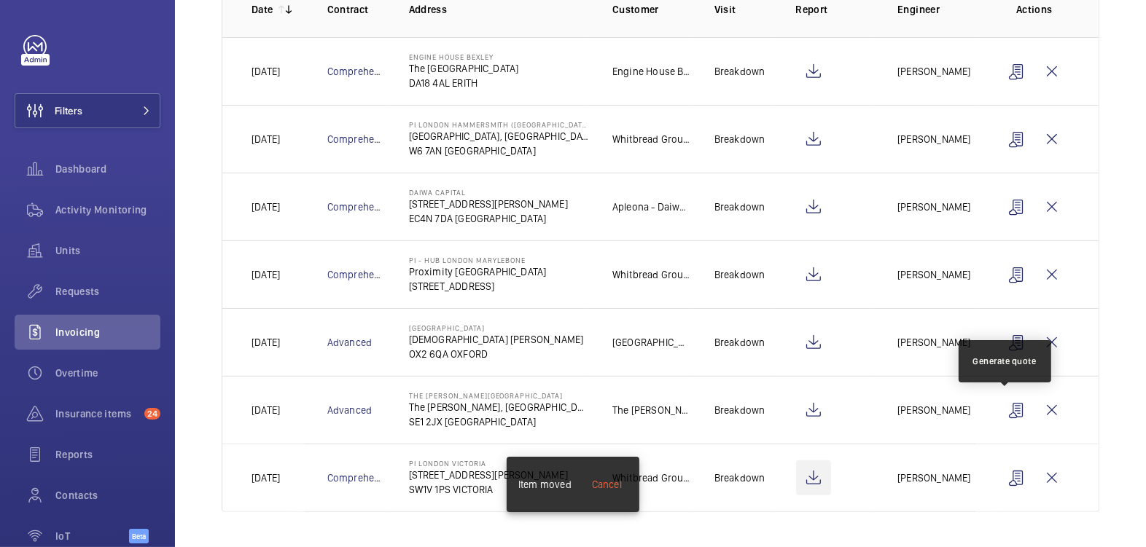
scroll to position [231, 0]
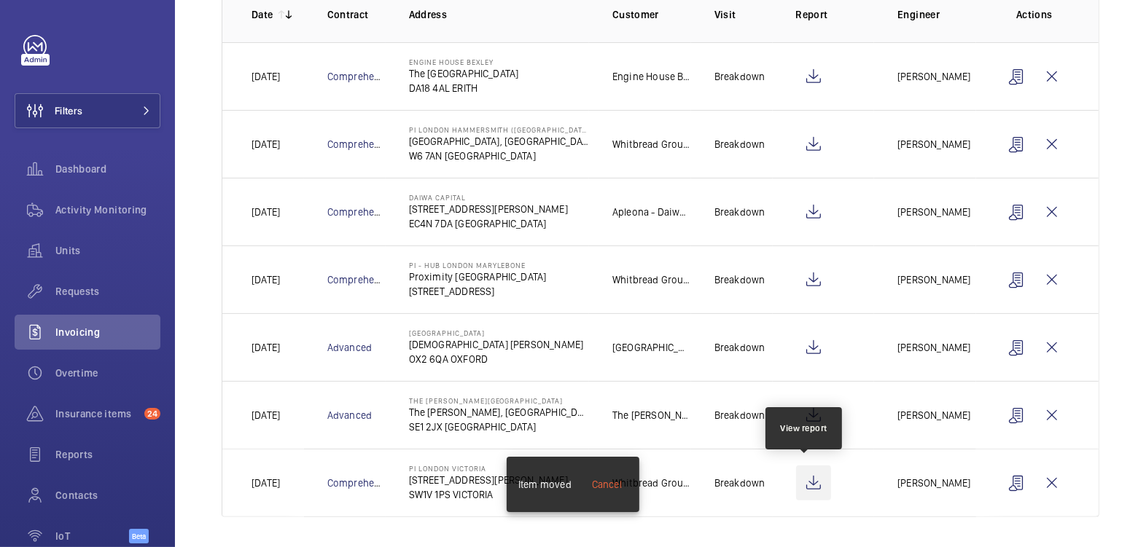
click at [800, 479] on wm-front-icon-button at bounding box center [813, 483] width 35 height 35
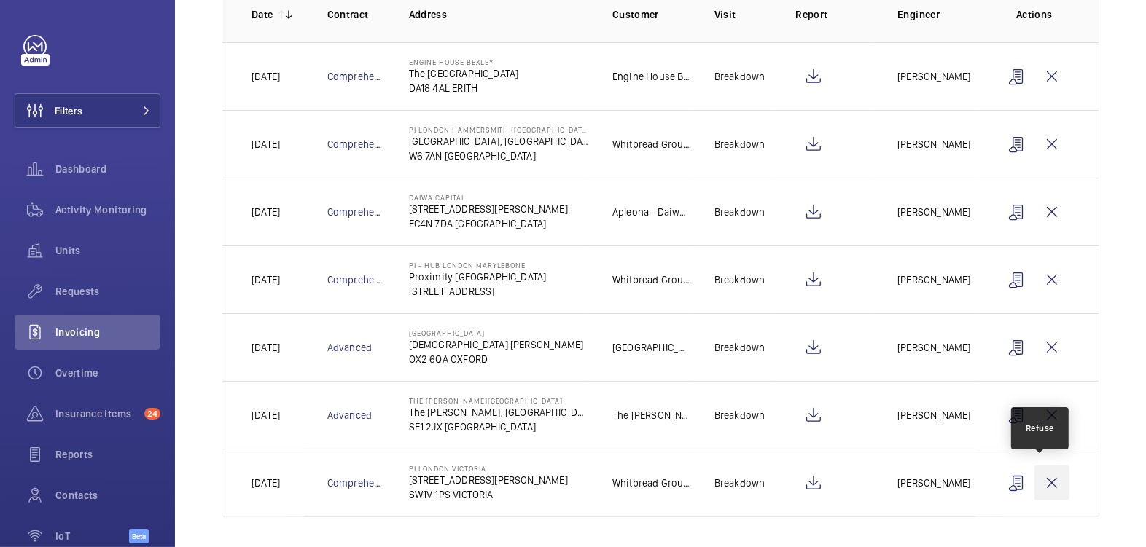
click at [1038, 478] on wm-front-icon-button at bounding box center [1051, 483] width 35 height 35
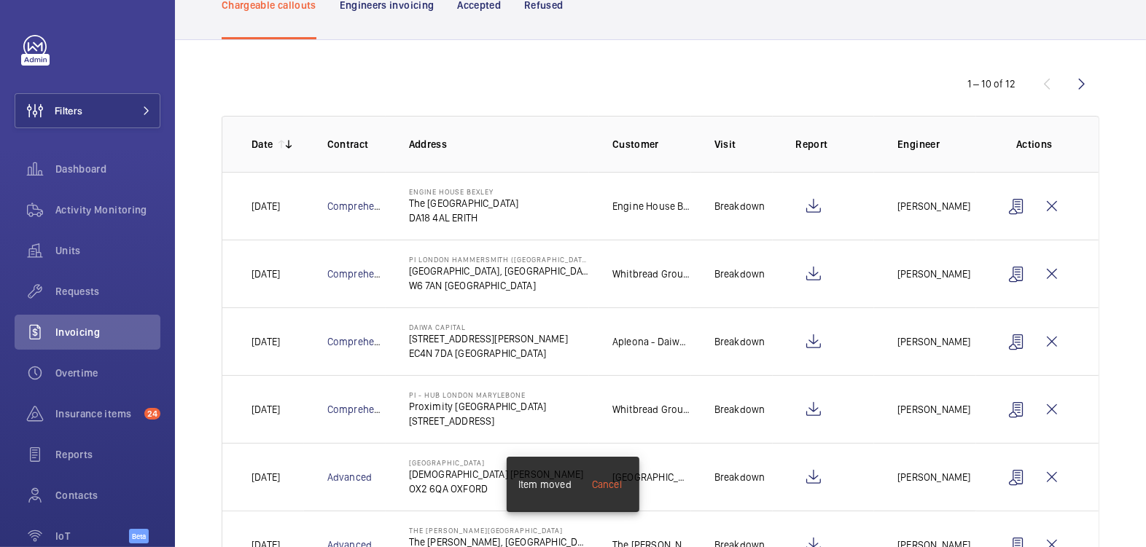
scroll to position [0, 0]
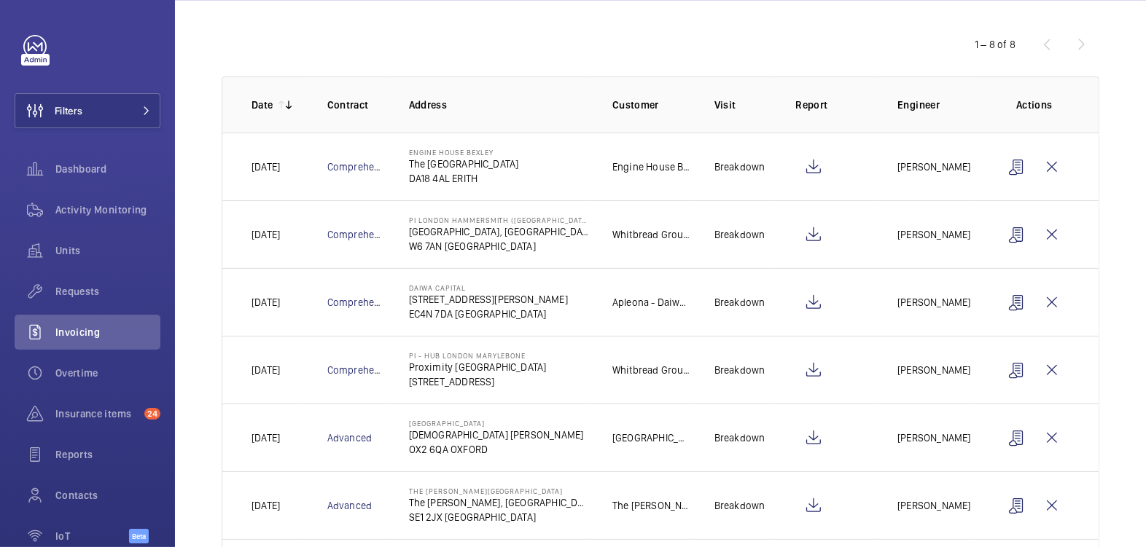
scroll to position [299, 0]
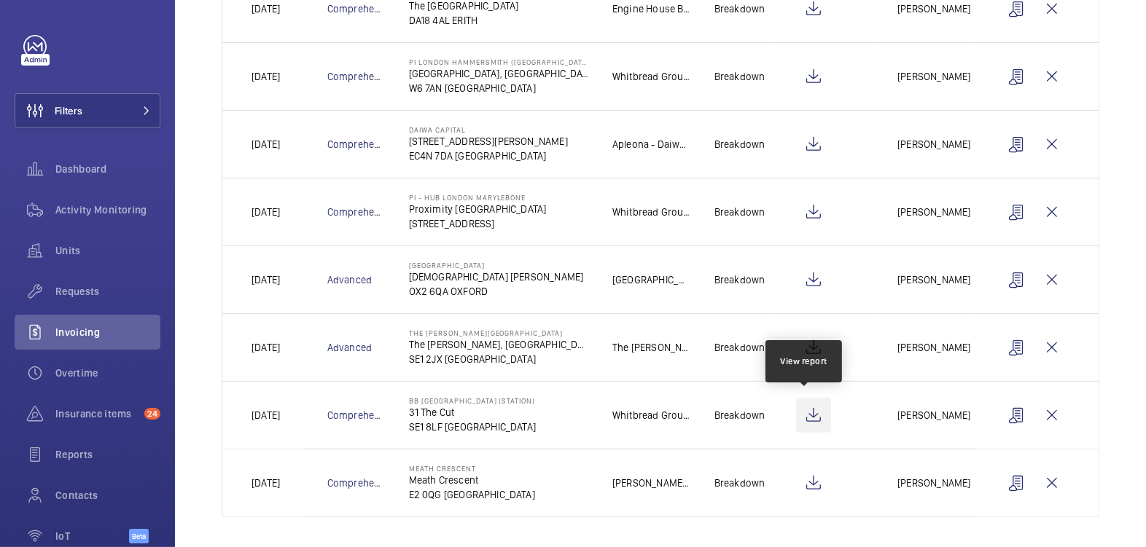
click at [807, 415] on wm-front-icon-button at bounding box center [813, 415] width 35 height 35
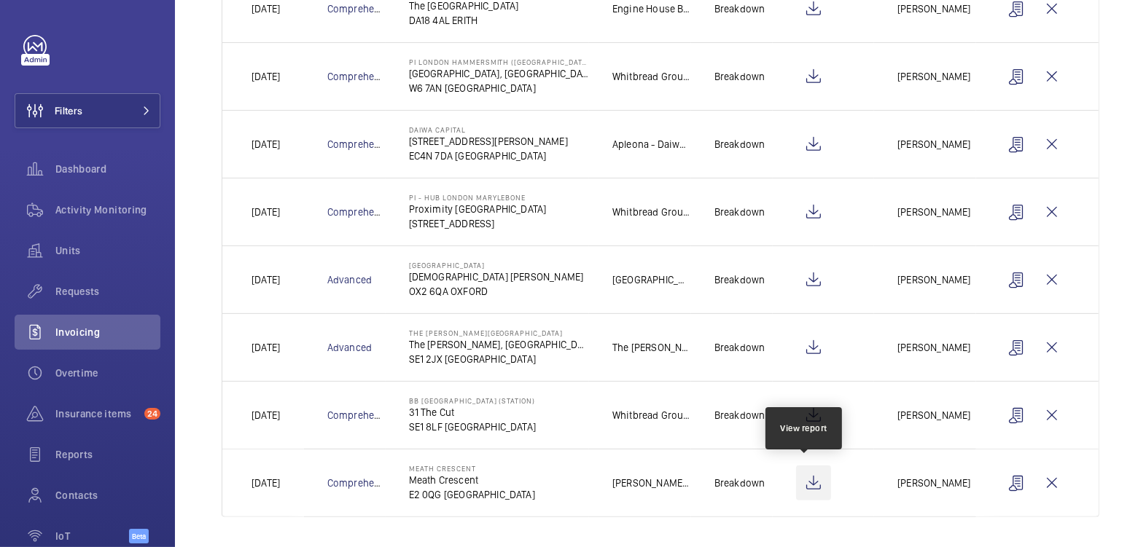
click at [805, 483] on wm-front-icon-button at bounding box center [813, 483] width 35 height 35
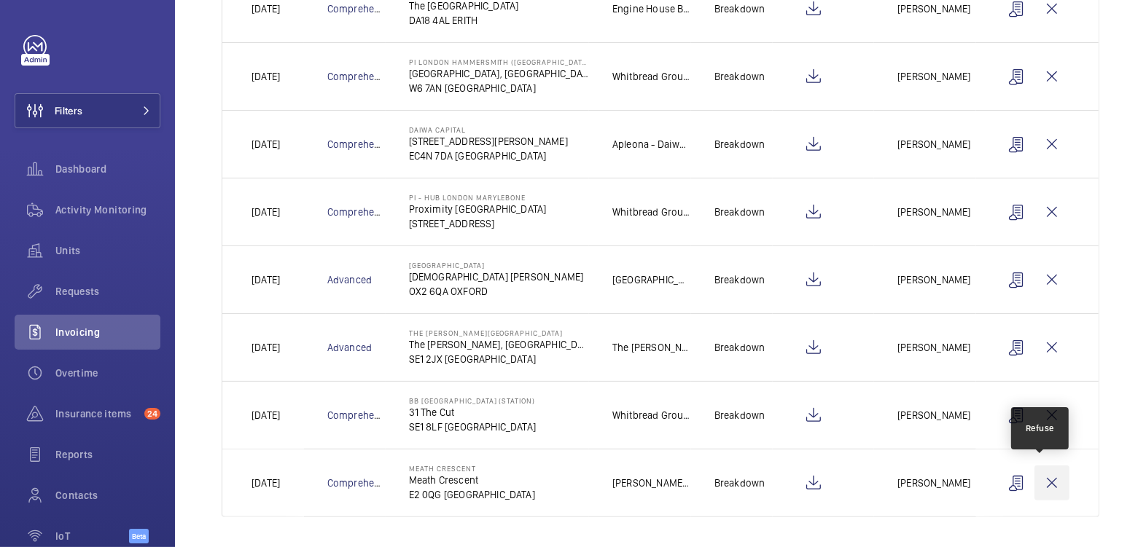
click at [1037, 484] on wm-front-icon-button at bounding box center [1051, 483] width 35 height 35
